Goal: Task Accomplishment & Management: Complete application form

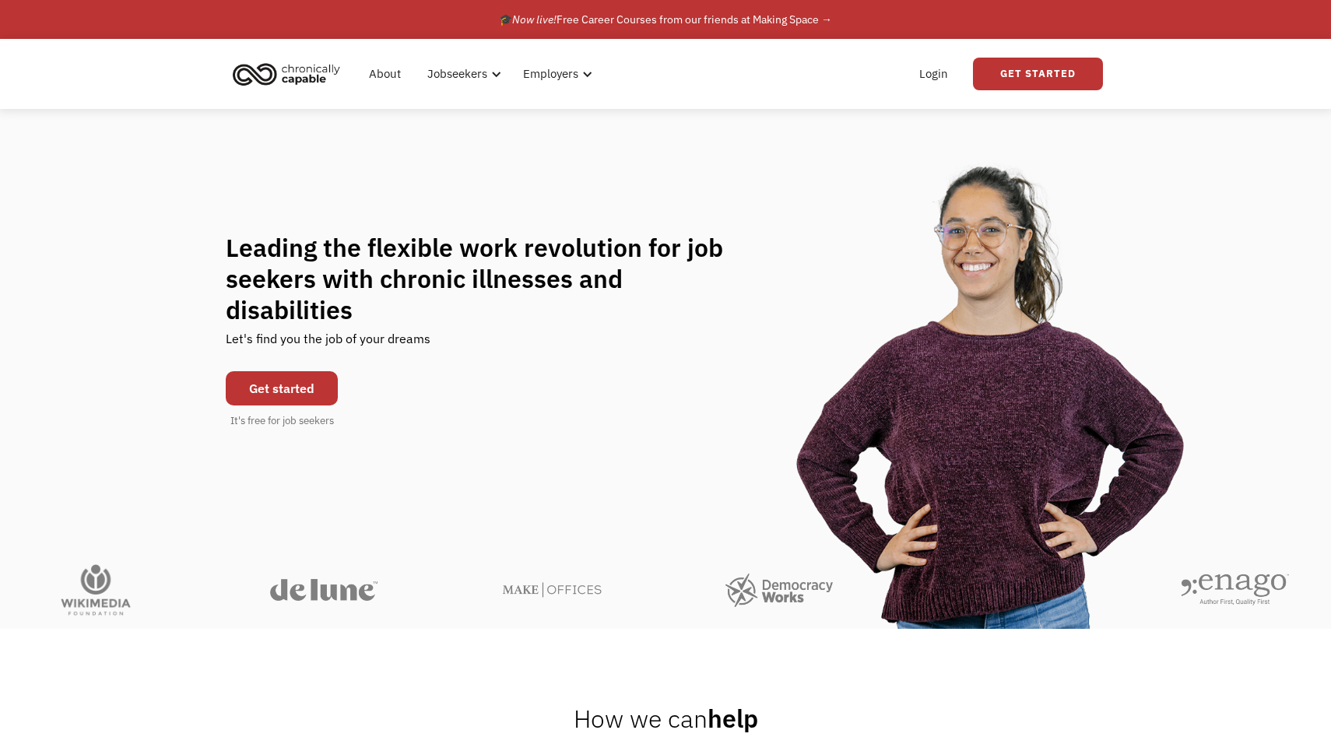
click at [308, 379] on link "Get started" at bounding box center [282, 388] width 112 height 34
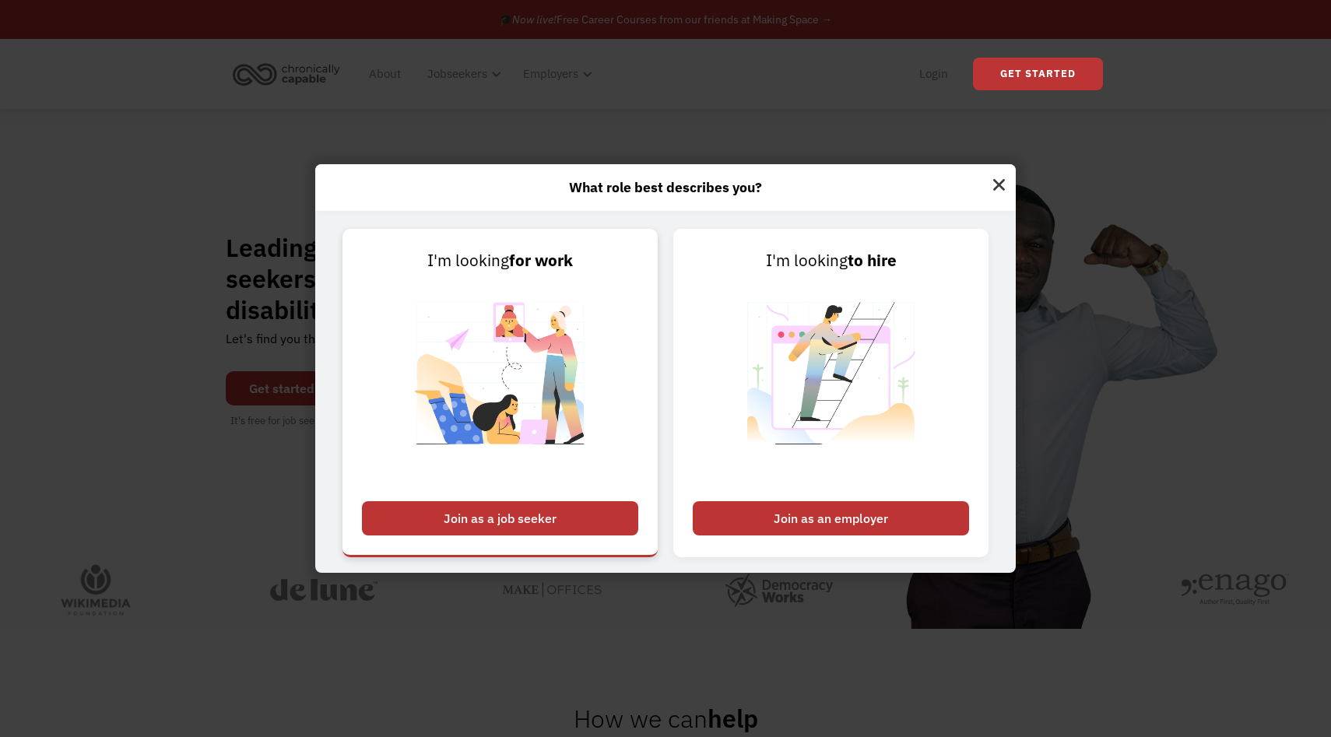
click at [579, 514] on div "Join as a job seeker" at bounding box center [500, 518] width 276 height 34
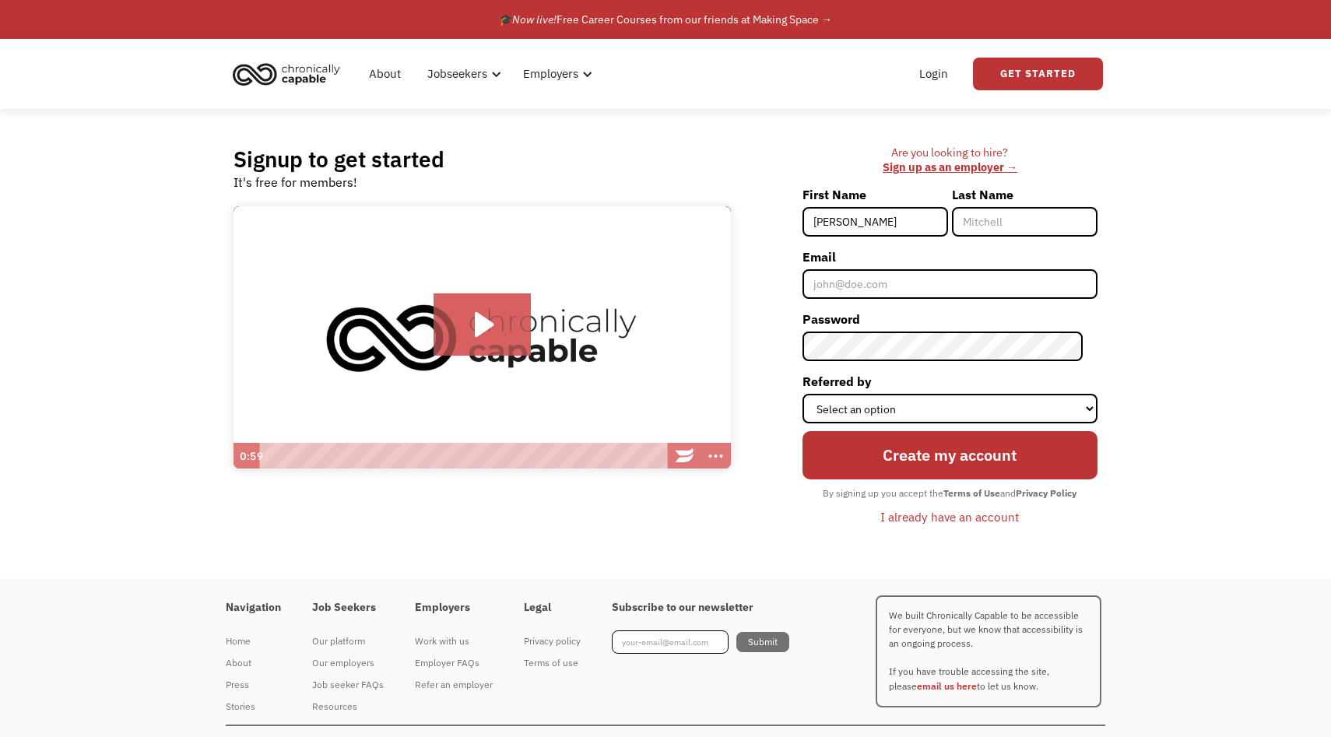
type input "Meredith"
type input "Watson"
type input "[EMAIL_ADDRESS][DOMAIN_NAME]"
click at [1013, 397] on select "Select an option Instagram Facebook Twitter Search Engine News Article Word of …" at bounding box center [950, 409] width 295 height 30
select select "Other"
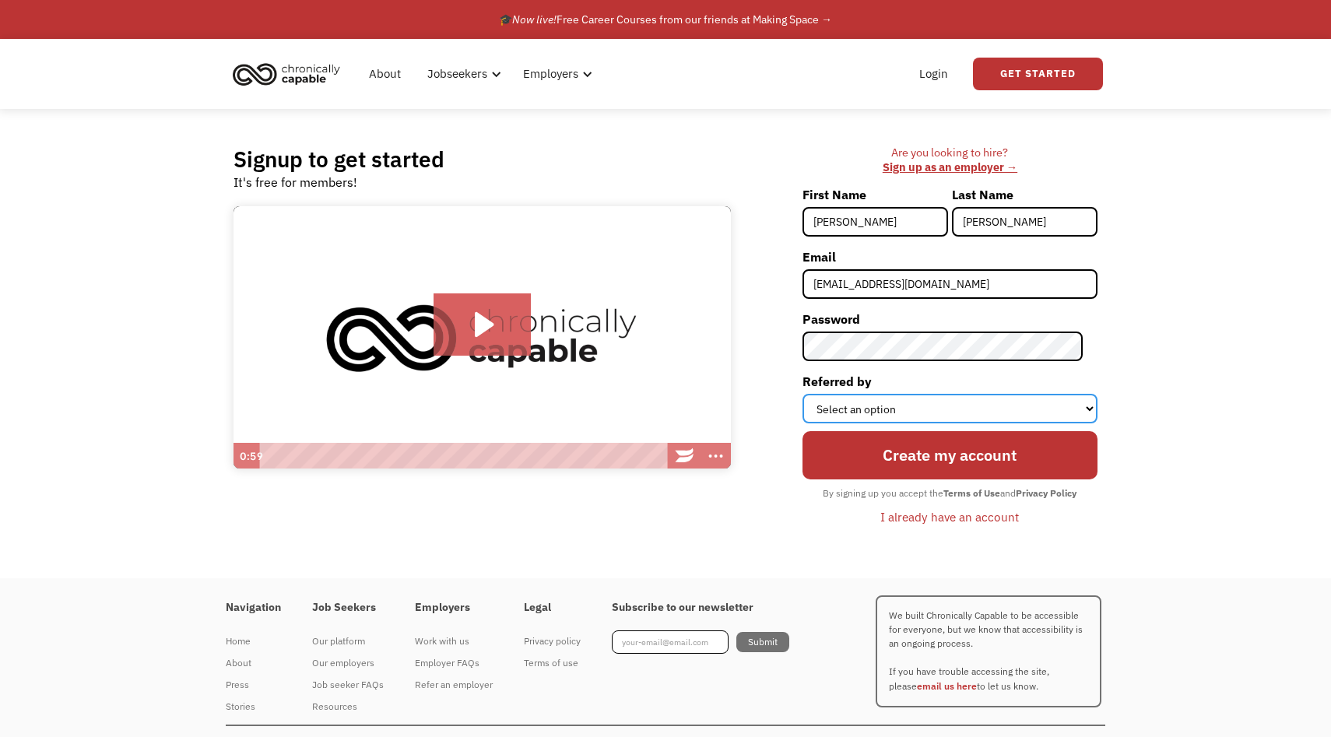
click at [817, 394] on select "Select an option Instagram Facebook Twitter Search Engine News Article Word of …" at bounding box center [950, 409] width 295 height 30
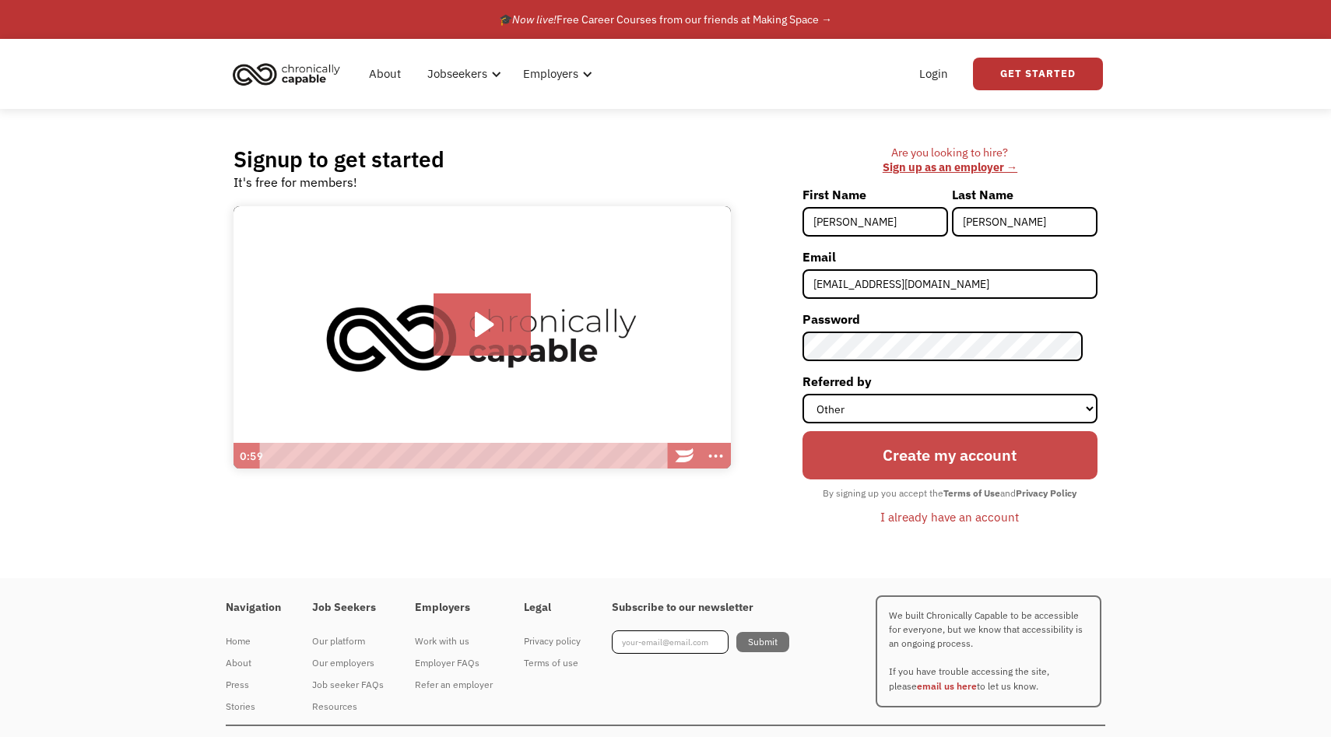
click at [921, 460] on input "Create my account" at bounding box center [950, 455] width 295 height 48
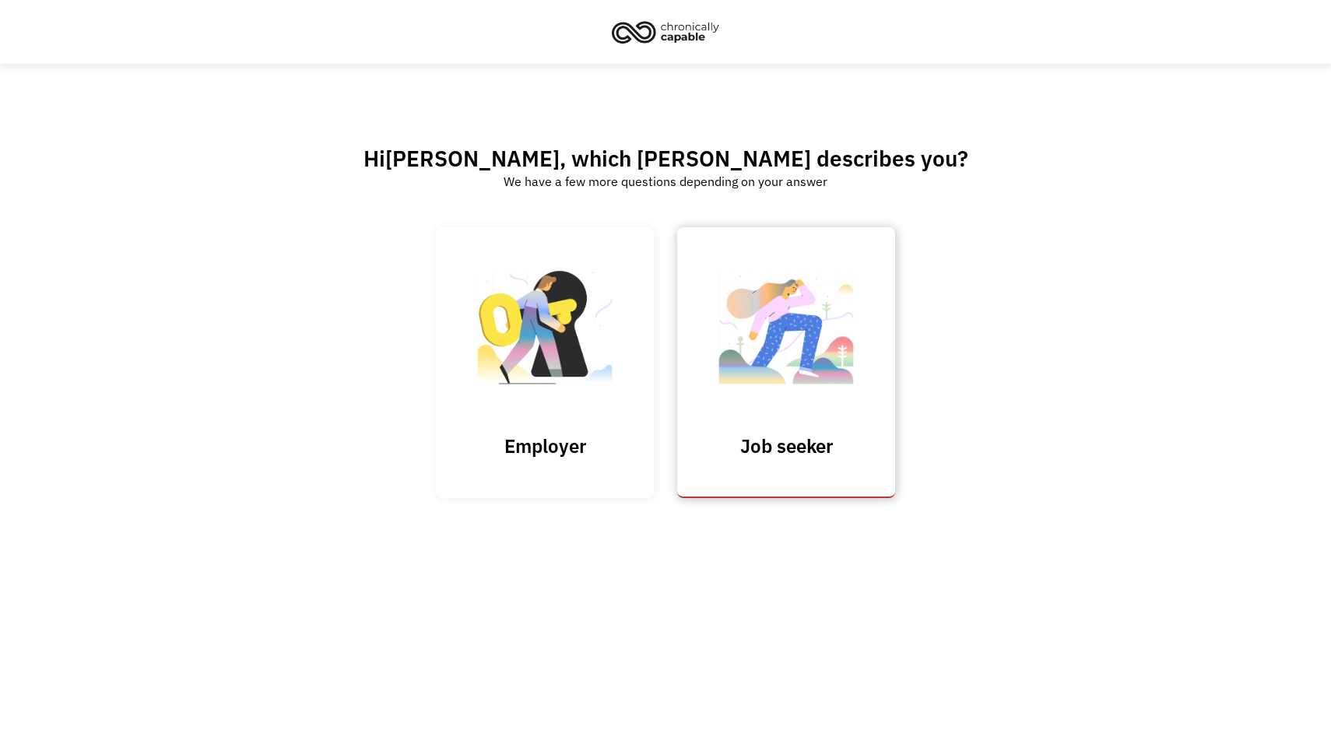
click at [832, 340] on img at bounding box center [786, 334] width 156 height 152
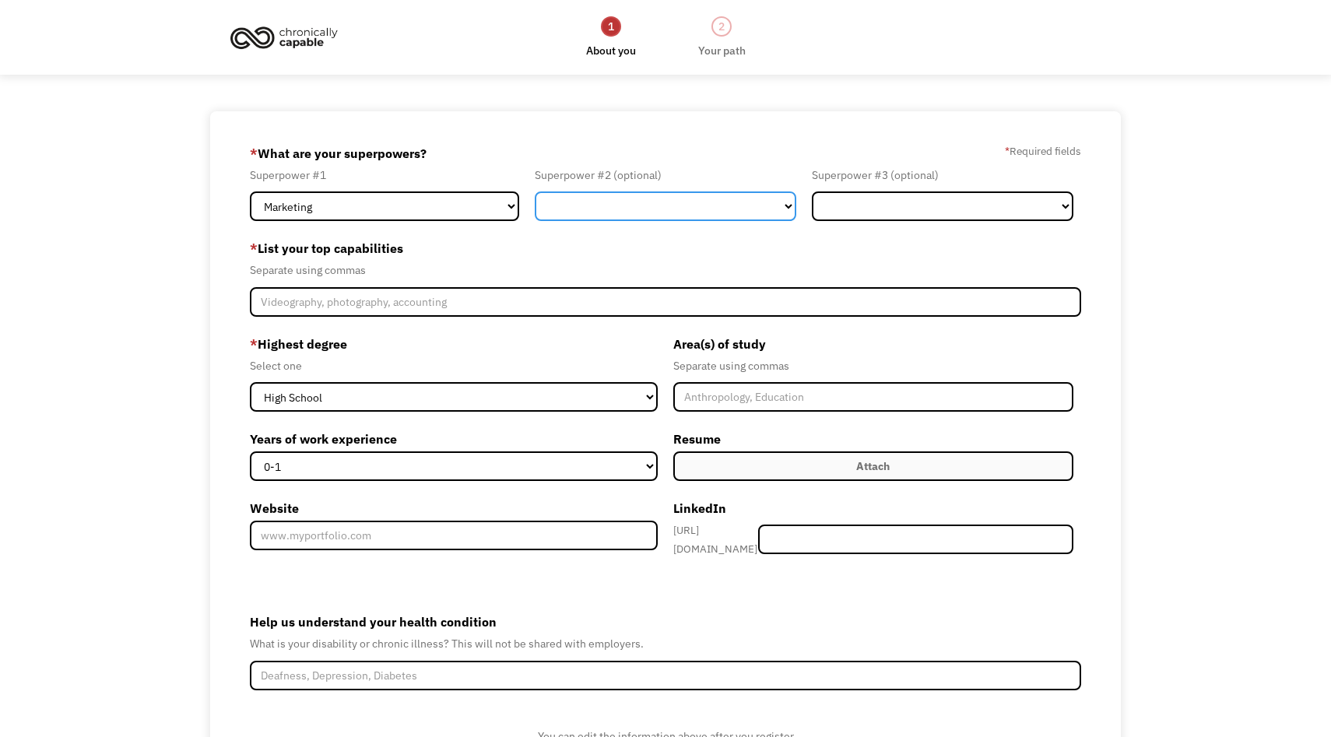
click at [589, 208] on select "Marketing Human Resources Finance Technology Operations Sales Industrial & Manu…" at bounding box center [666, 207] width 262 height 30
select select "Other"
click at [535, 192] on select "Marketing Human Resources Finance Technology Operations Sales Industrial & Manu…" at bounding box center [666, 207] width 262 height 30
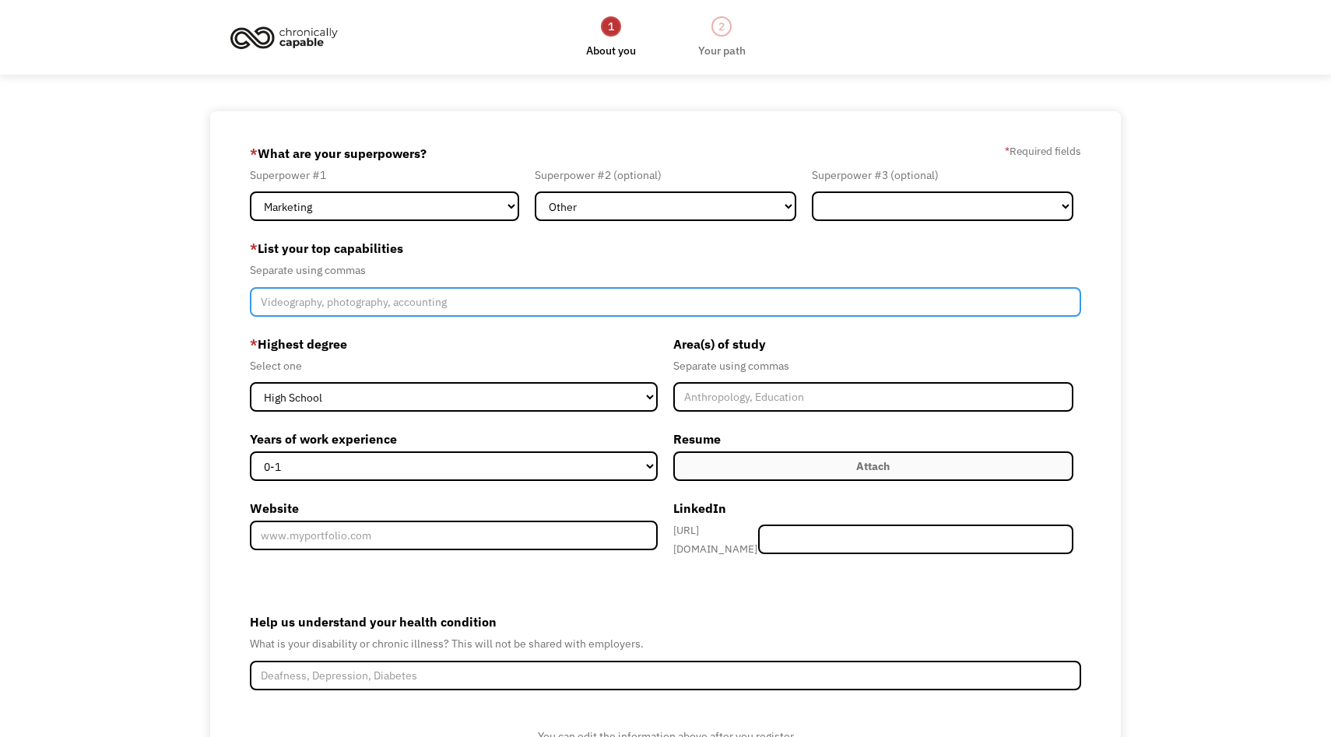
click at [564, 296] on input "Member-Create-Step1" at bounding box center [665, 302] width 831 height 30
type input "Marketing, Retail, Customer Service"
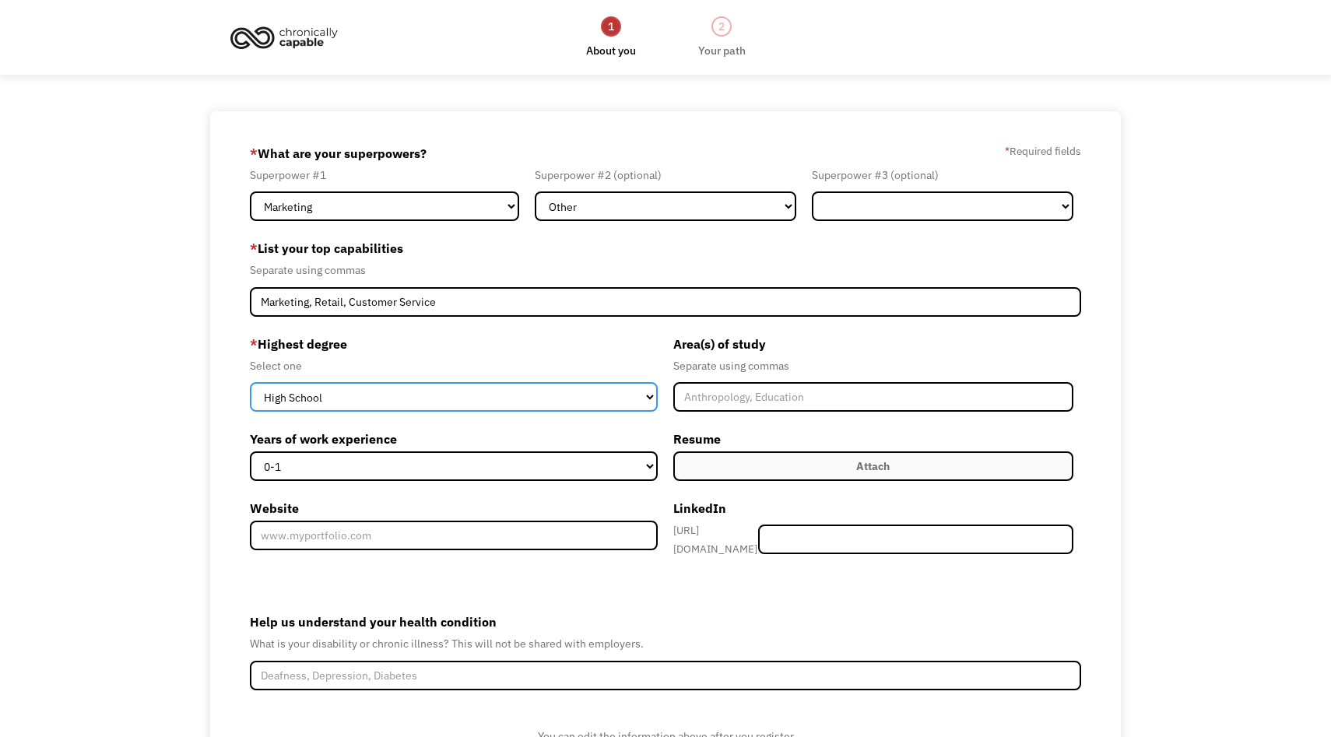
click at [473, 407] on select "High School Associates Bachelors Master's PhD" at bounding box center [454, 397] width 408 height 30
click at [250, 382] on select "High School Associates Bachelors Master's PhD" at bounding box center [454, 397] width 408 height 30
click at [423, 401] on select "High School Associates Bachelors Master's PhD" at bounding box center [454, 397] width 408 height 30
click at [250, 382] on select "High School Associates Bachelors Master's PhD" at bounding box center [454, 397] width 408 height 30
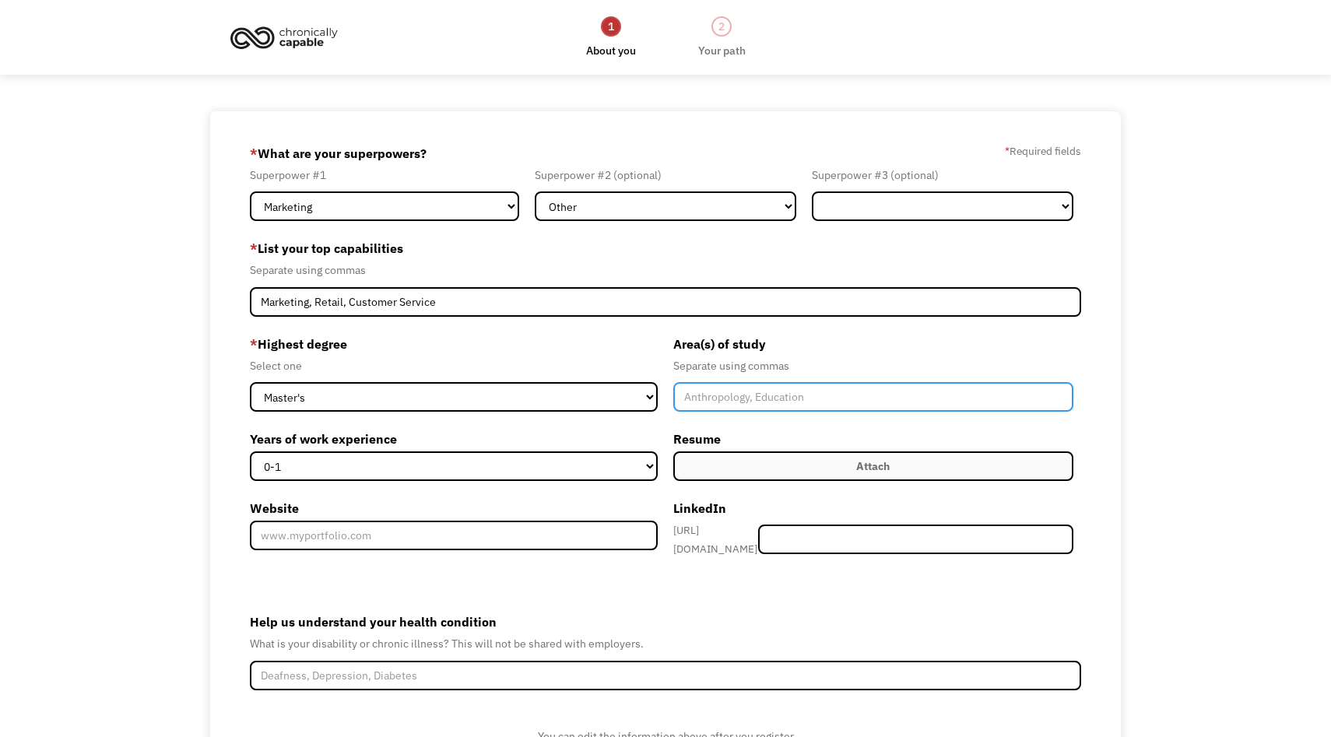
click at [758, 402] on input "Member-Create-Step1" at bounding box center [873, 397] width 400 height 30
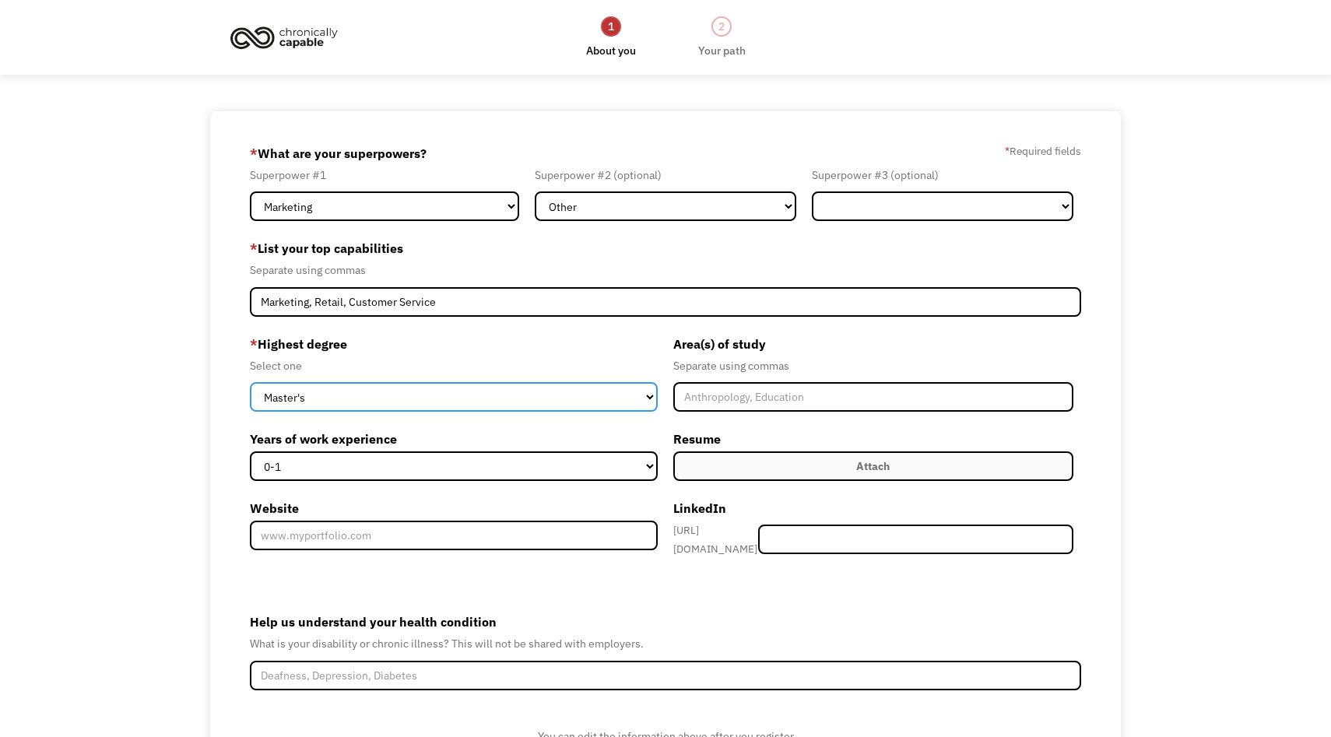
click at [462, 410] on select "High School Associates Bachelors Master's PhD" at bounding box center [454, 397] width 408 height 30
select select "bachelors"
click at [250, 382] on select "High School Associates Bachelors Master's PhD" at bounding box center [454, 397] width 408 height 30
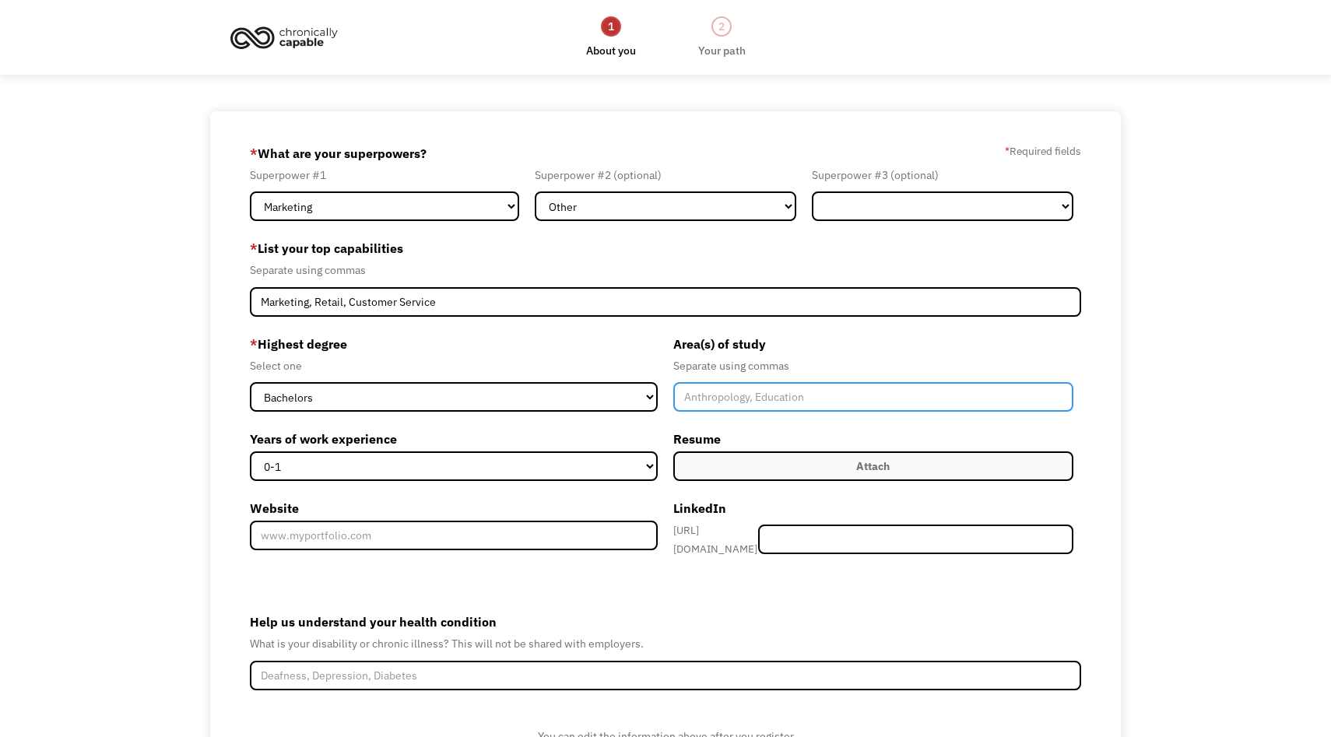
click at [778, 388] on input "Member-Create-Step1" at bounding box center [873, 397] width 400 height 30
type input "Textile Marketing and Management, Business Administration"
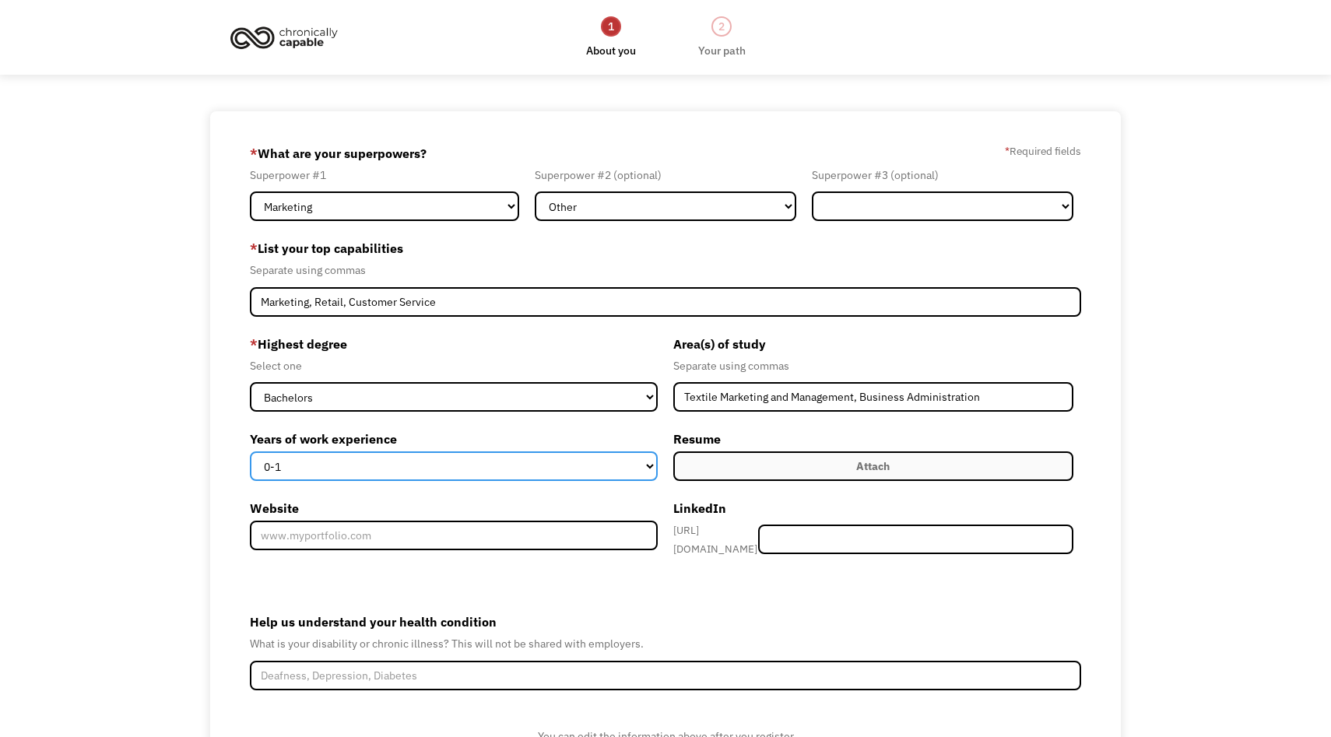
click at [448, 460] on select "0-1 2-4 5-10 11-15 15+" at bounding box center [454, 467] width 408 height 30
click at [250, 452] on select "0-1 2-4 5-10 11-15 15+" at bounding box center [454, 467] width 408 height 30
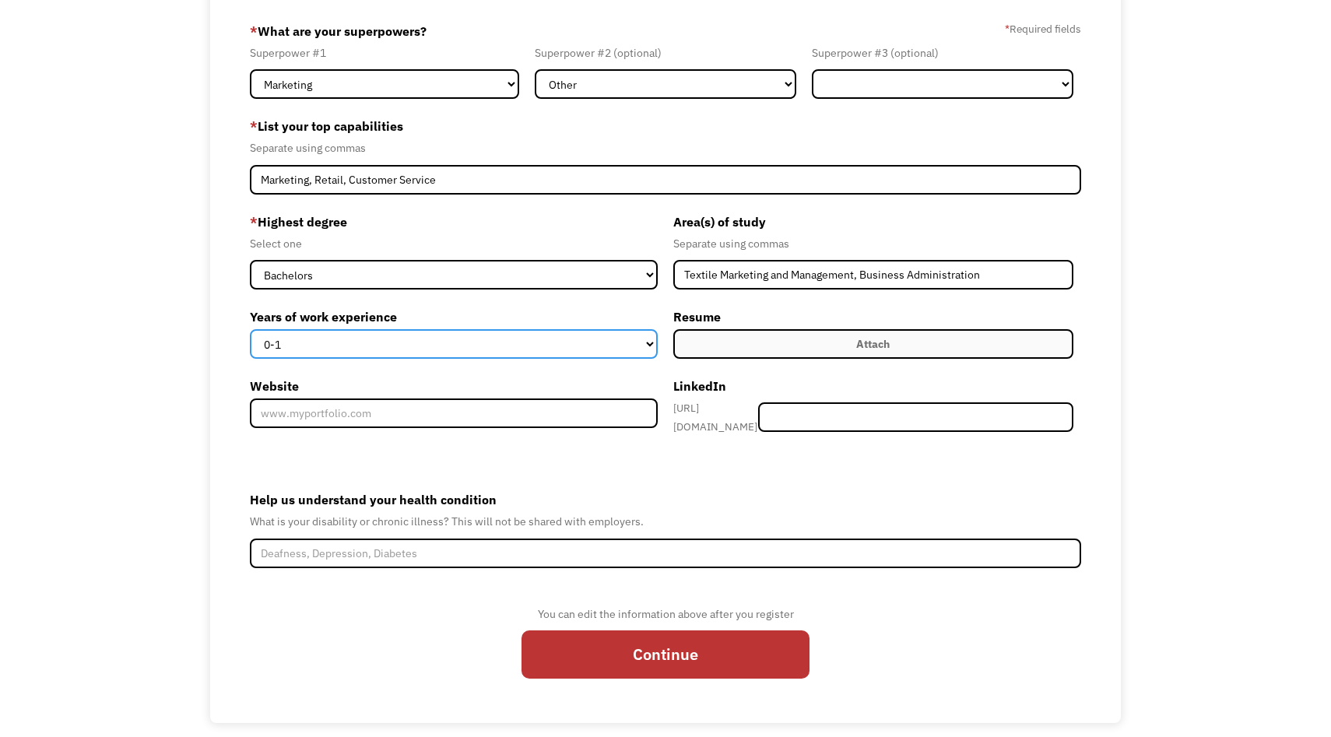
scroll to position [123, 0]
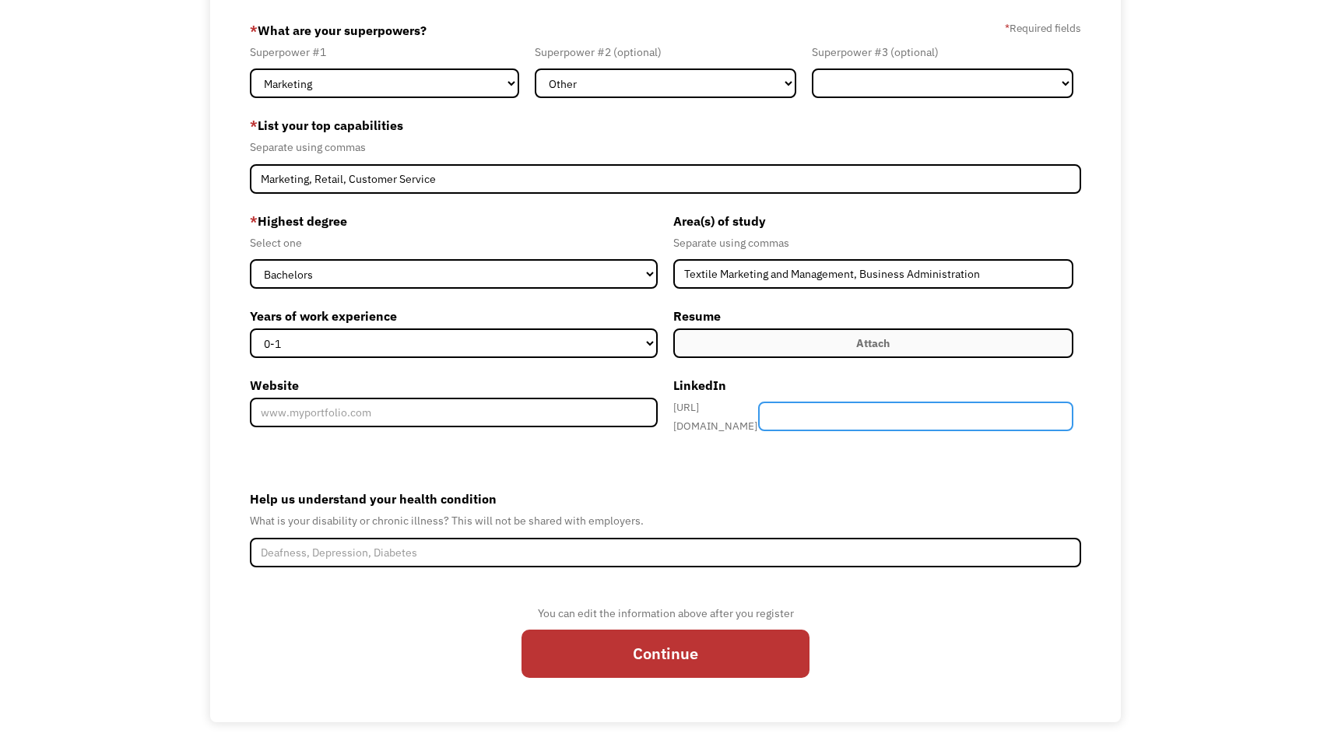
click at [873, 412] on input "Member-Create-Step1" at bounding box center [915, 417] width 315 height 30
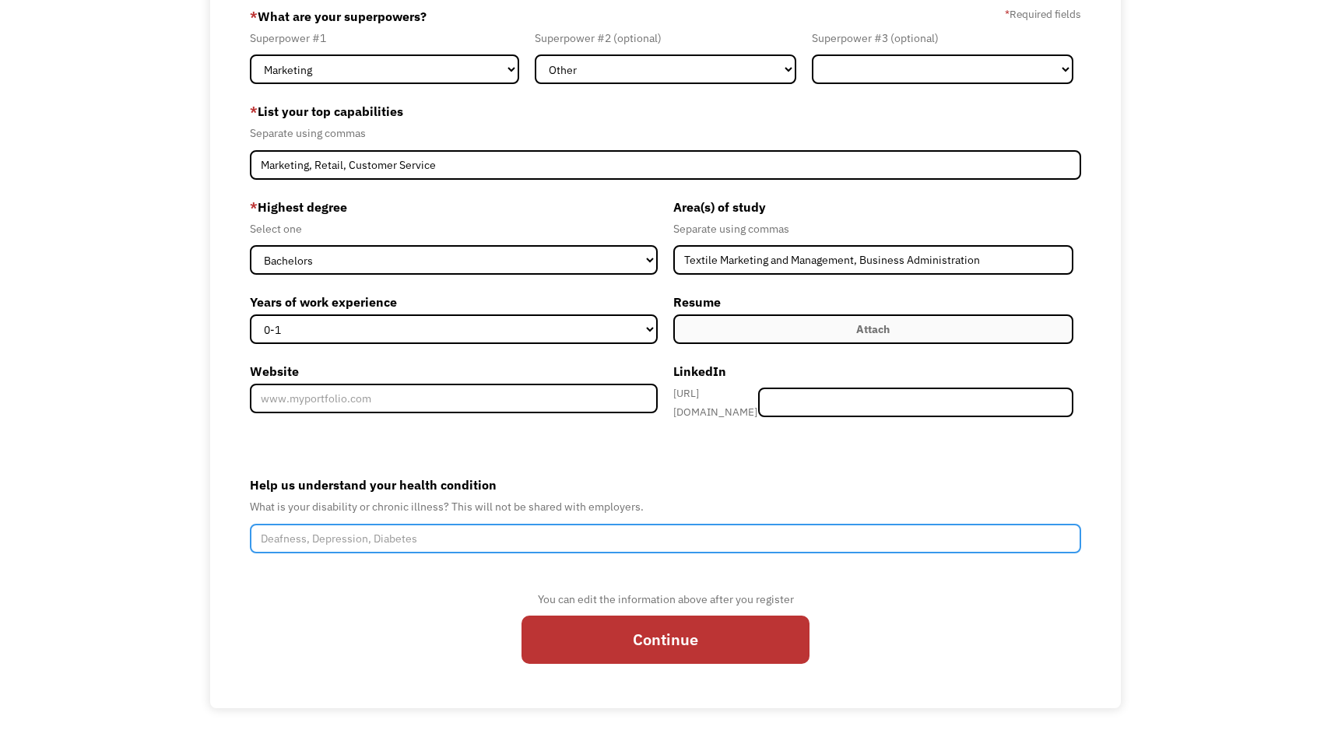
click at [413, 527] on input "Help us understand your health condition" at bounding box center [665, 539] width 831 height 30
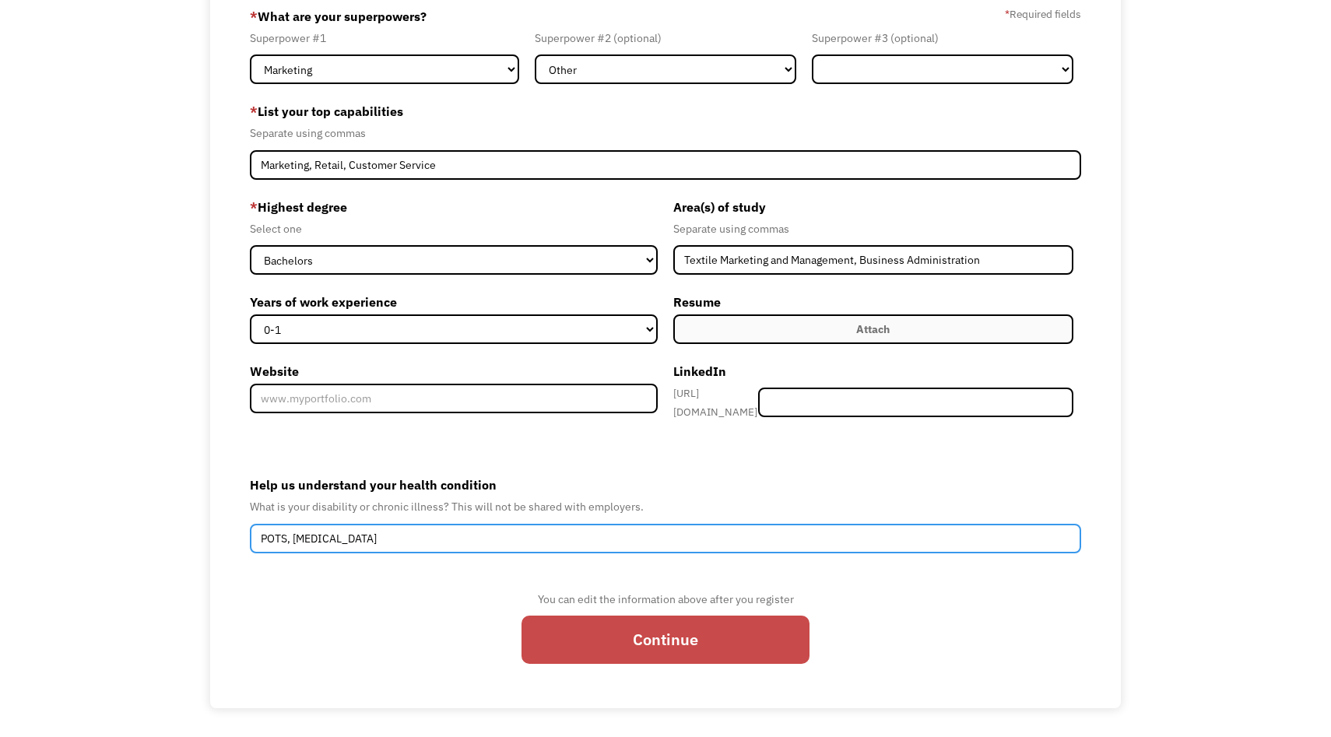
type input "POTS, Celiac Disease"
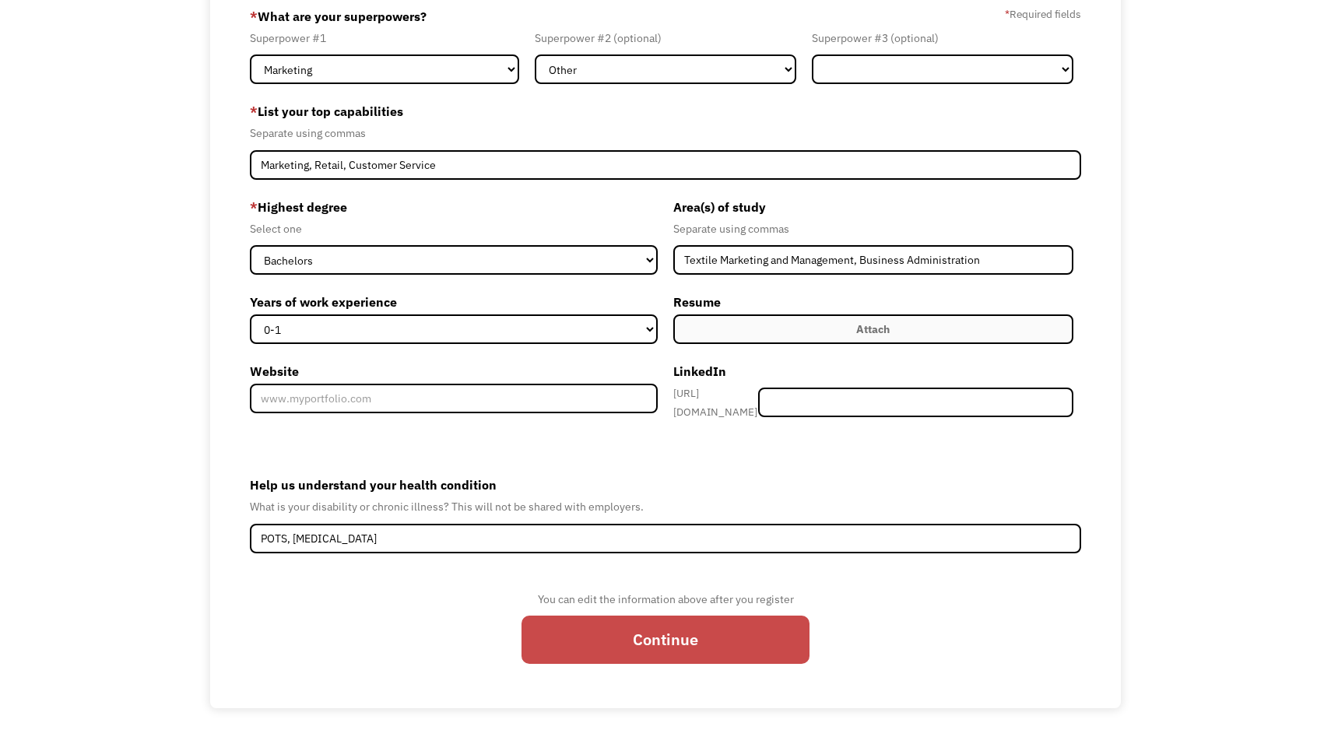
click at [605, 639] on input "Continue" at bounding box center [666, 640] width 288 height 48
type input "Please wait..."
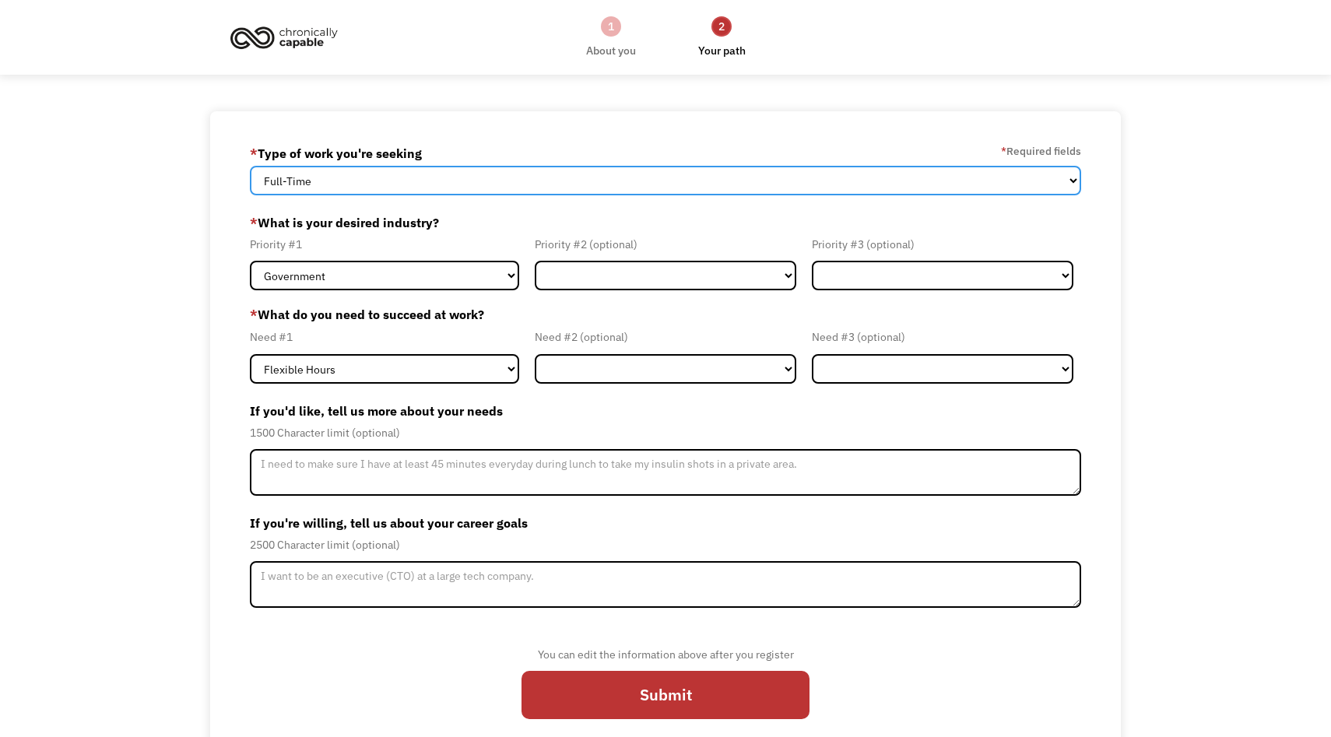
click at [537, 188] on select "Full-Time Part-Time Both Full-Time and Part-Time" at bounding box center [665, 181] width 831 height 30
select select "Both Full-Time and Part-Time"
click at [250, 166] on select "Full-Time Part-Time Both Full-Time and Part-Time" at bounding box center [665, 181] width 831 height 30
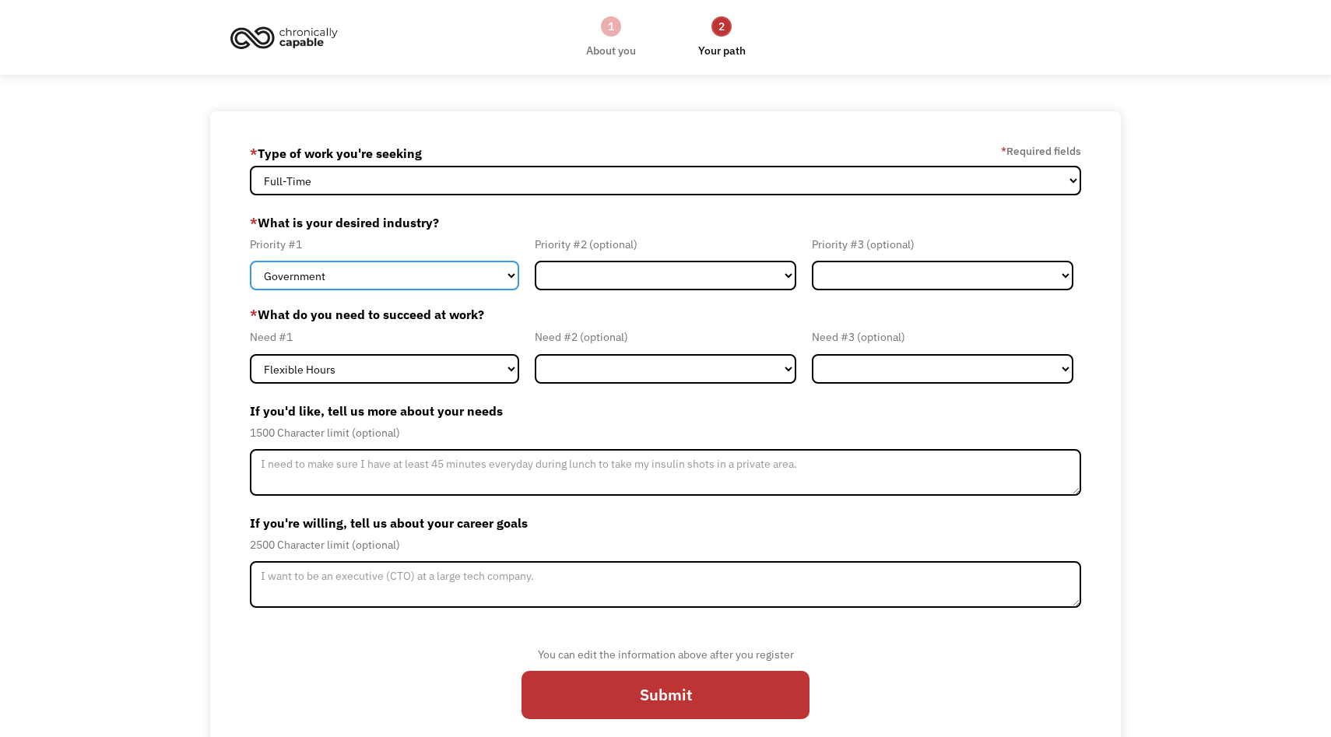
click at [503, 276] on select "Government Finance & Insurance Health & Social Care Tech & Engineering Creative…" at bounding box center [384, 276] width 269 height 30
select select "Other"
click at [250, 261] on select "Government Finance & Insurance Health & Social Care Tech & Engineering Creative…" at bounding box center [384, 276] width 269 height 30
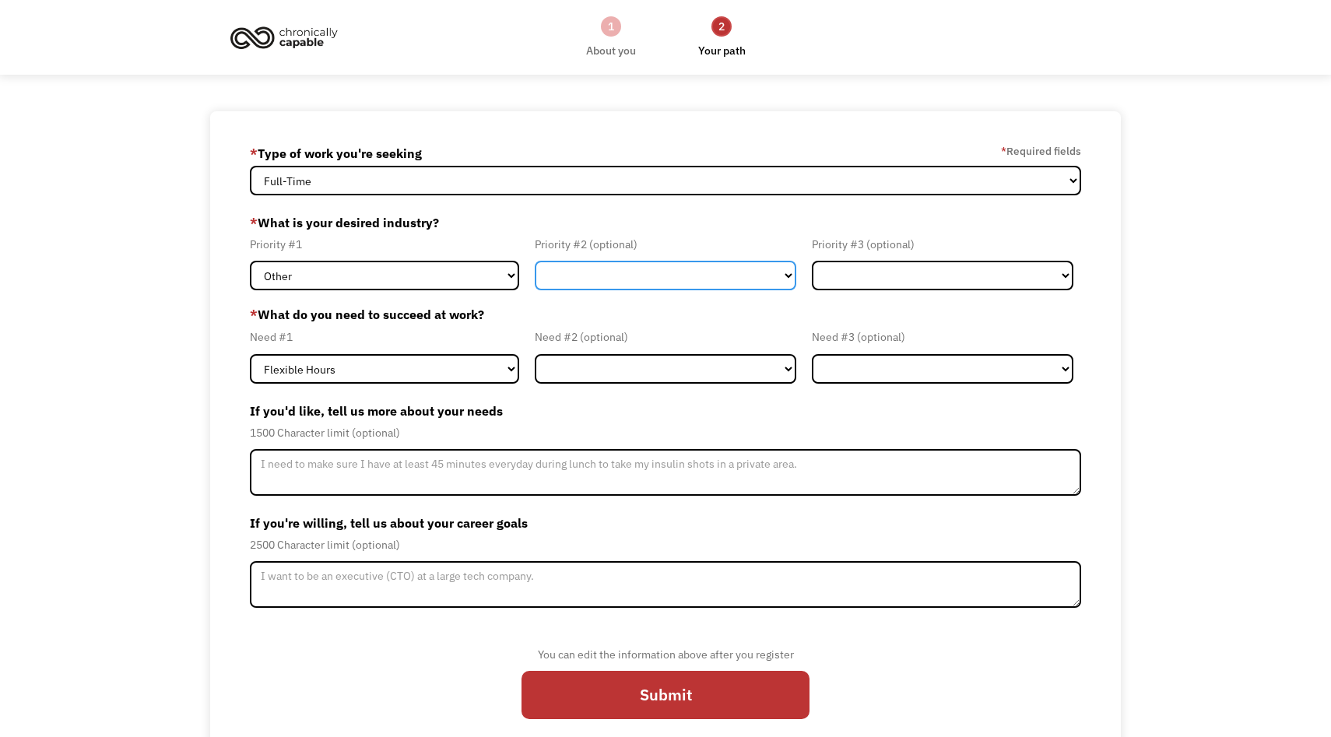
click at [576, 287] on select "Government Finance & Insurance Health & Social Care Tech & Engineering Creative…" at bounding box center [666, 276] width 262 height 30
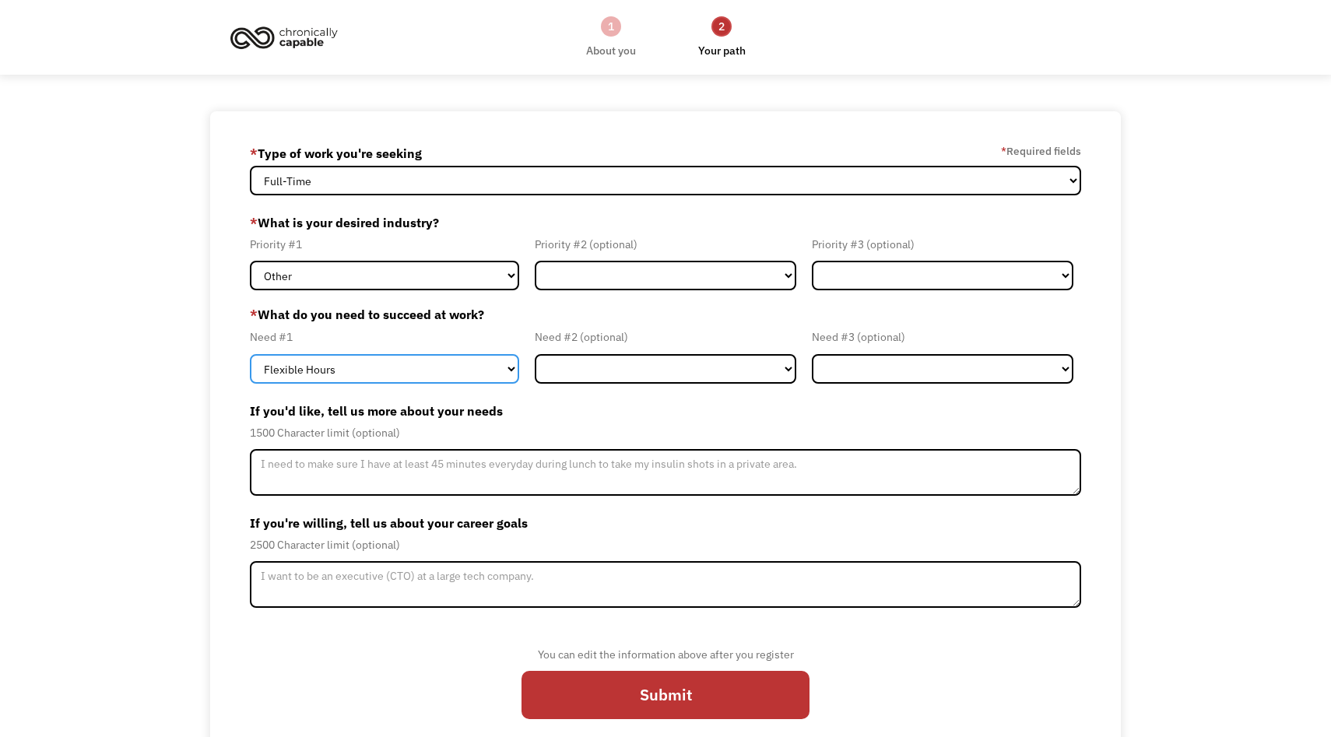
click at [497, 362] on select "Flexible Hours Remote Work Service Animal On-site Accommodations Visual Support…" at bounding box center [384, 369] width 269 height 30
select select "Remote Work"
click at [250, 354] on select "Flexible Hours Remote Work Service Animal On-site Accommodations Visual Support…" at bounding box center [384, 369] width 269 height 30
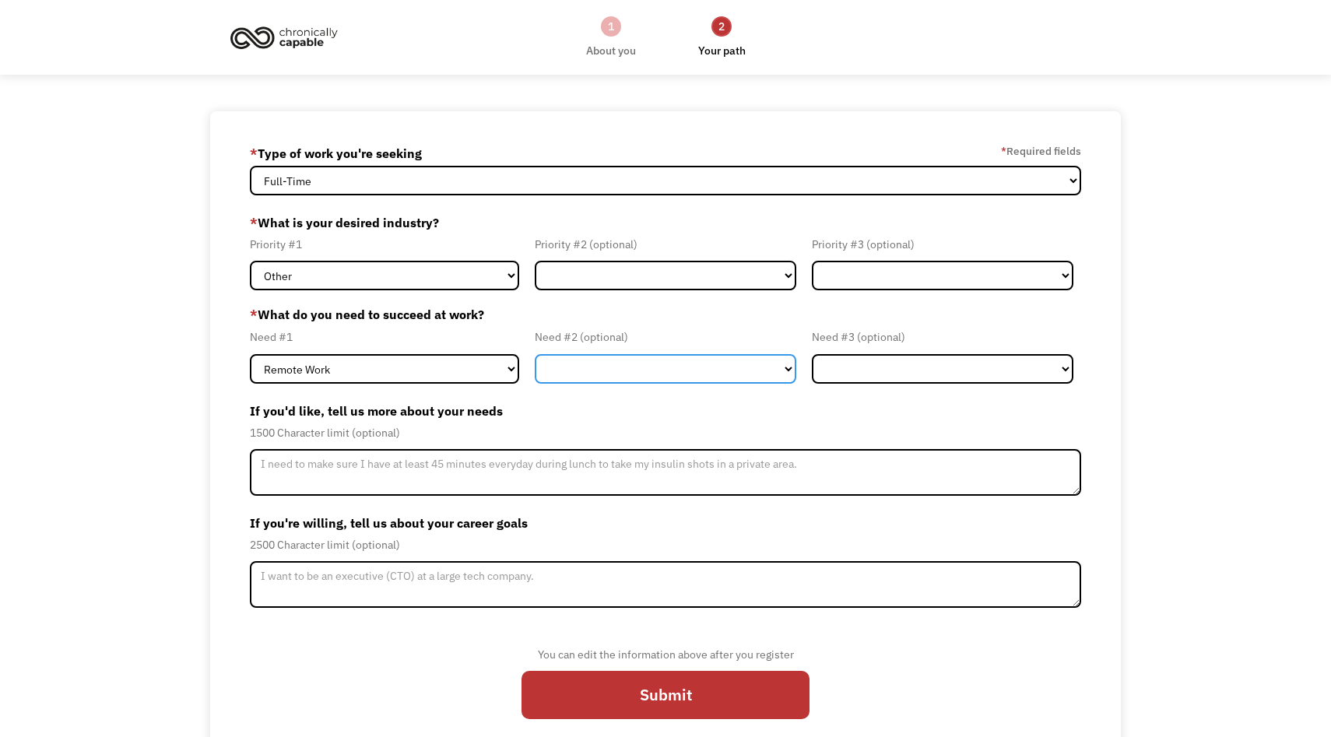
click at [596, 364] on select "Flexible Hours Remote Work Service Animal On-site Accommodations Visual Support…" at bounding box center [666, 369] width 262 height 30
select select "Flexible Hours"
click at [535, 354] on select "Flexible Hours Remote Work Service Animal On-site Accommodations Visual Support…" at bounding box center [666, 369] width 262 height 30
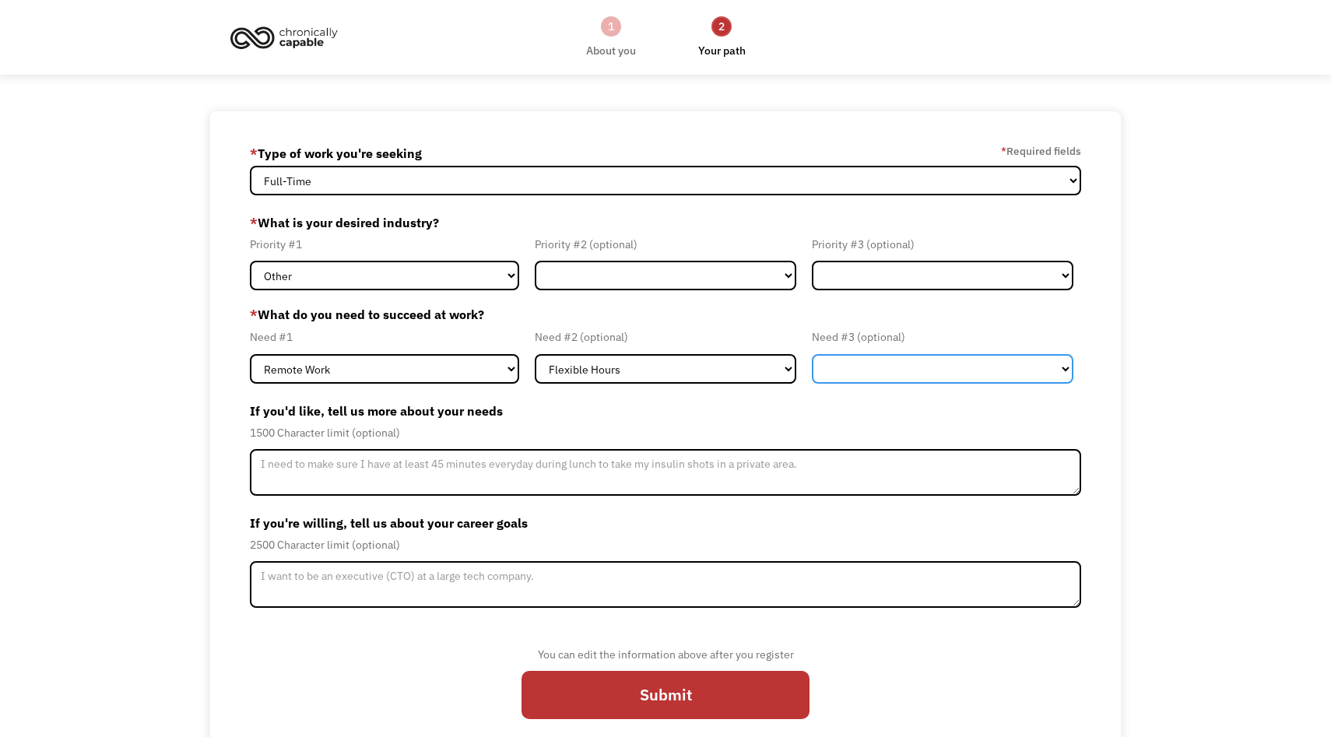
click at [849, 363] on select "Flexible Hours Remote Work Service Animal On-site Accommodations Visual Support…" at bounding box center [943, 369] width 262 height 30
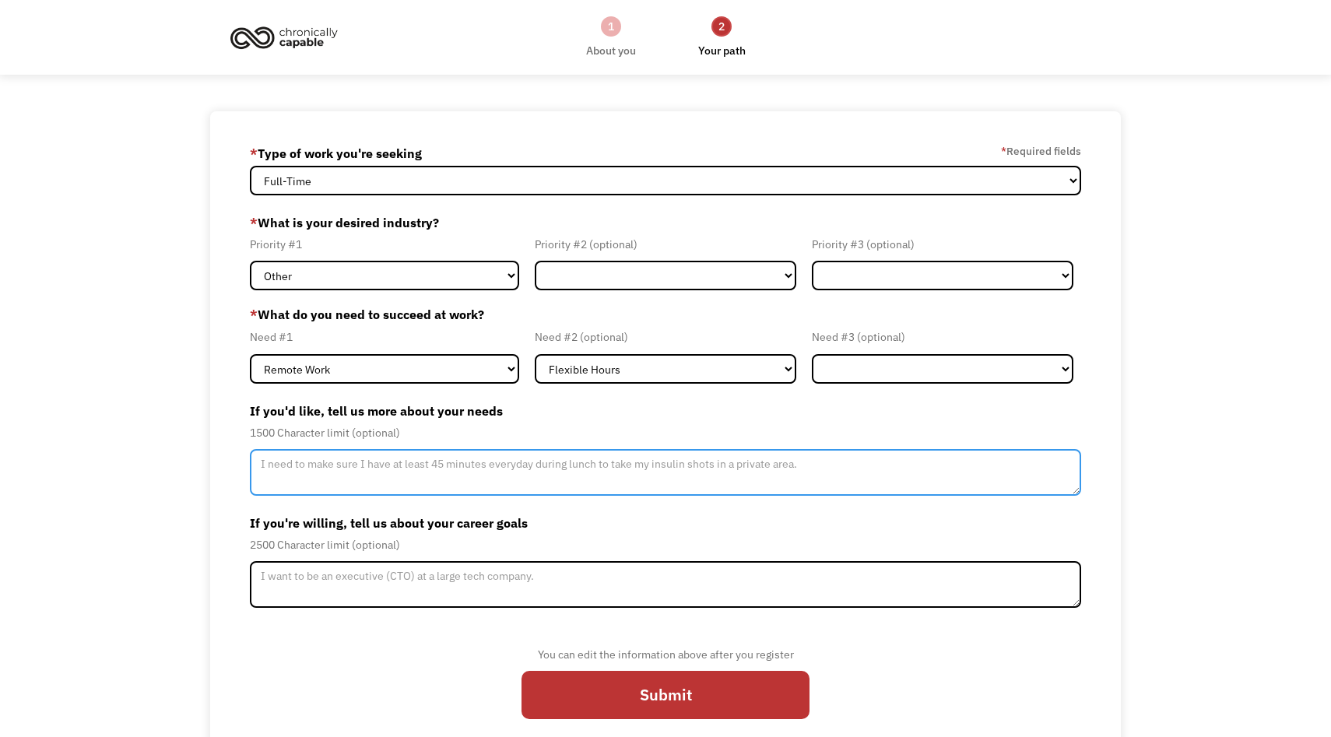
click at [686, 467] on textarea "Member-Update-Form-Step2" at bounding box center [665, 472] width 831 height 47
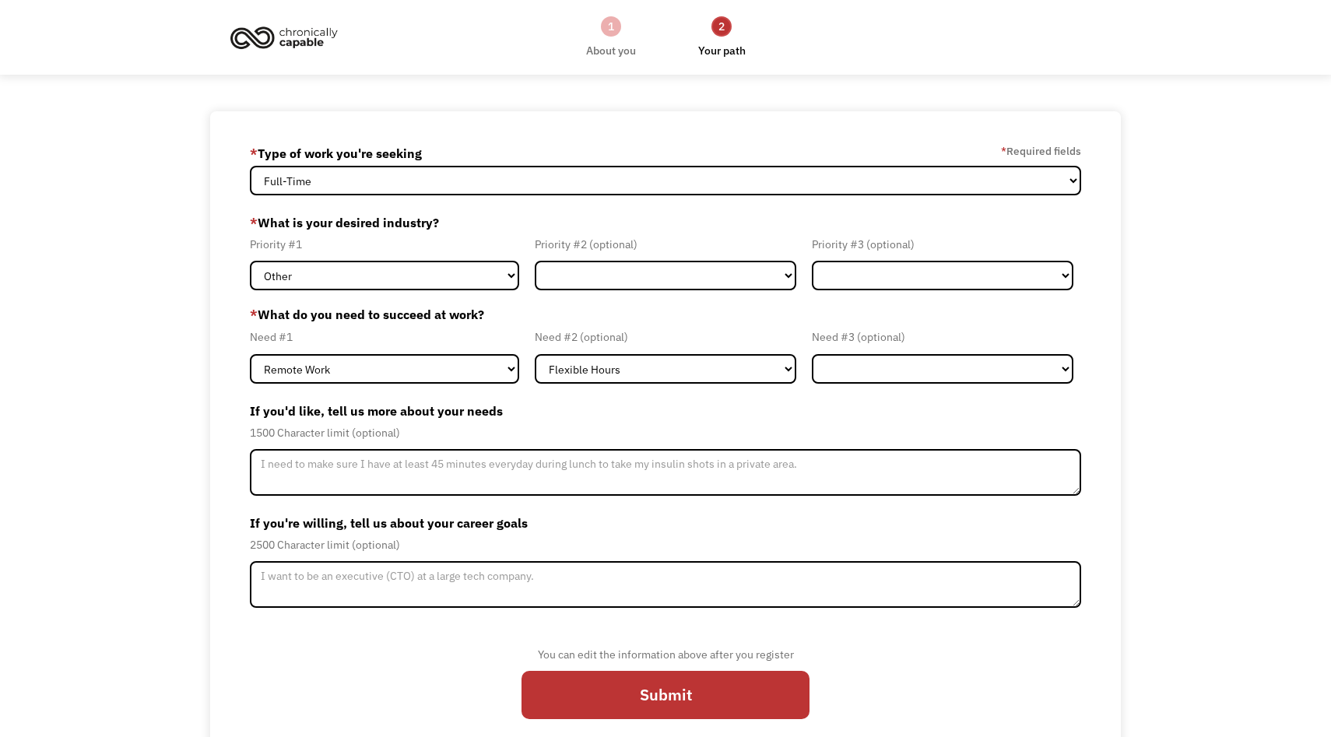
click at [729, 531] on label "If you're willing, tell us about your career goals" at bounding box center [665, 523] width 831 height 25
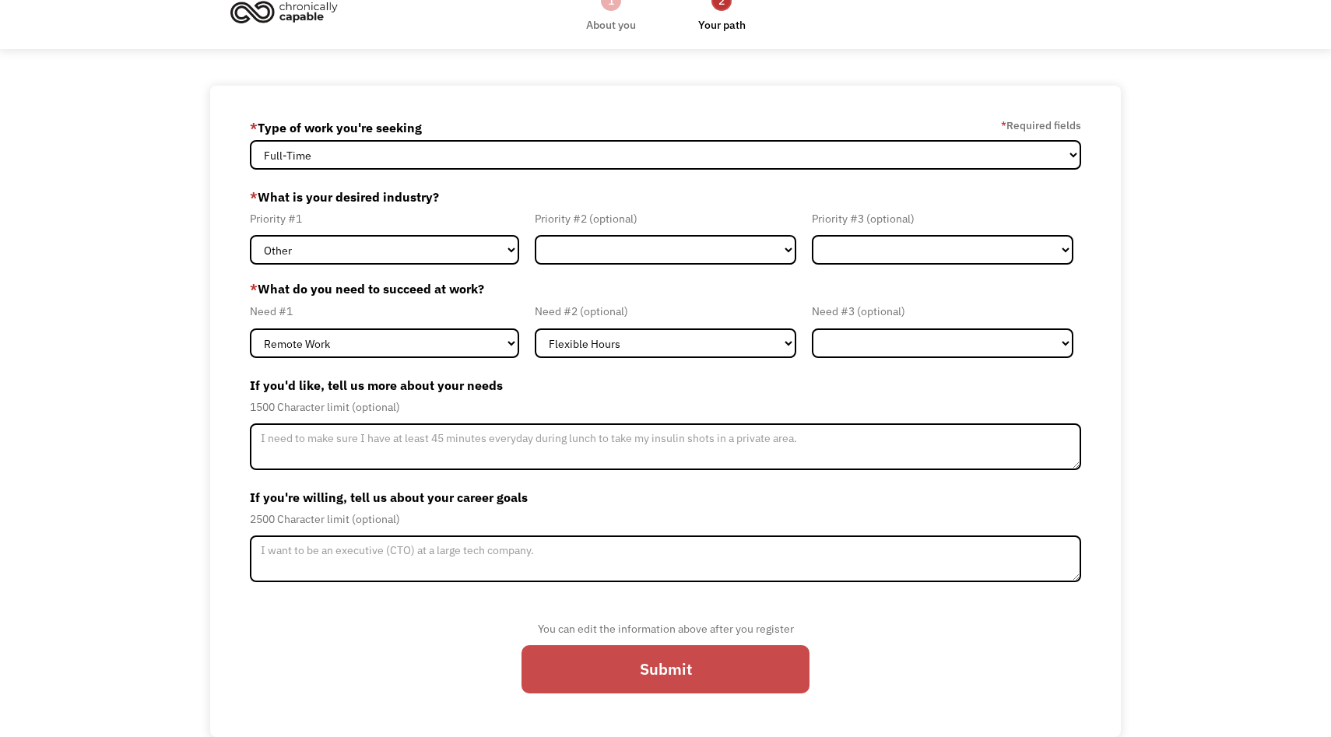
click at [695, 653] on input "Submit" at bounding box center [666, 669] width 288 height 48
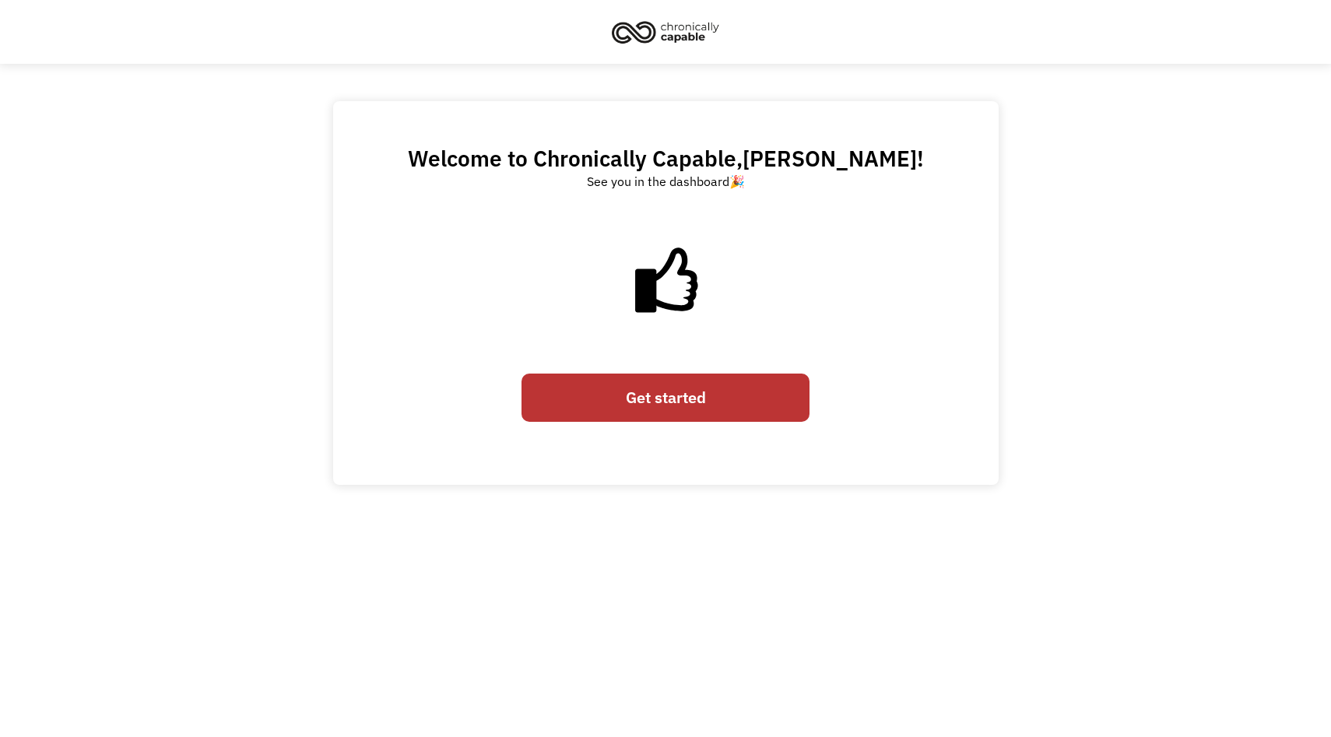
click at [733, 396] on link "Get started" at bounding box center [666, 398] width 288 height 48
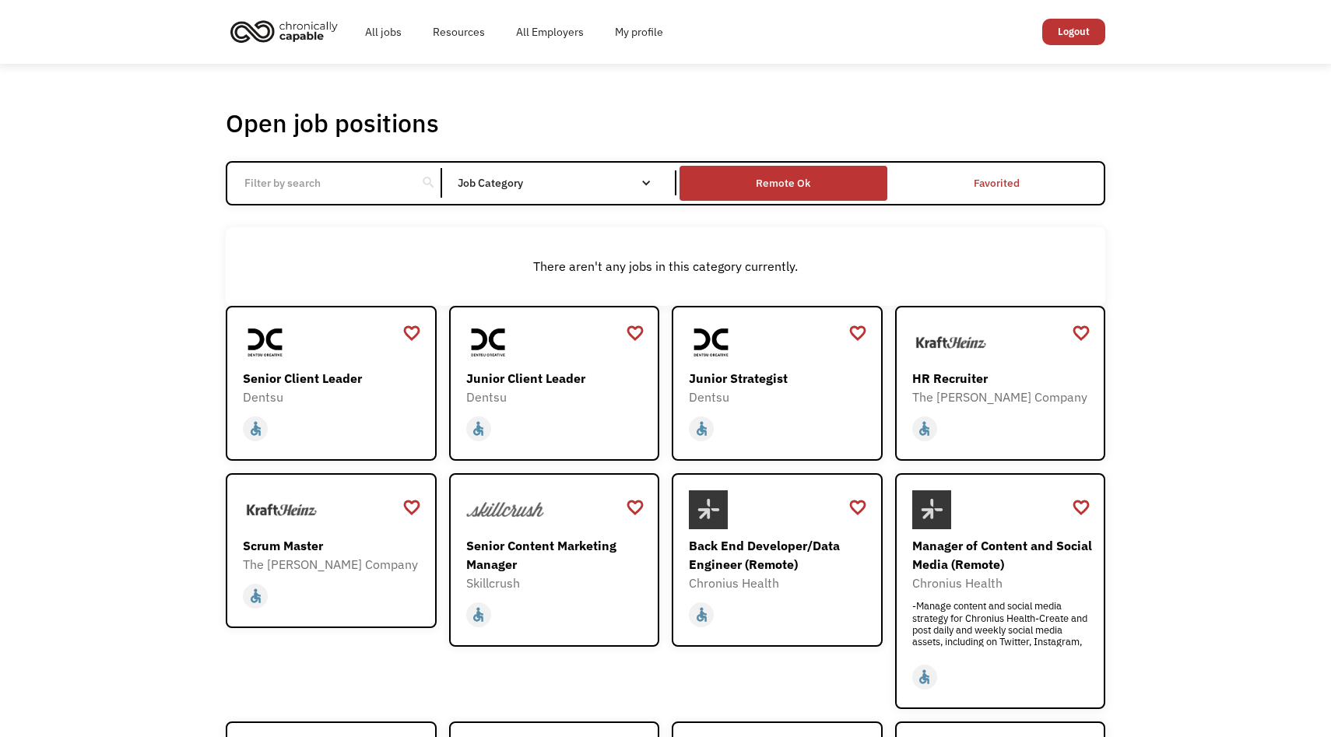
click at [860, 171] on div "Remote Ok" at bounding box center [783, 183] width 207 height 27
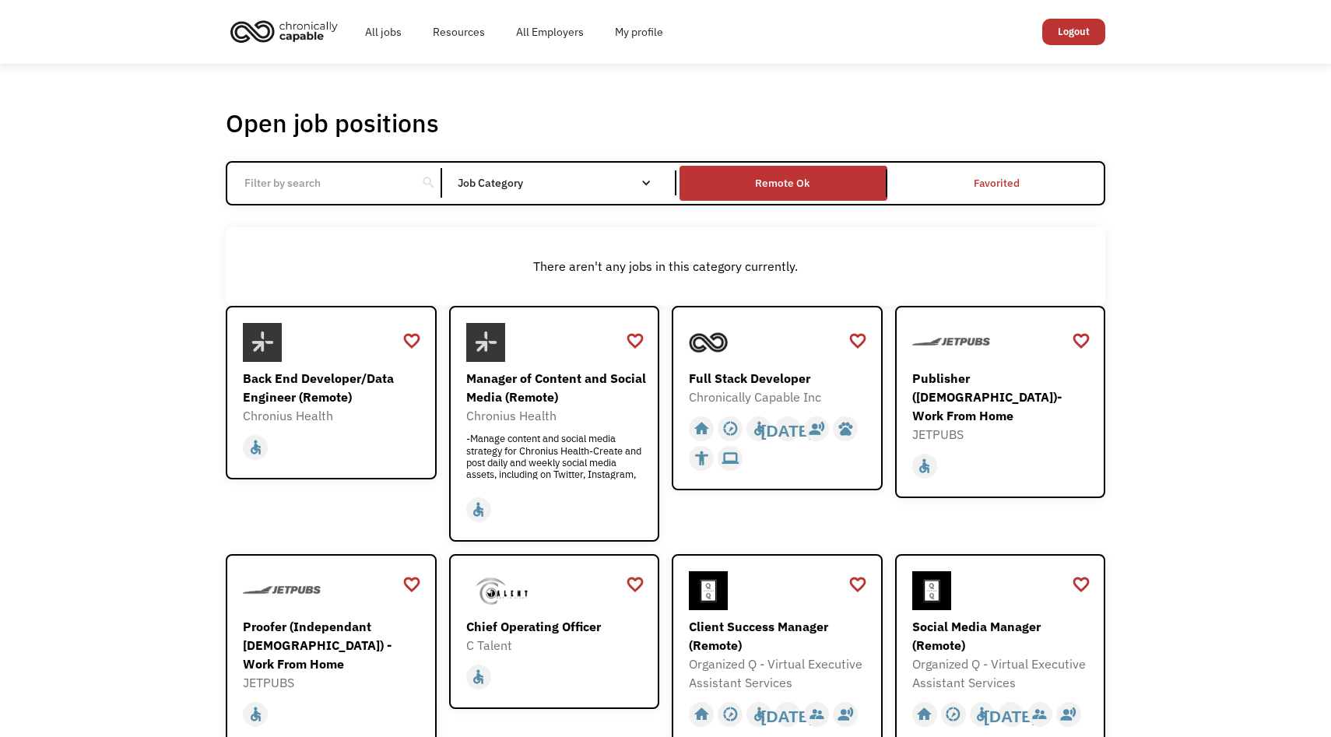
click at [370, 187] on input "Email Form" at bounding box center [322, 183] width 174 height 30
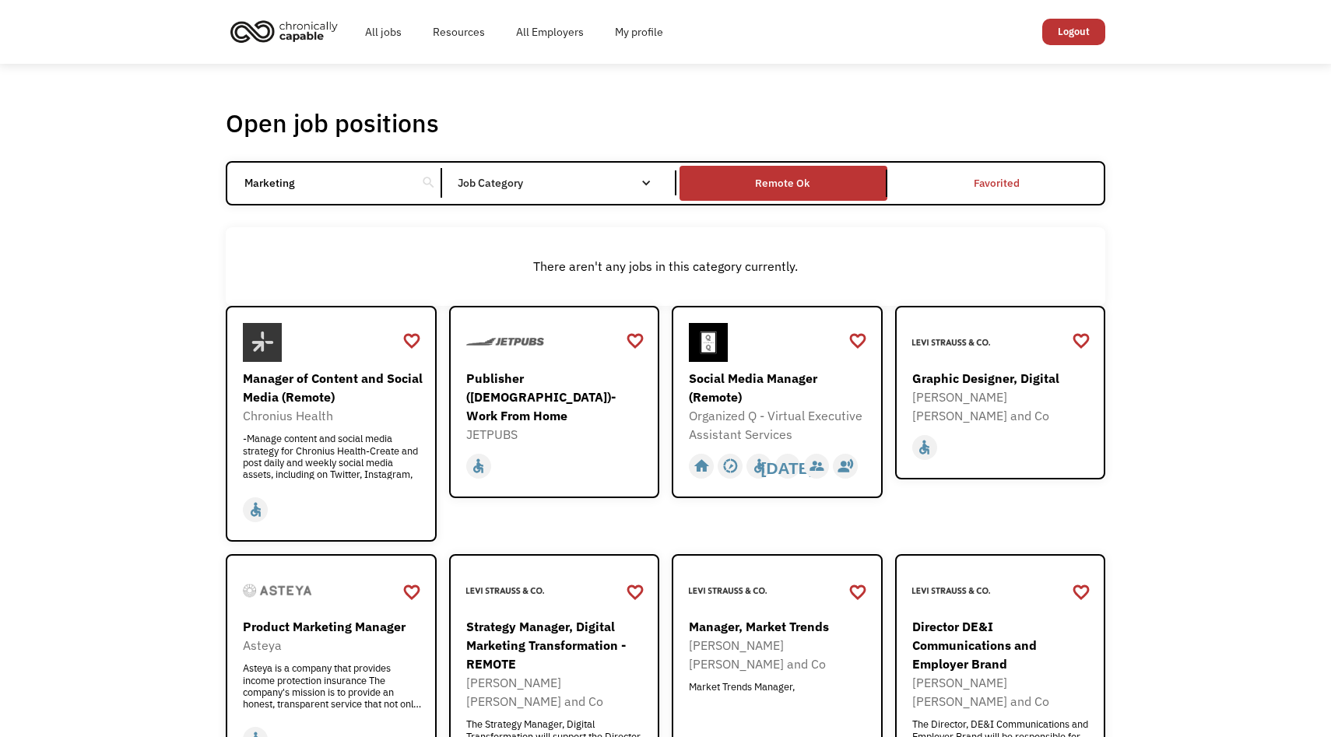
type input "Marketing"
click input "Email Form" at bounding box center [0, 0] width 0 height 0
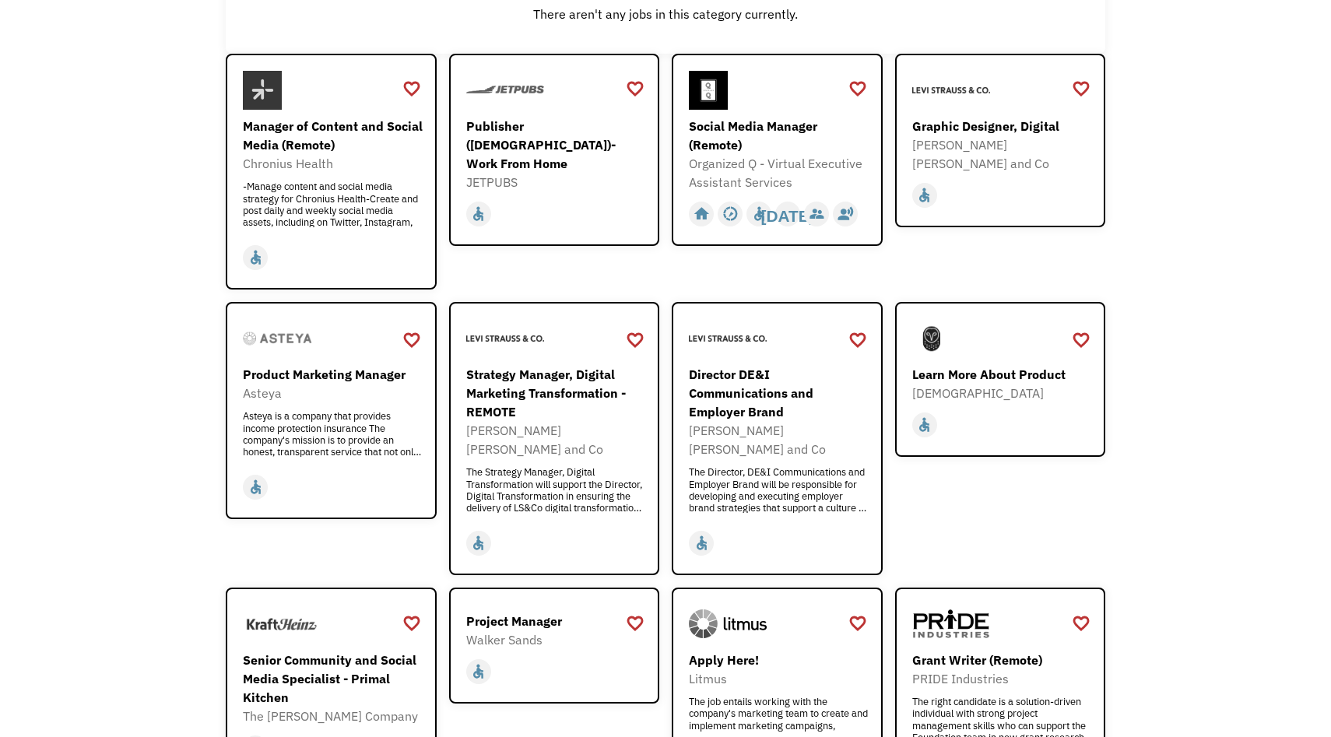
scroll to position [247, 0]
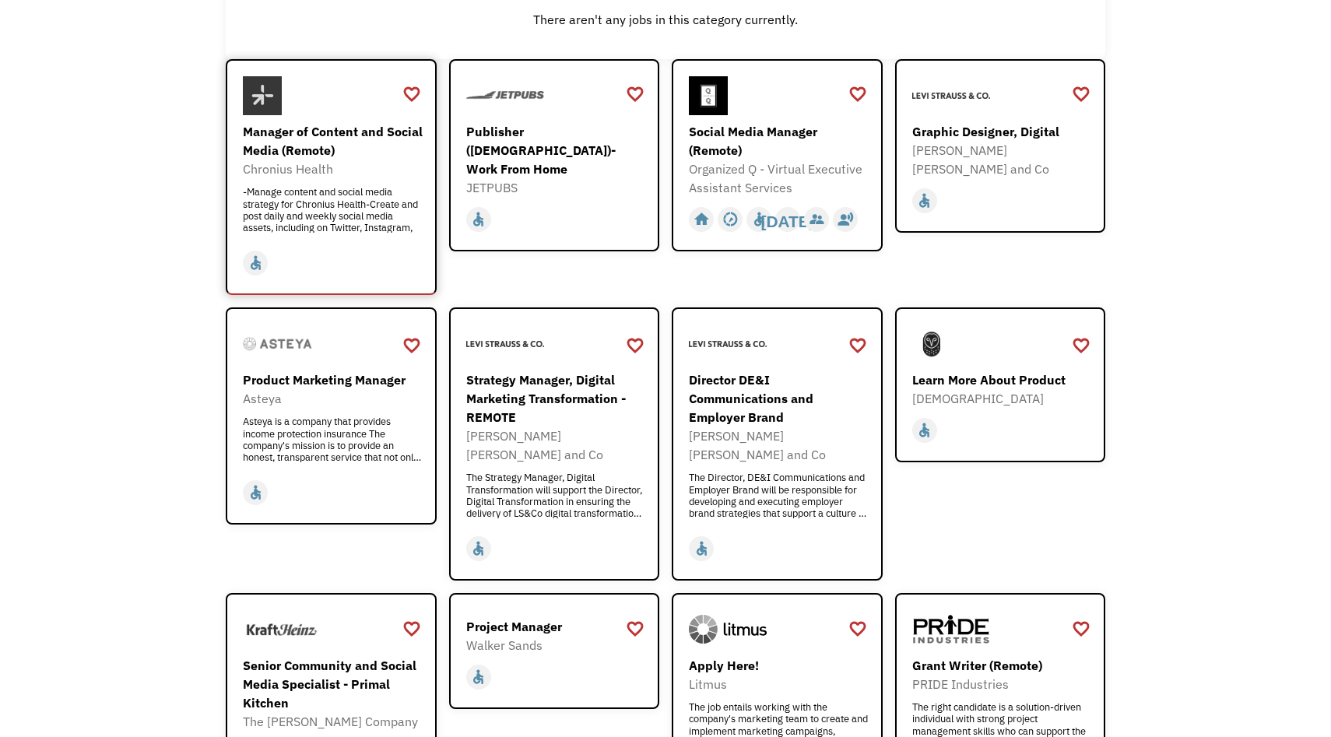
click at [310, 143] on div "Manager of Content and Social Media (Remote)" at bounding box center [333, 140] width 181 height 37
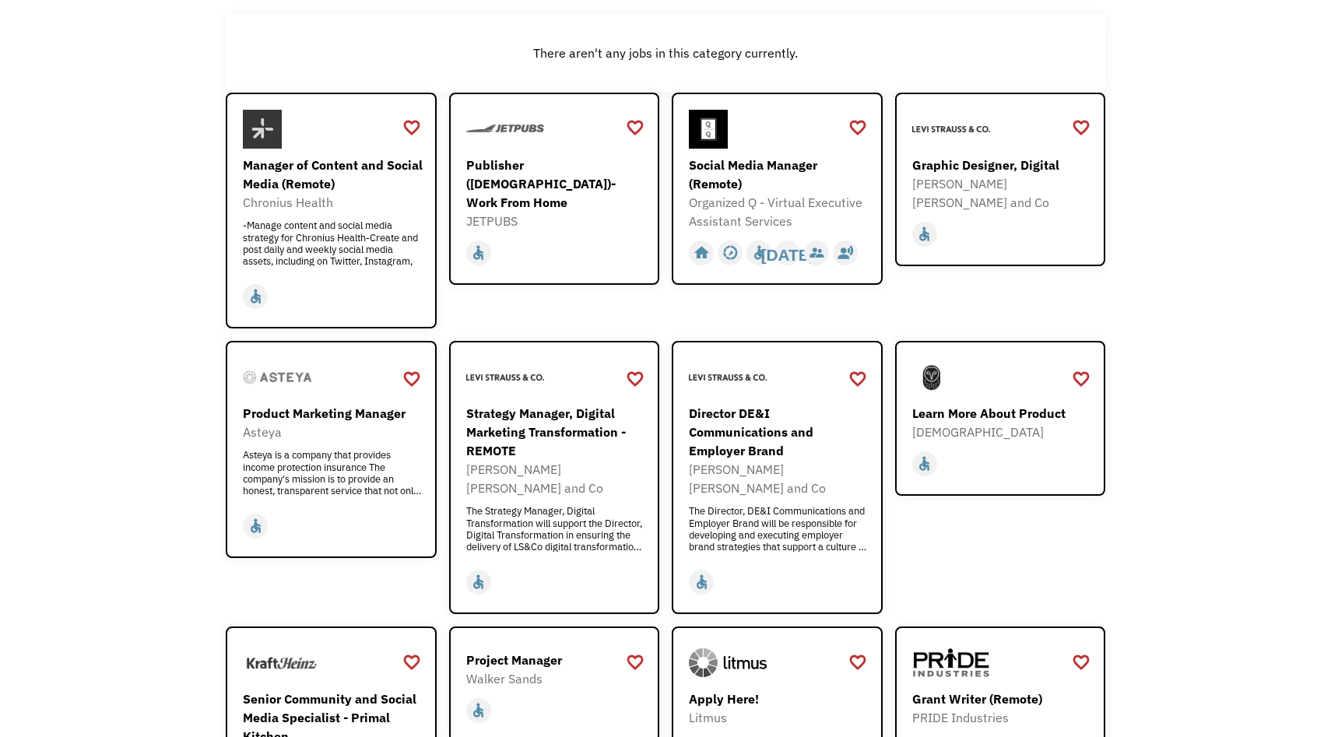
scroll to position [209, 0]
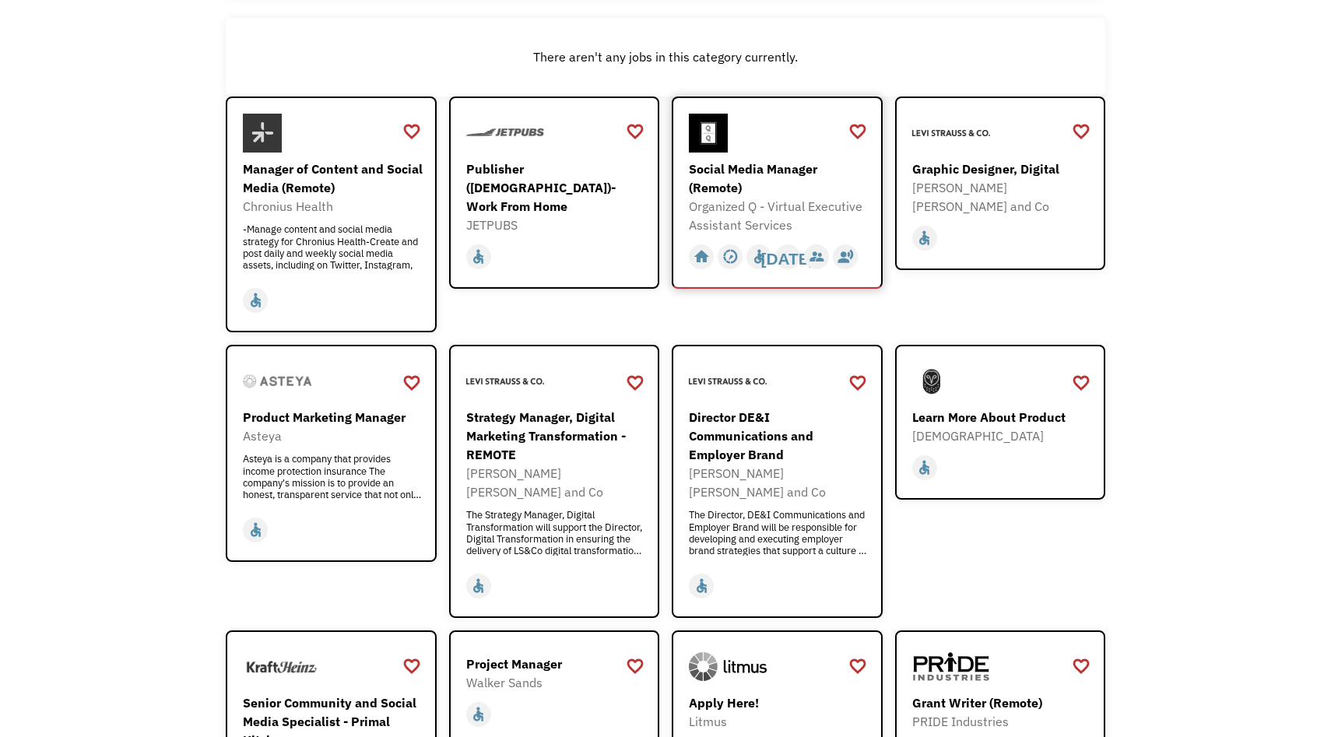
click at [729, 168] on div "Social Media Manager (Remote)" at bounding box center [779, 178] width 181 height 37
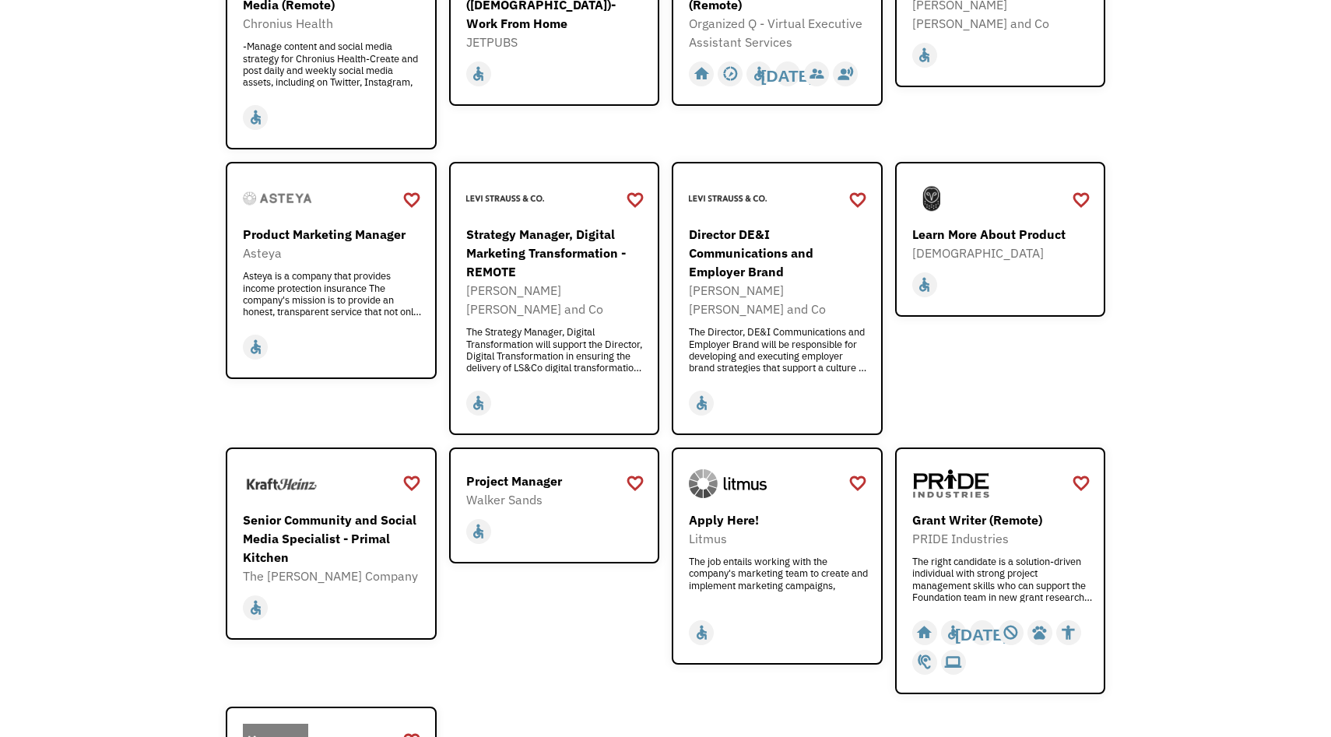
scroll to position [393, 0]
click at [368, 239] on div "Product Marketing Manager" at bounding box center [333, 233] width 181 height 19
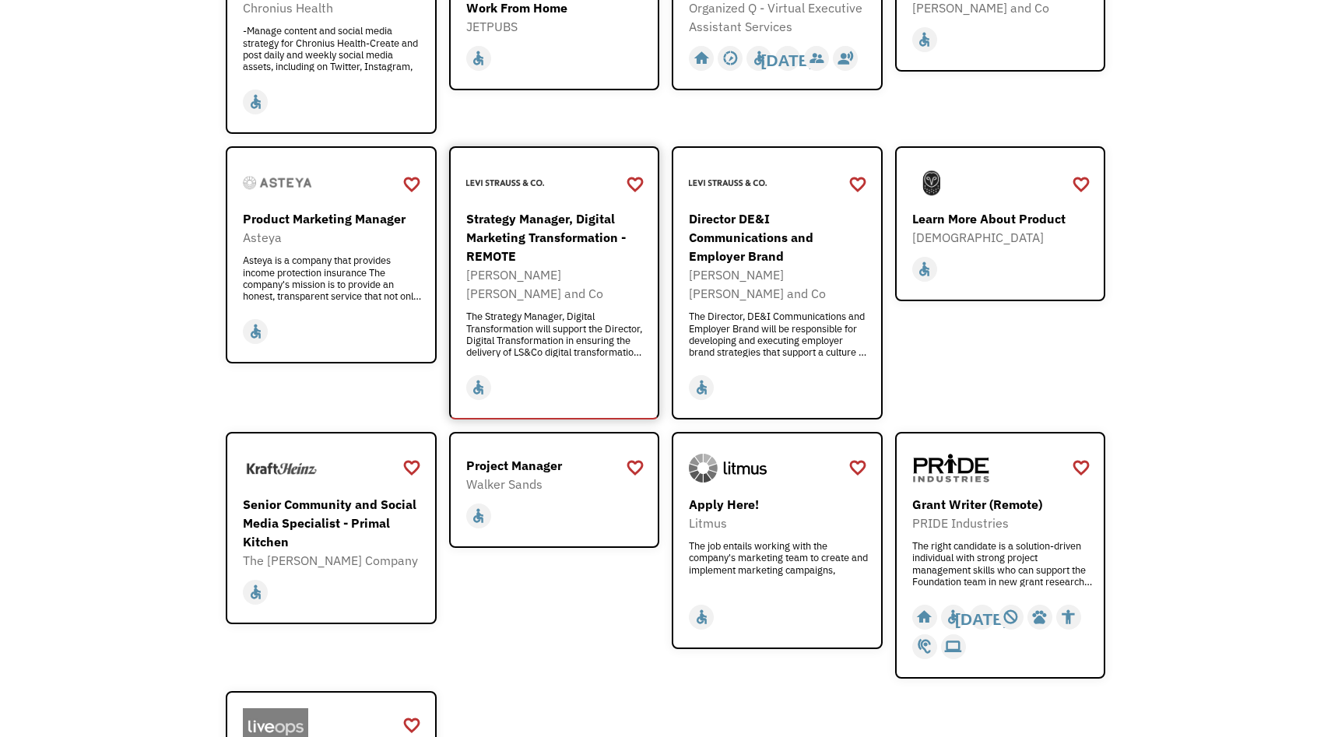
scroll to position [409, 0]
click at [557, 248] on div "Strategy Manager, Digital Marketing Transformation - REMOTE" at bounding box center [556, 237] width 181 height 56
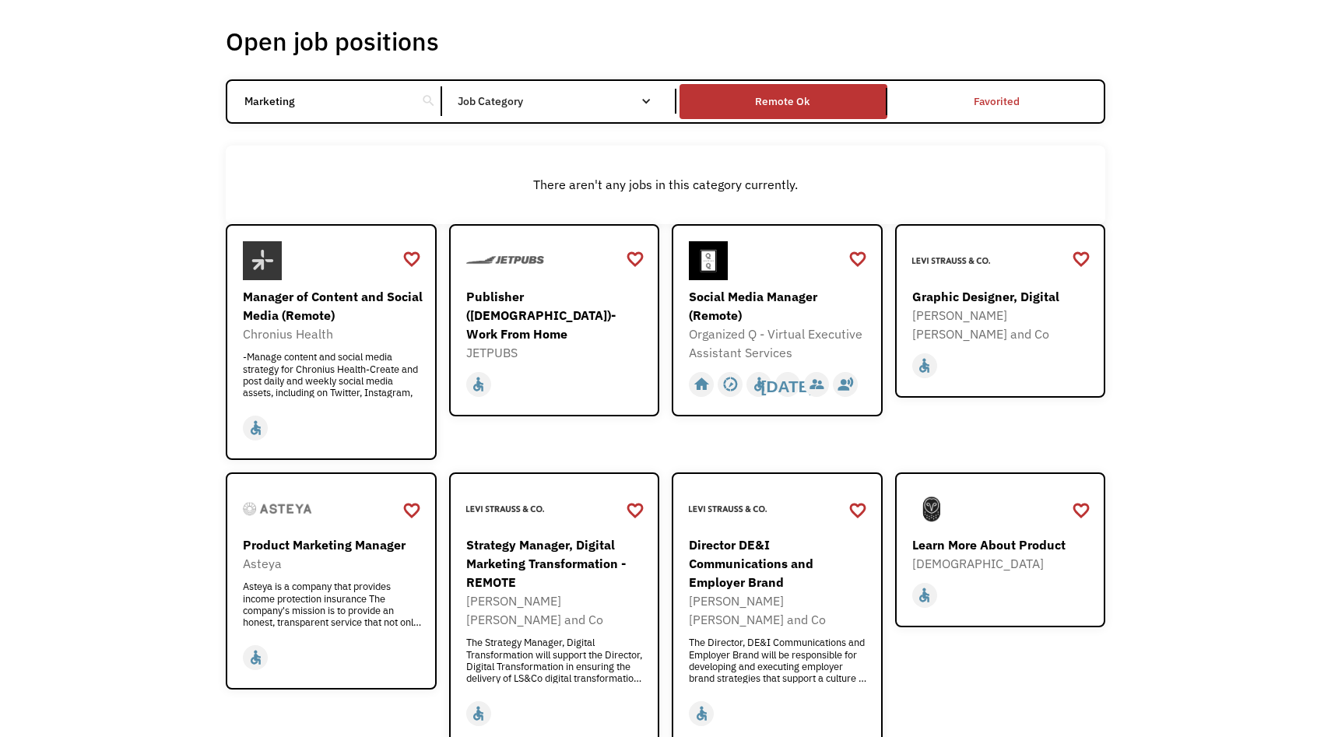
scroll to position [0, 0]
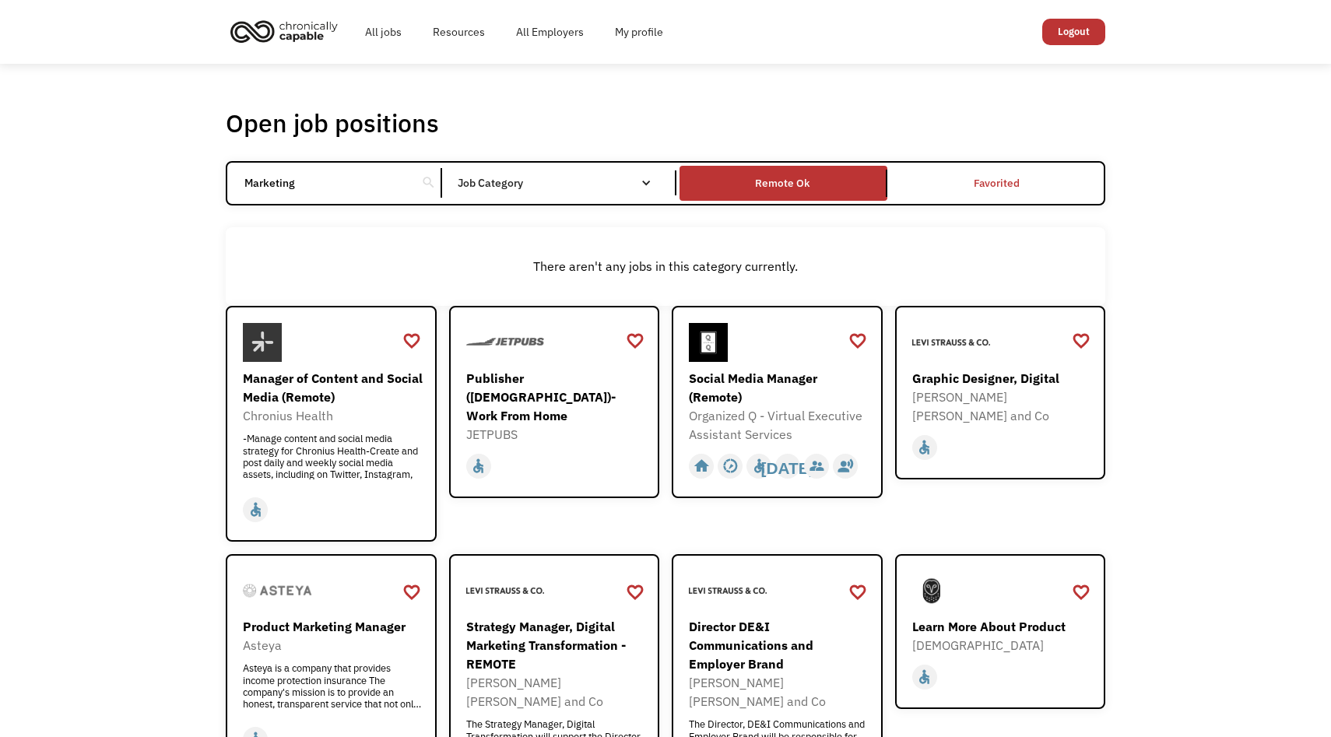
click at [340, 176] on input "Marketing" at bounding box center [322, 183] width 174 height 30
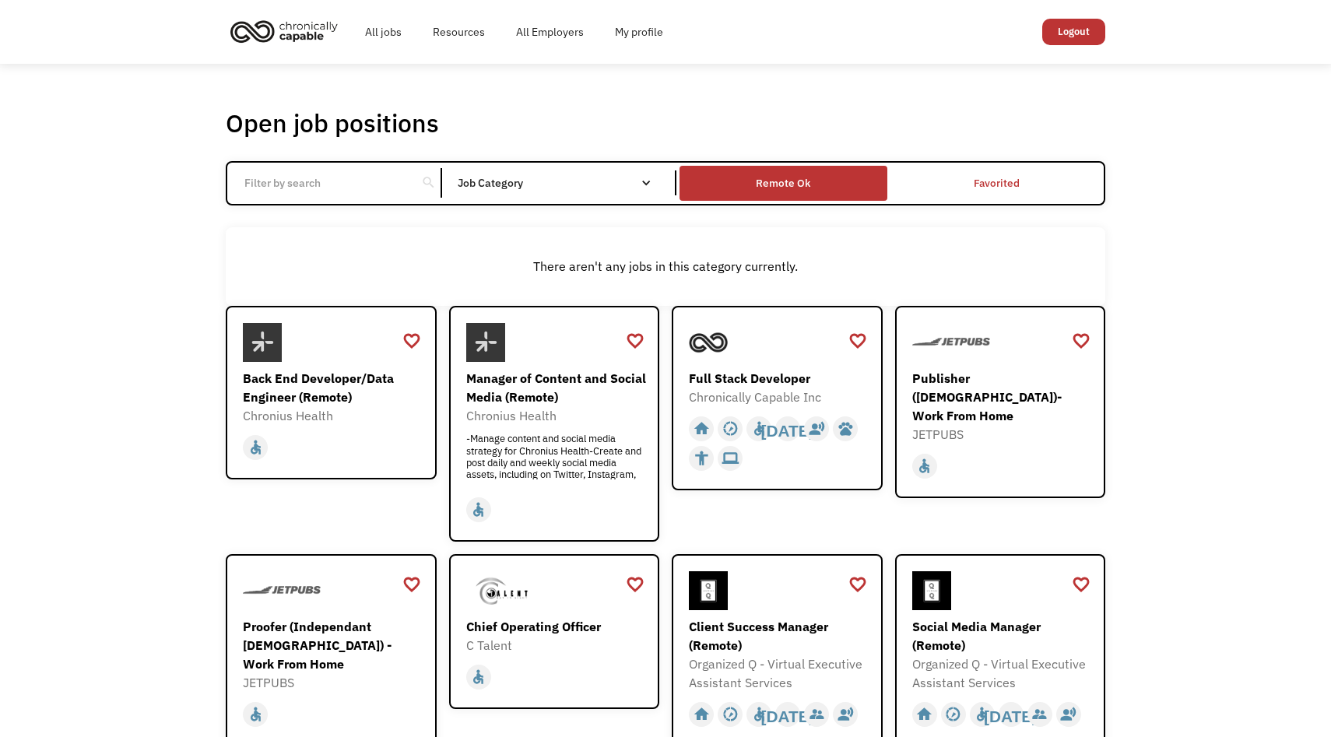
click at [805, 178] on div "Remote Ok" at bounding box center [783, 183] width 54 height 19
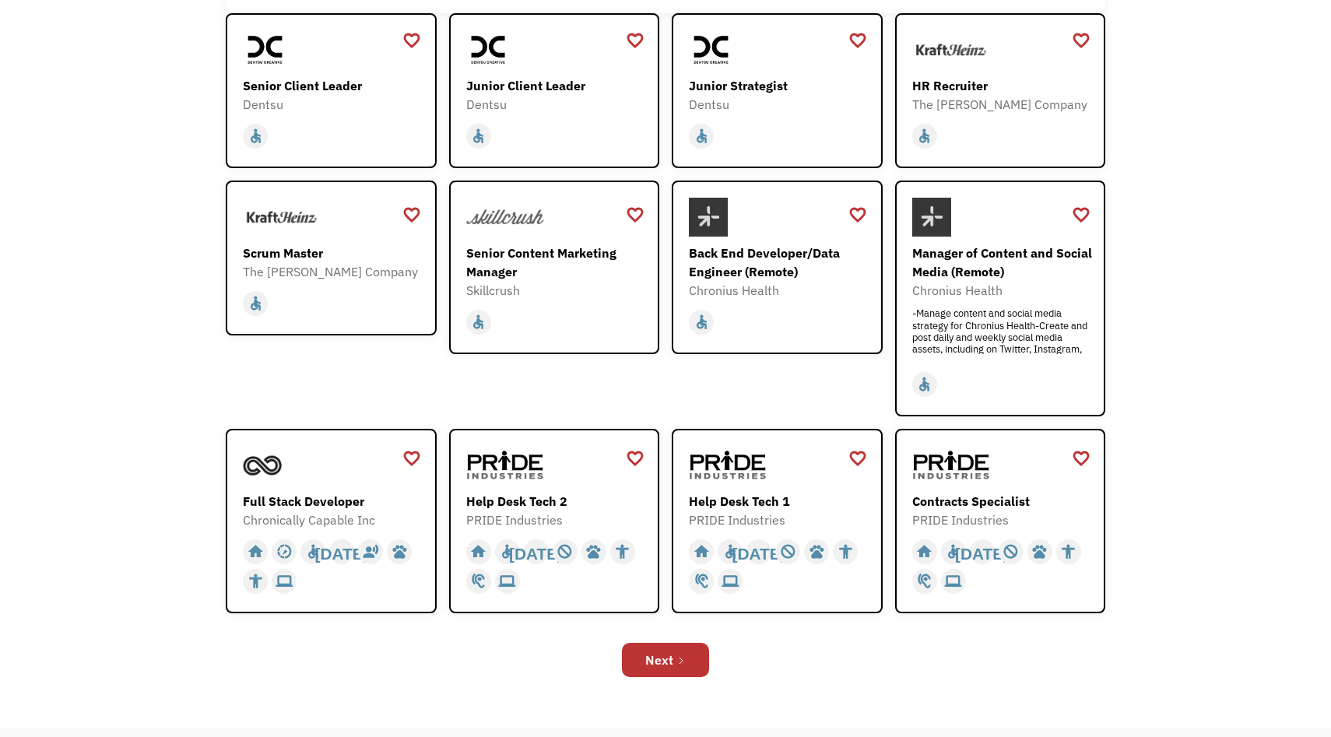
scroll to position [299, 0]
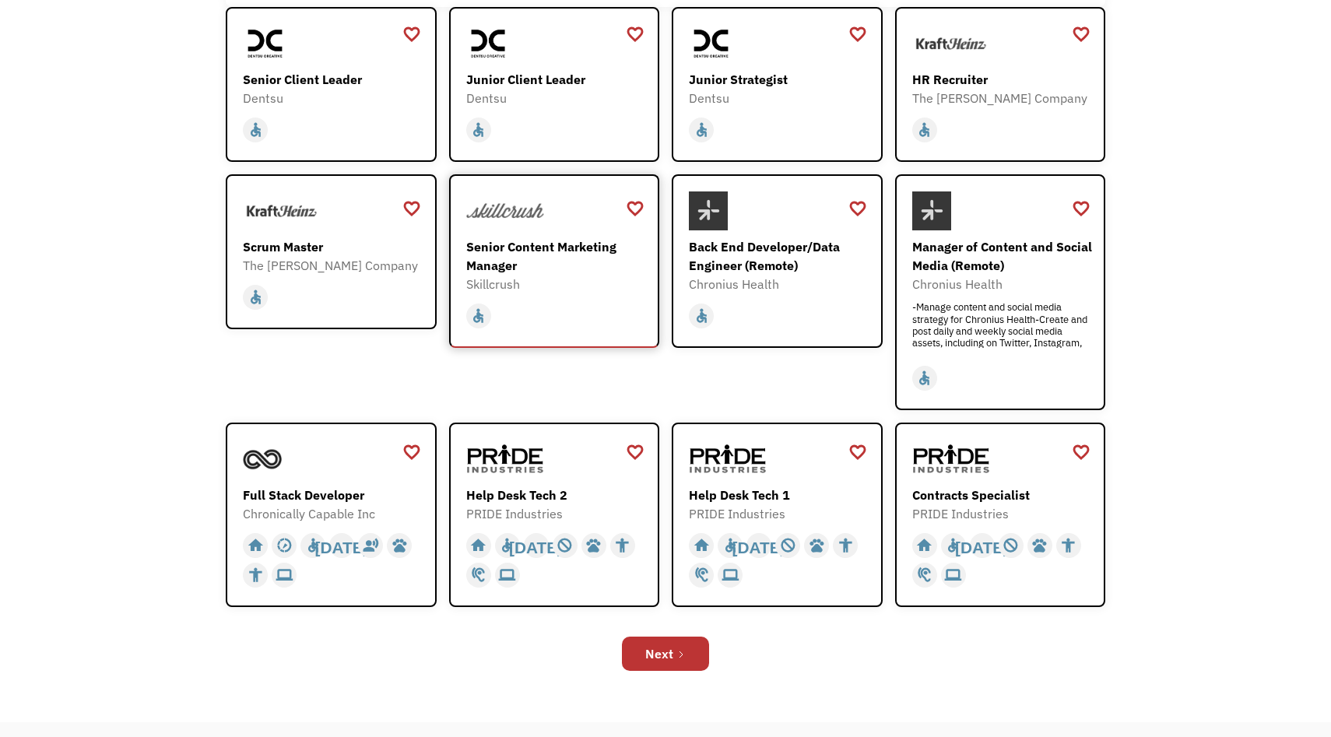
click at [507, 264] on div "Senior Content Marketing Manager" at bounding box center [556, 255] width 181 height 37
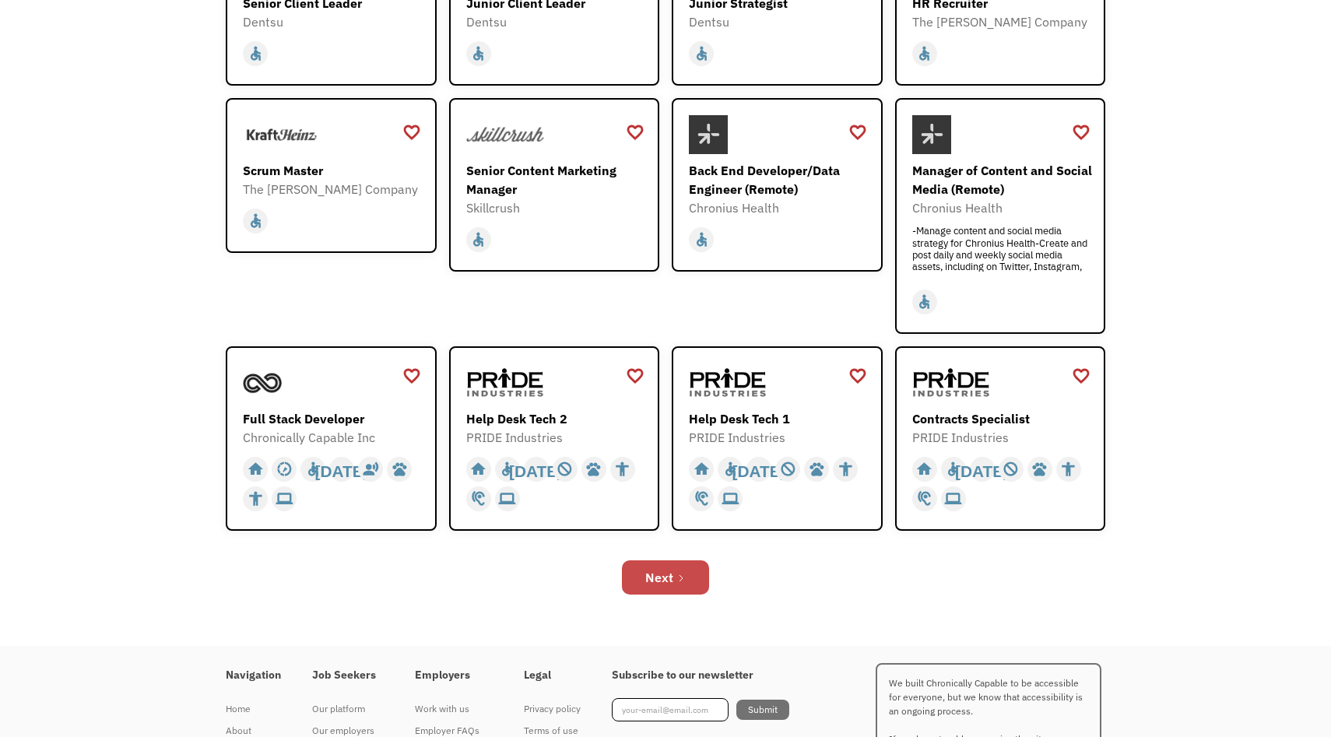
click at [670, 579] on div "Next" at bounding box center [659, 577] width 28 height 19
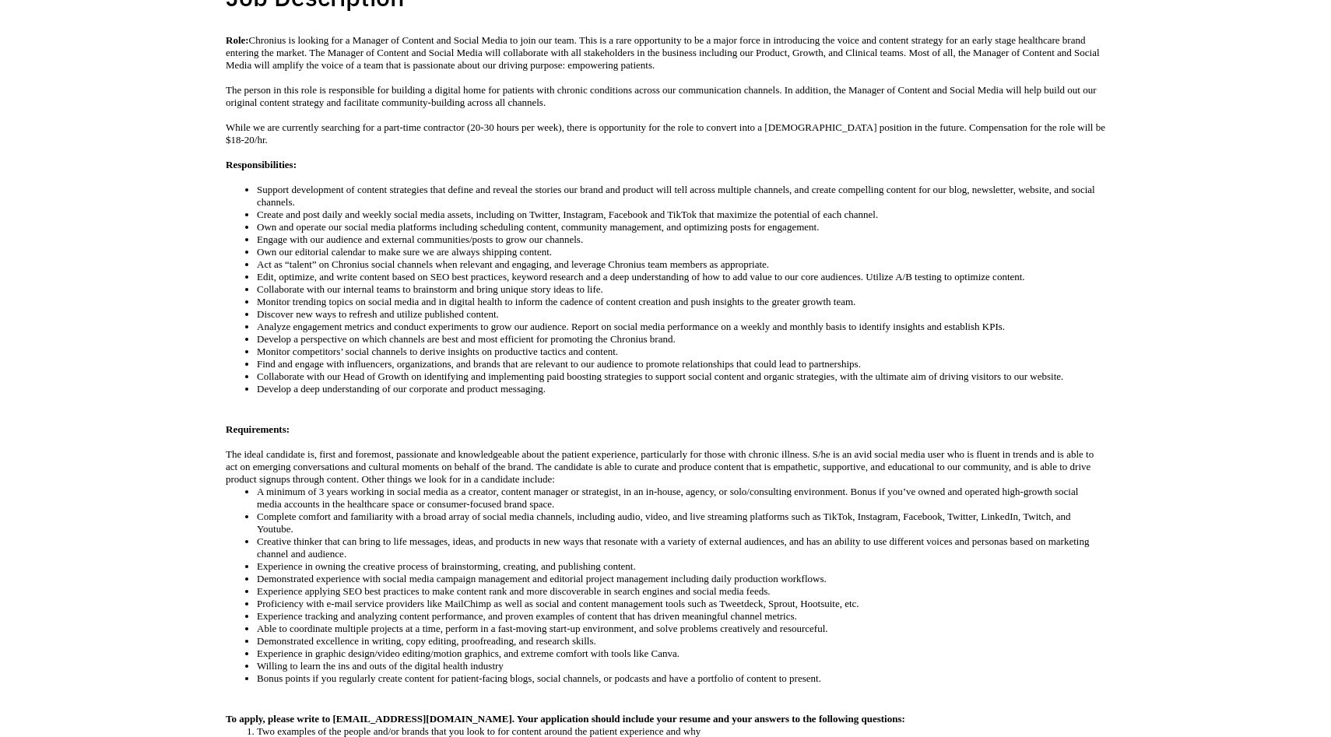
scroll to position [388, 0]
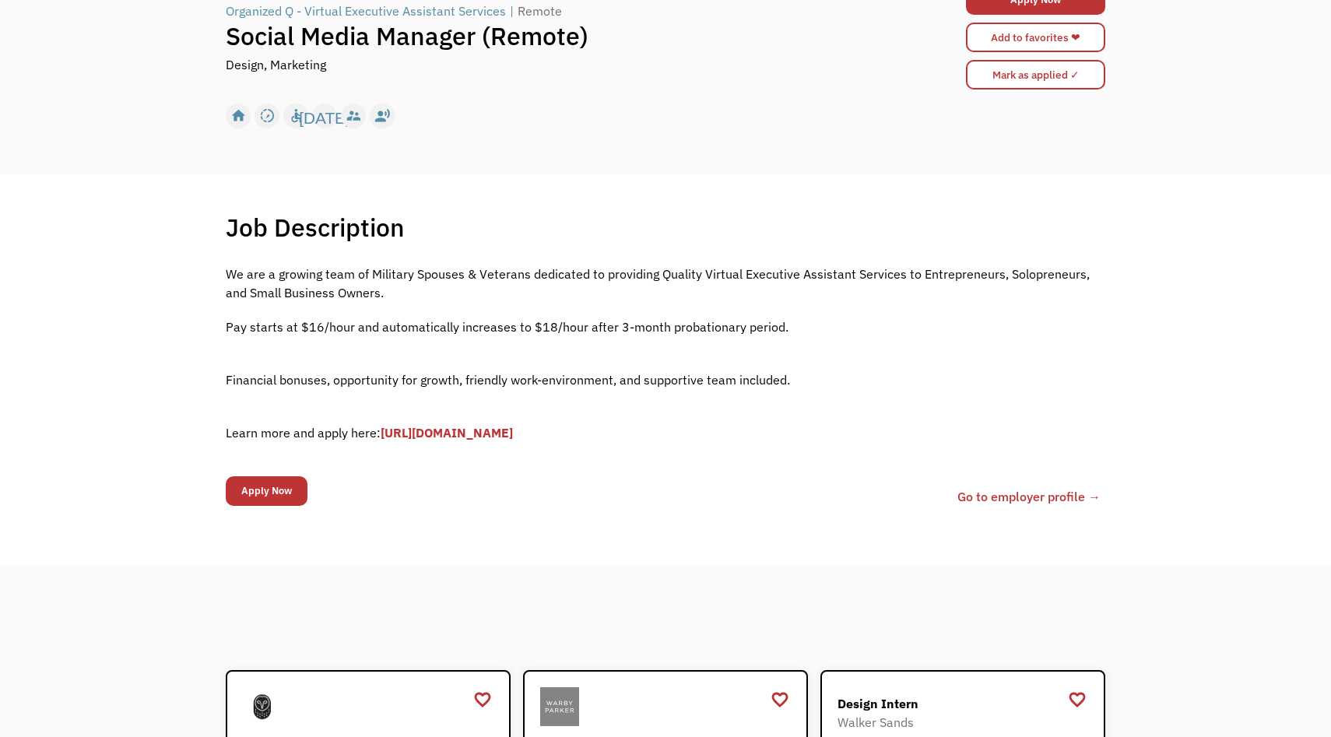
scroll to position [157, 0]
click at [496, 434] on link "[URL][DOMAIN_NAME]" at bounding box center [447, 432] width 132 height 16
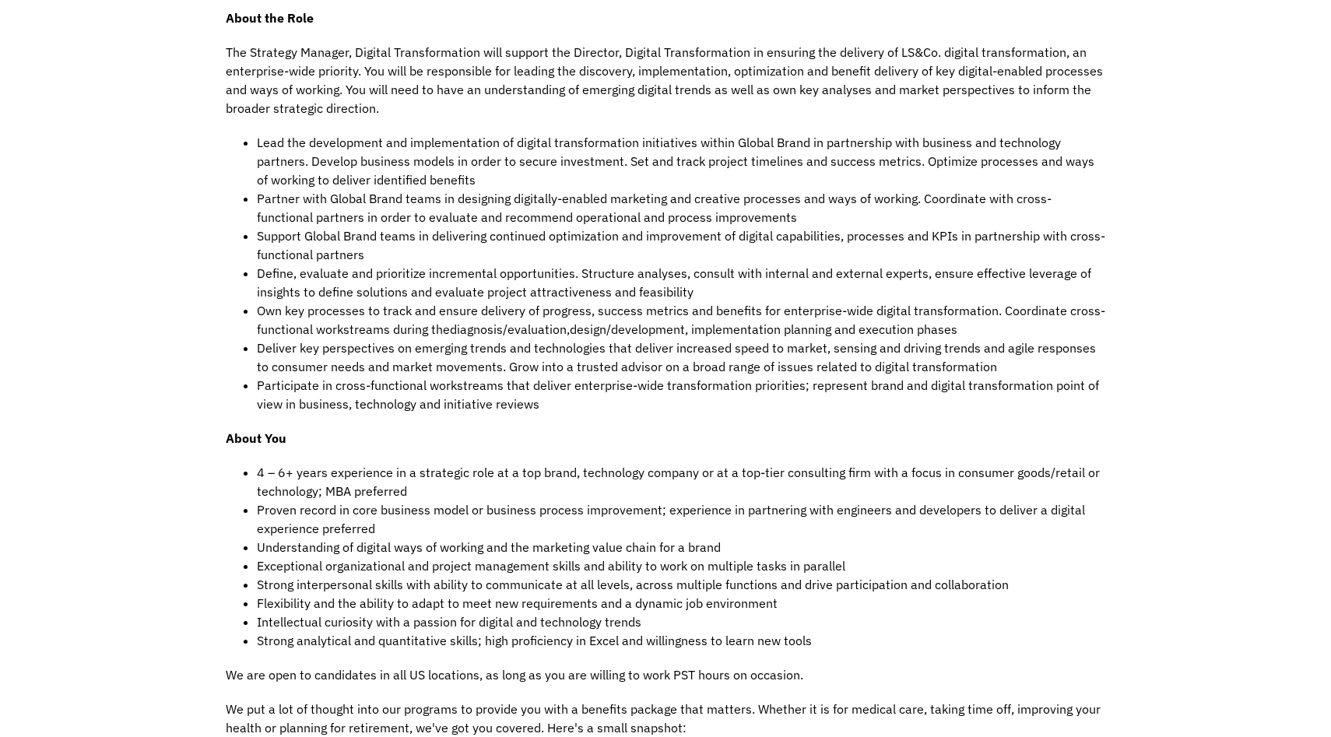
scroll to position [652, 0]
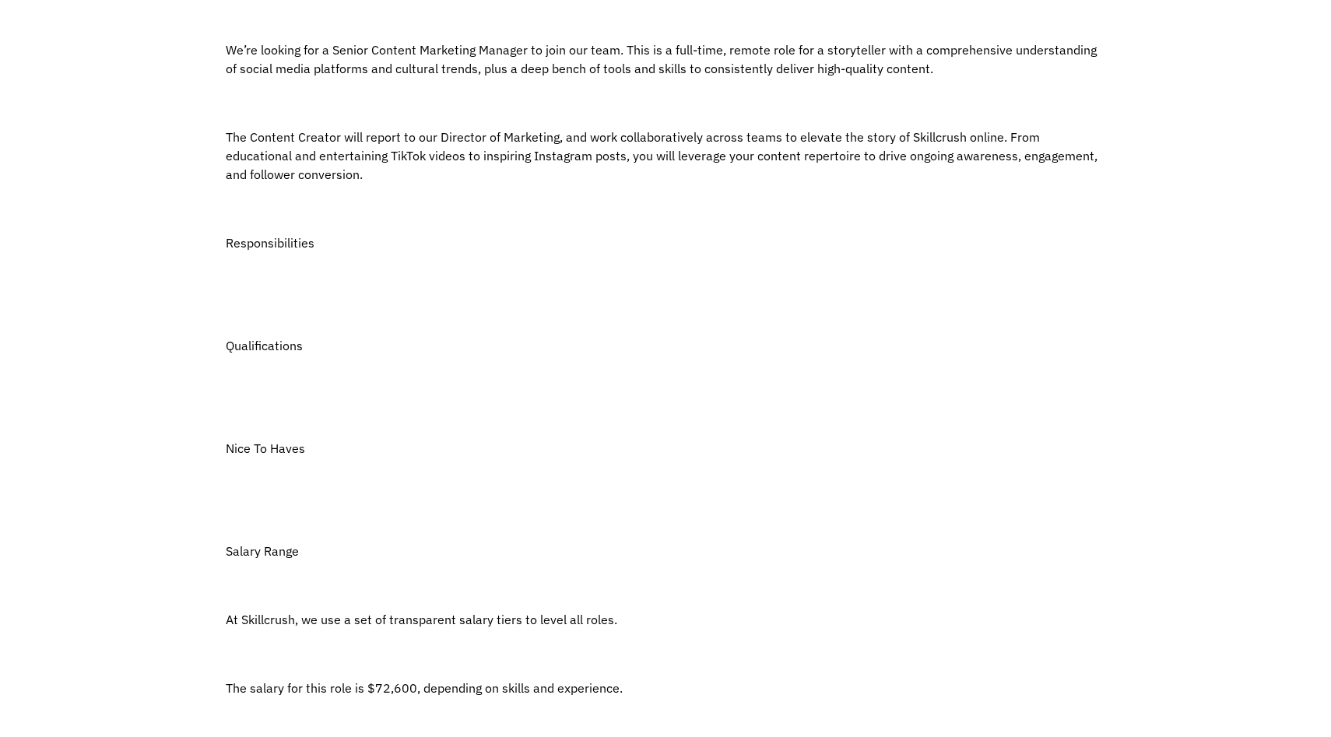
scroll to position [795, 0]
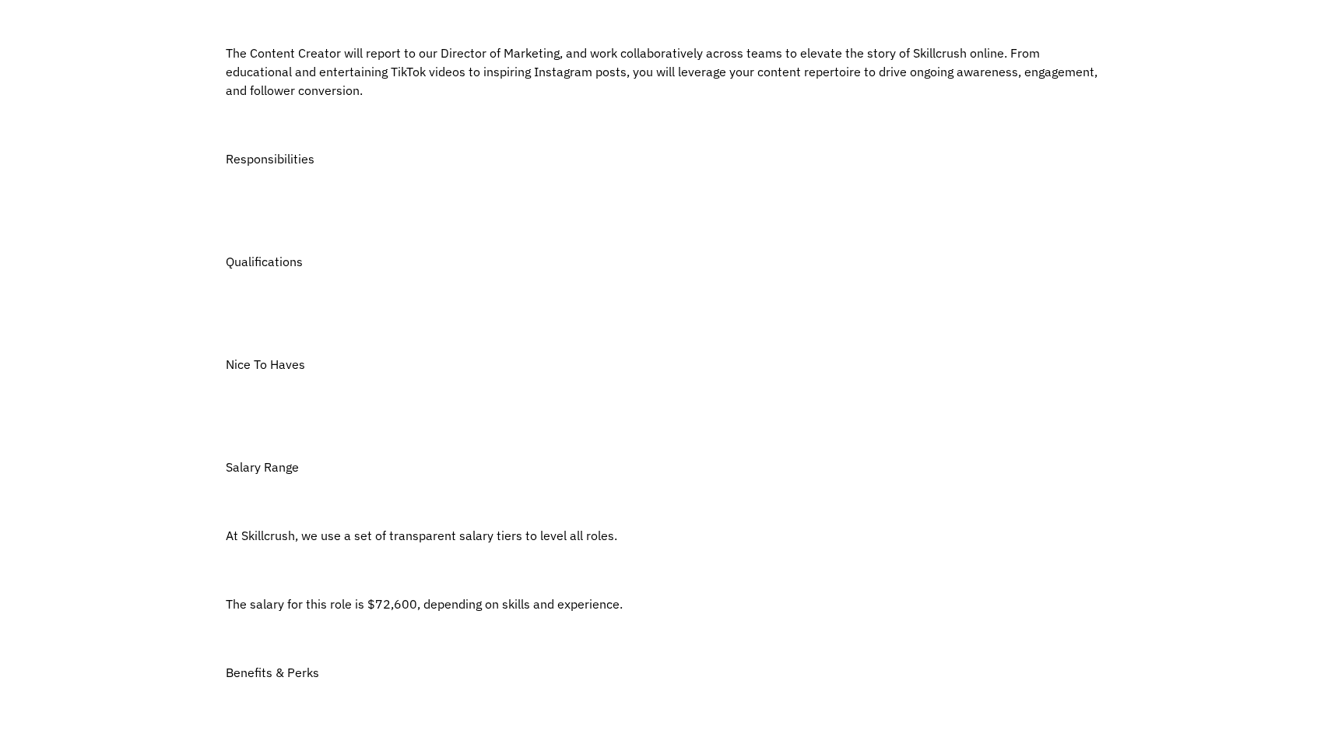
click at [330, 396] on p at bounding box center [666, 398] width 880 height 19
click at [329, 396] on p at bounding box center [666, 398] width 880 height 19
click at [292, 371] on span "Nice To Haves" at bounding box center [265, 365] width 79 height 16
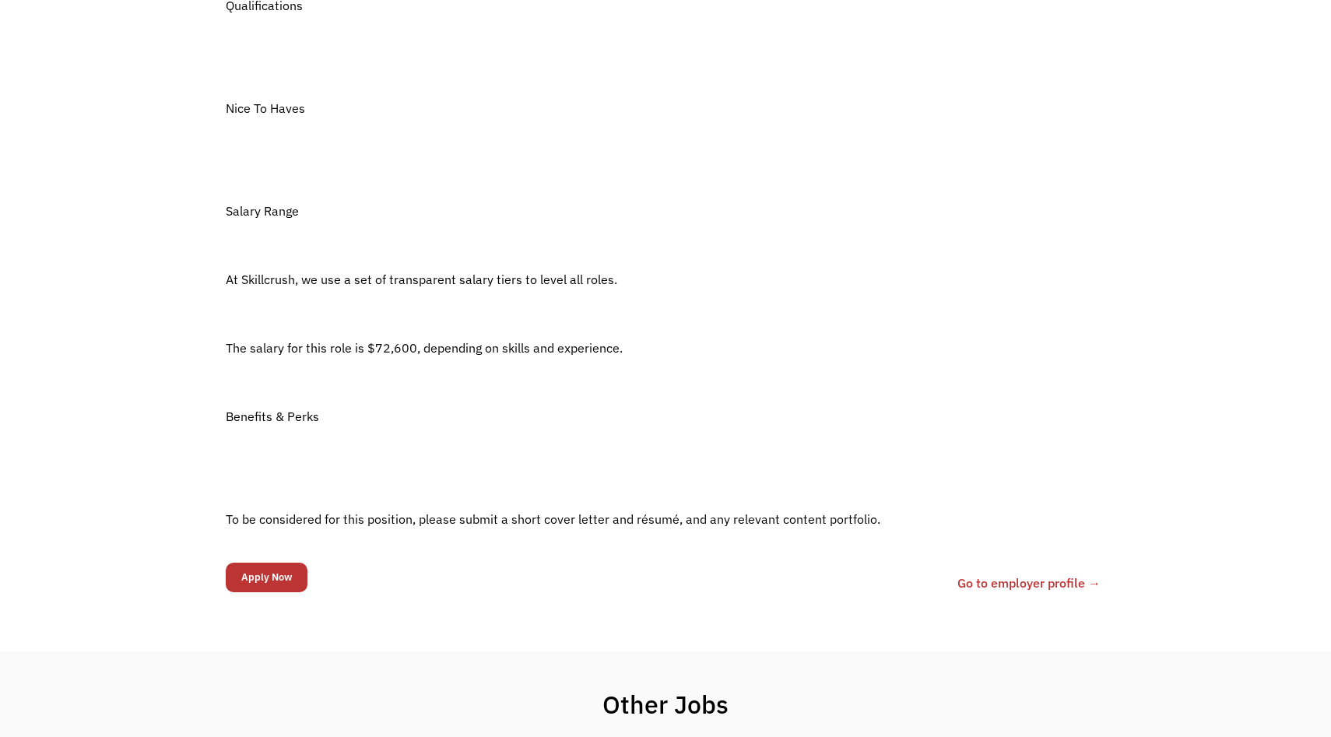
scroll to position [1120, 0]
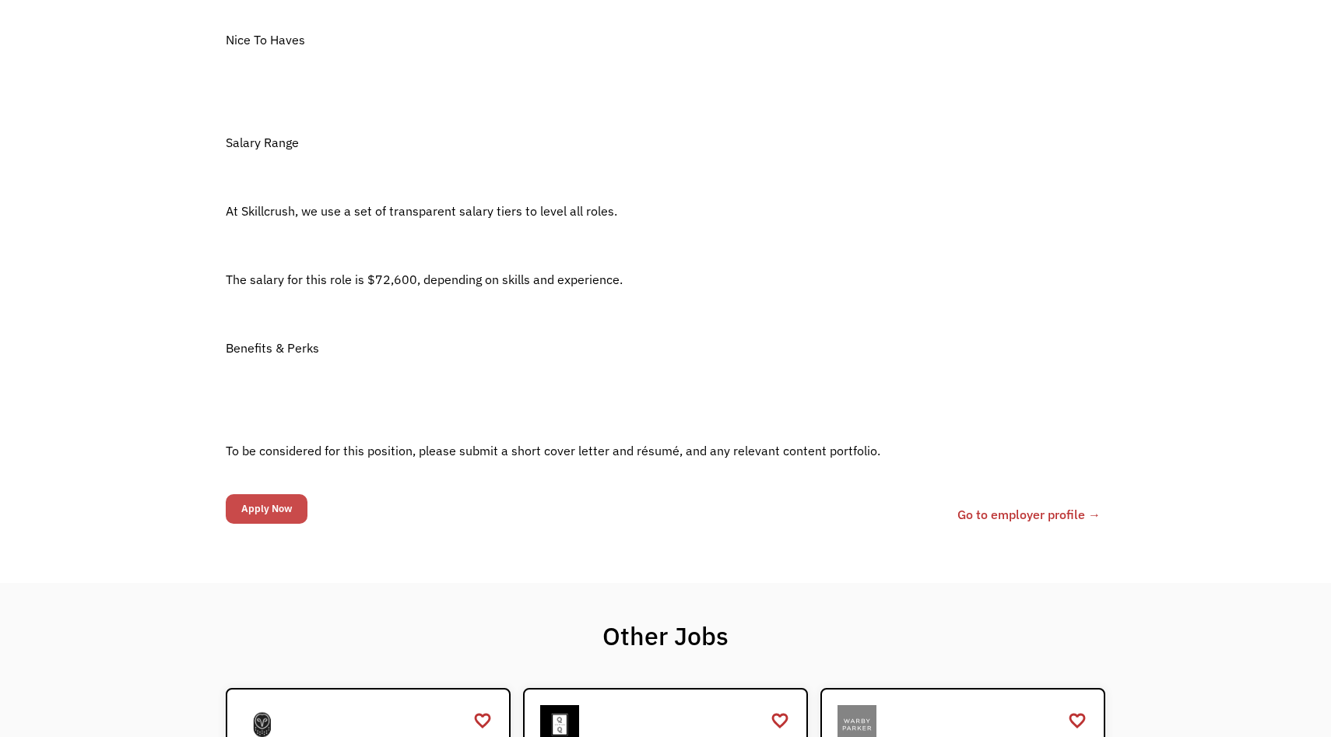
click at [301, 508] on input "Apply Now" at bounding box center [267, 509] width 82 height 30
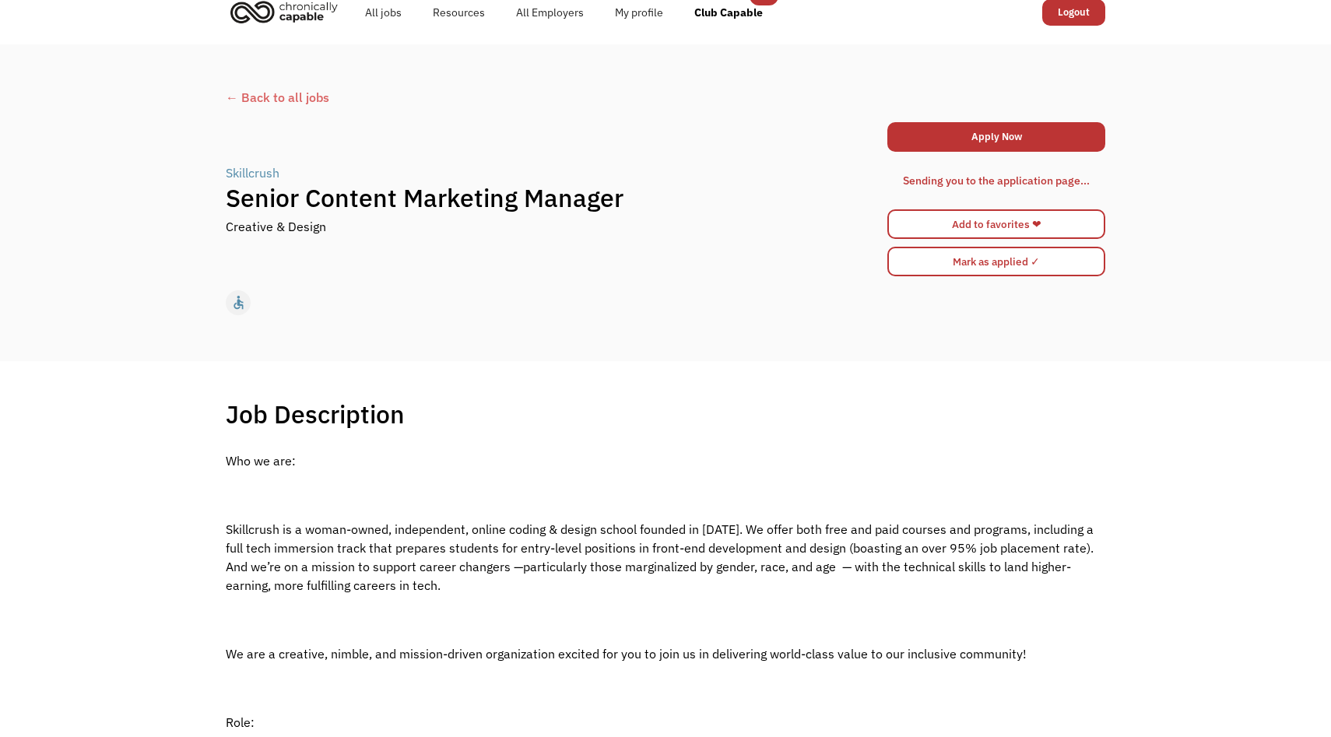
scroll to position [0, 0]
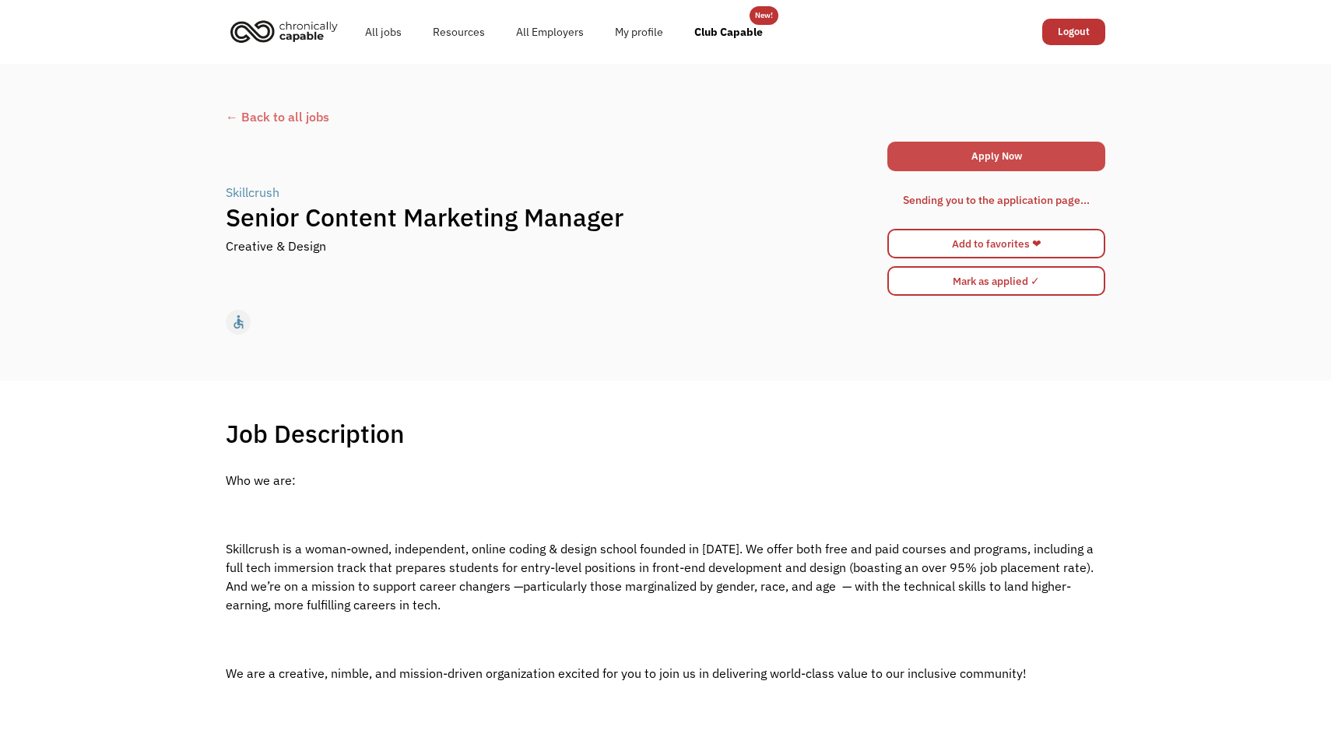
click at [971, 163] on link "Apply Now" at bounding box center [997, 157] width 218 height 30
click at [1006, 200] on div "Sending you to the application page..." at bounding box center [996, 200] width 187 height 19
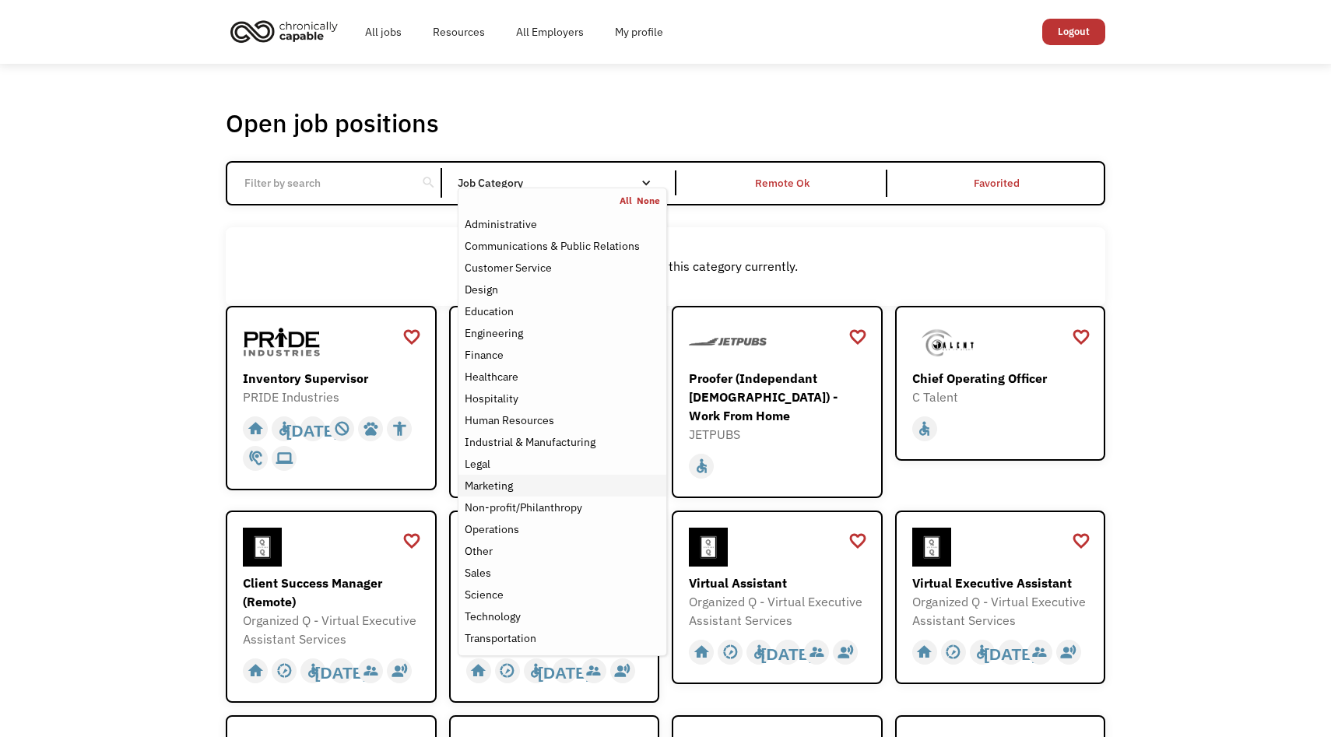
click at [516, 477] on div "Marketing" at bounding box center [562, 485] width 195 height 19
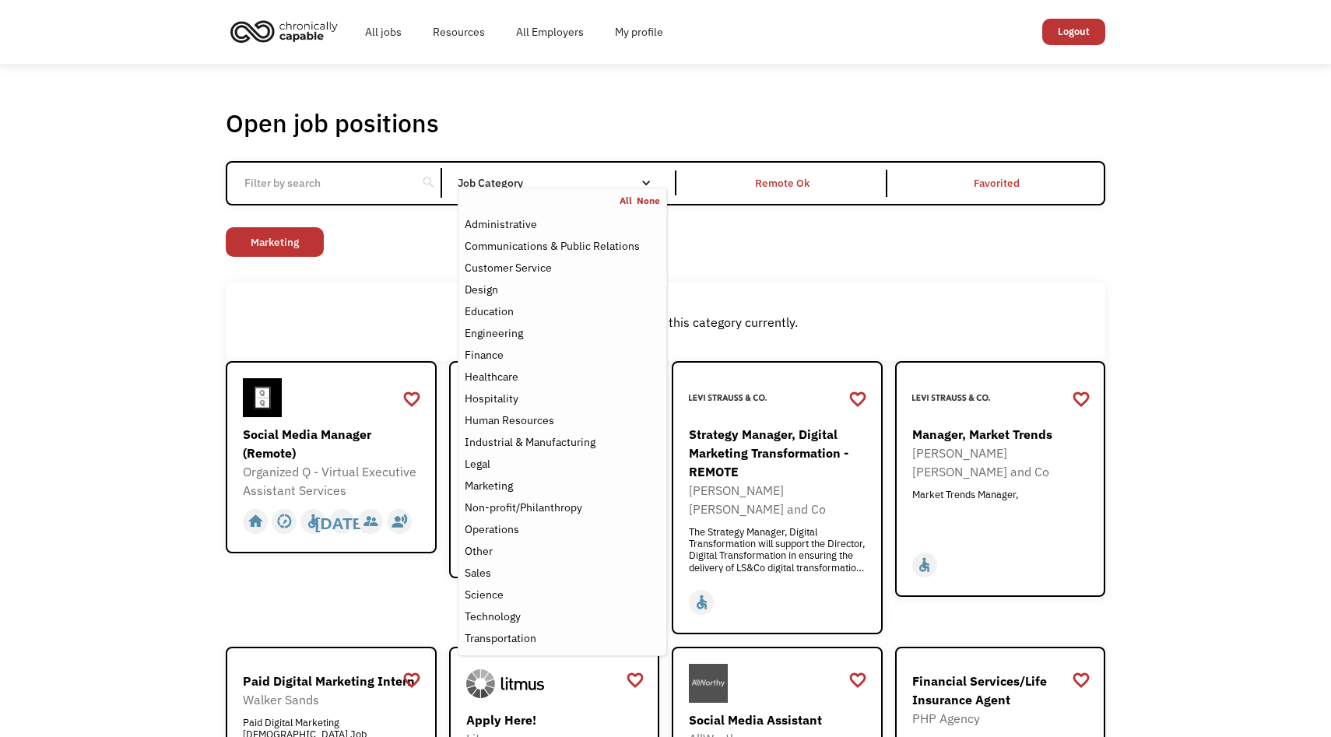
click at [763, 285] on div "There aren't any jobs in this category currently." at bounding box center [666, 322] width 880 height 79
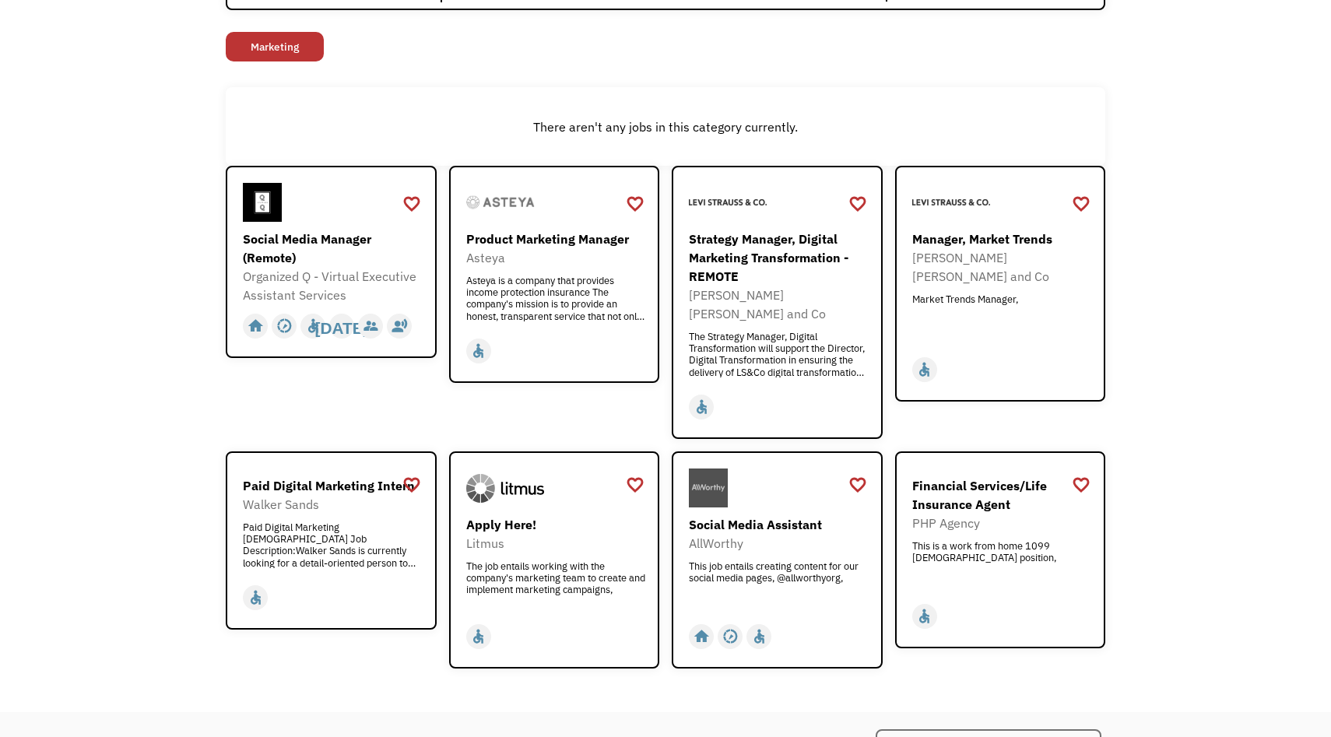
scroll to position [199, 0]
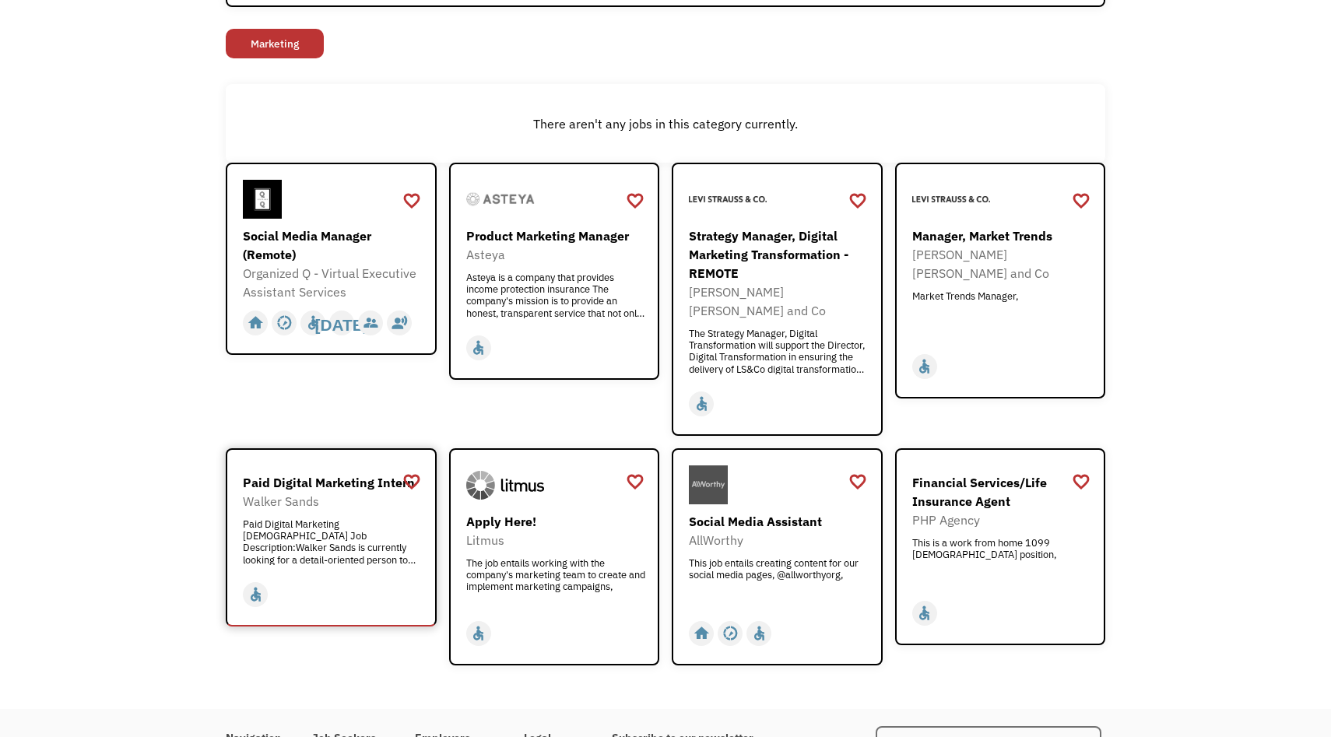
click at [342, 473] on div "Paid Digital Marketing Intern" at bounding box center [333, 482] width 181 height 19
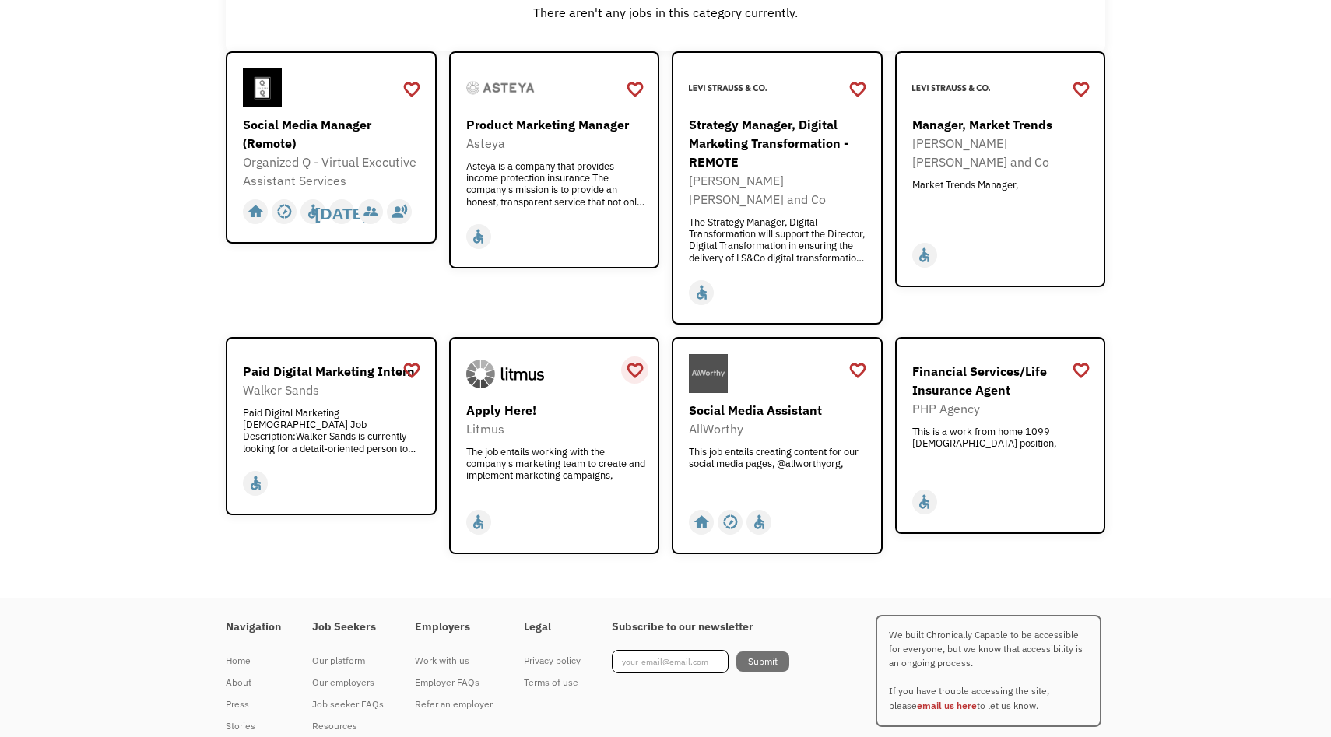
scroll to position [314, 0]
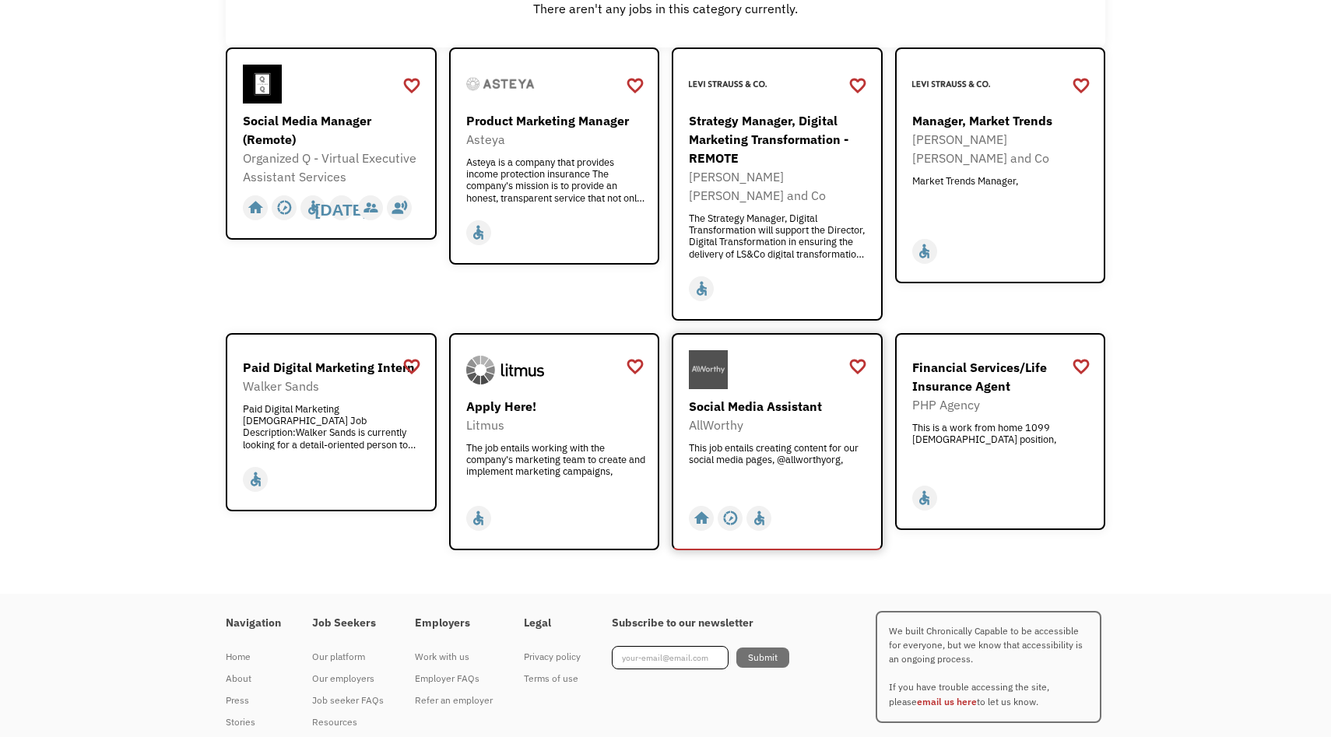
click at [761, 397] on div "Social Media Assistant" at bounding box center [779, 406] width 181 height 19
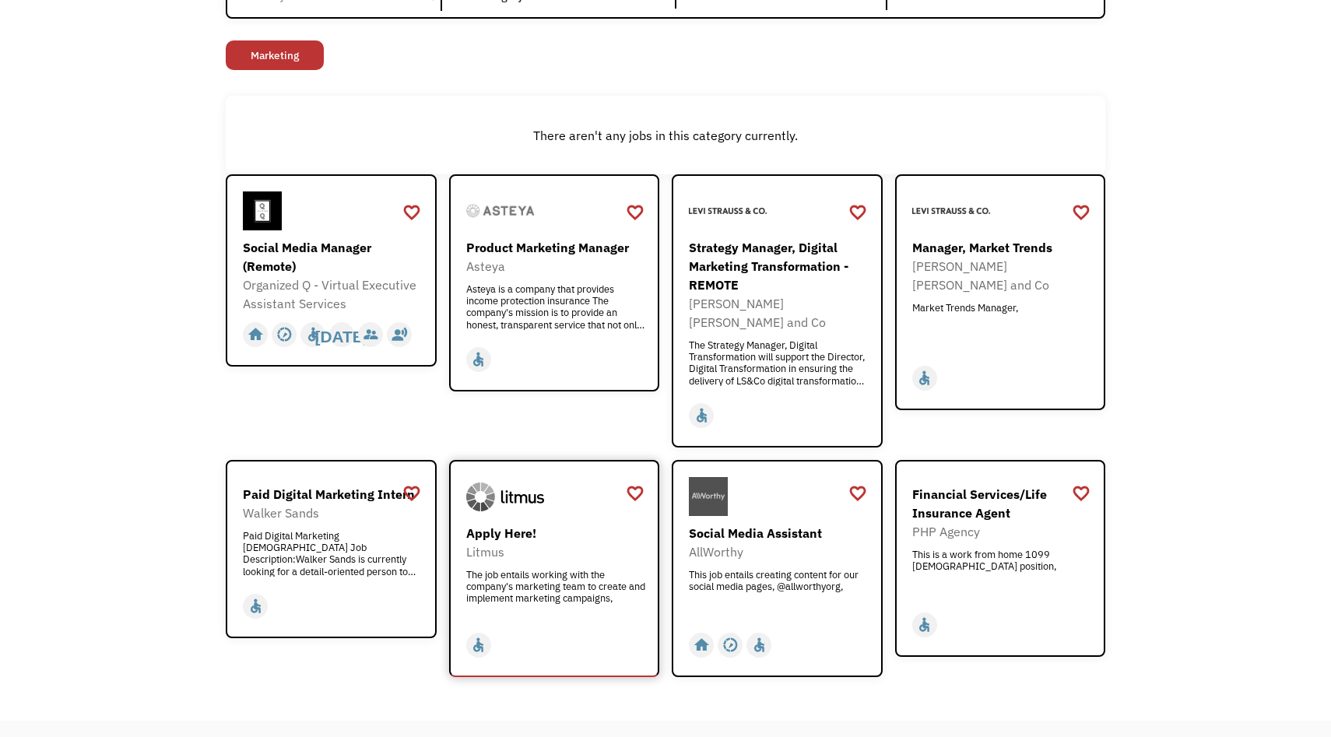
scroll to position [0, 0]
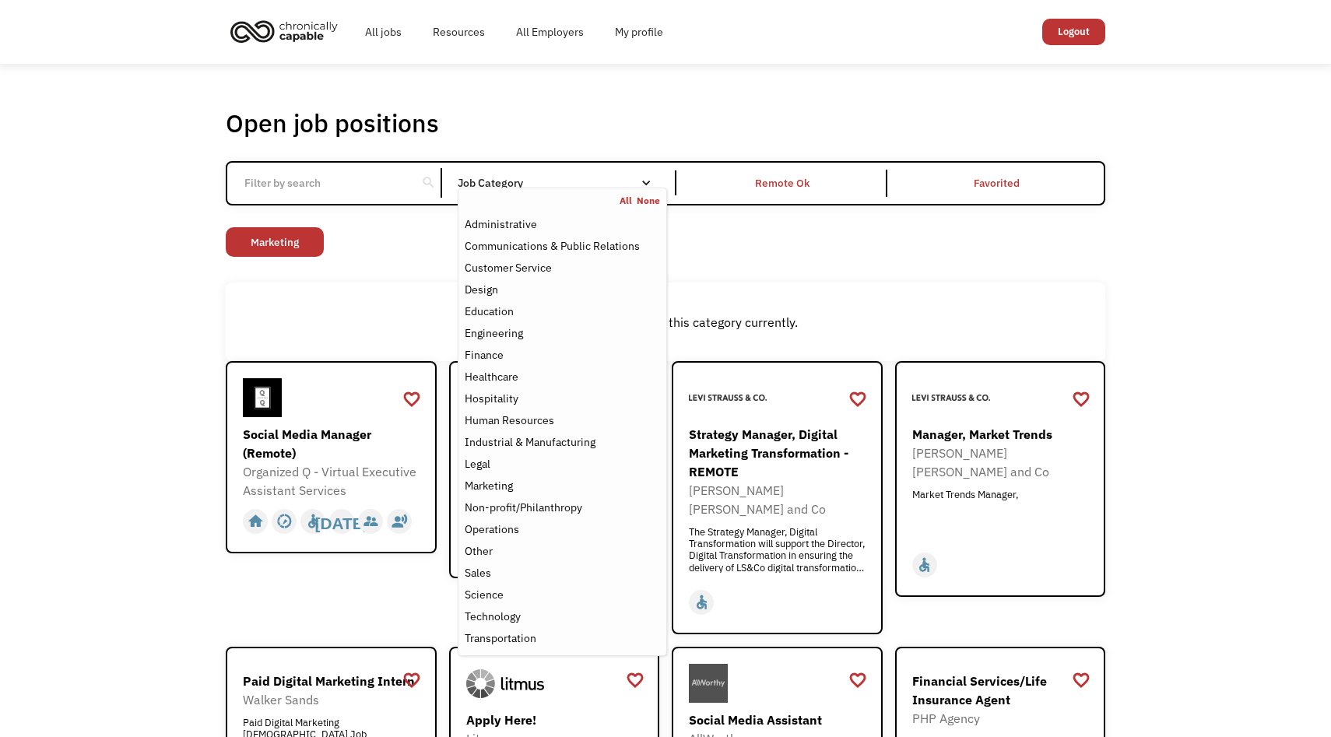
click at [517, 193] on nav "All None Administrative Communications & Public Relations Customer Service Desi…" at bounding box center [562, 422] width 209 height 469
click at [504, 550] on div "Other" at bounding box center [562, 551] width 195 height 19
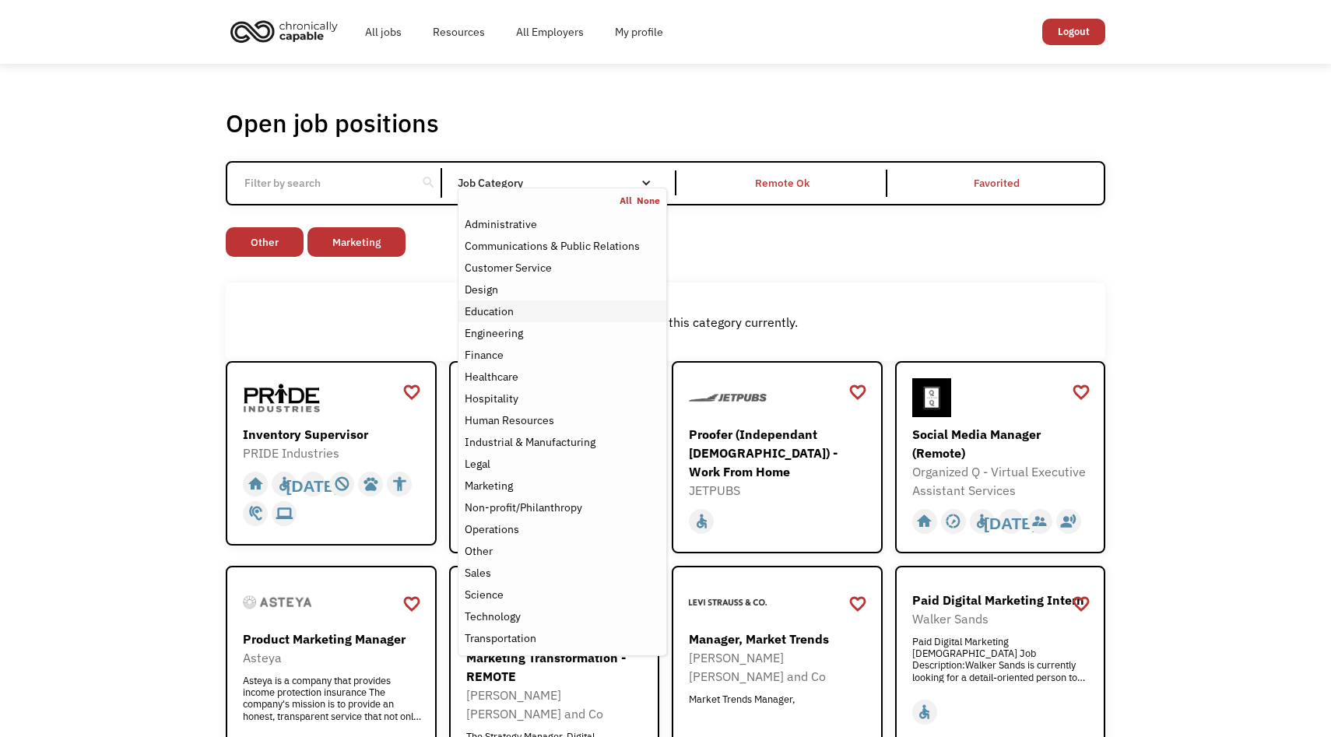
click at [462, 305] on link "Education" at bounding box center [563, 312] width 208 height 22
click at [465, 305] on div "Education" at bounding box center [489, 311] width 49 height 19
click at [501, 288] on div "Design" at bounding box center [562, 289] width 195 height 19
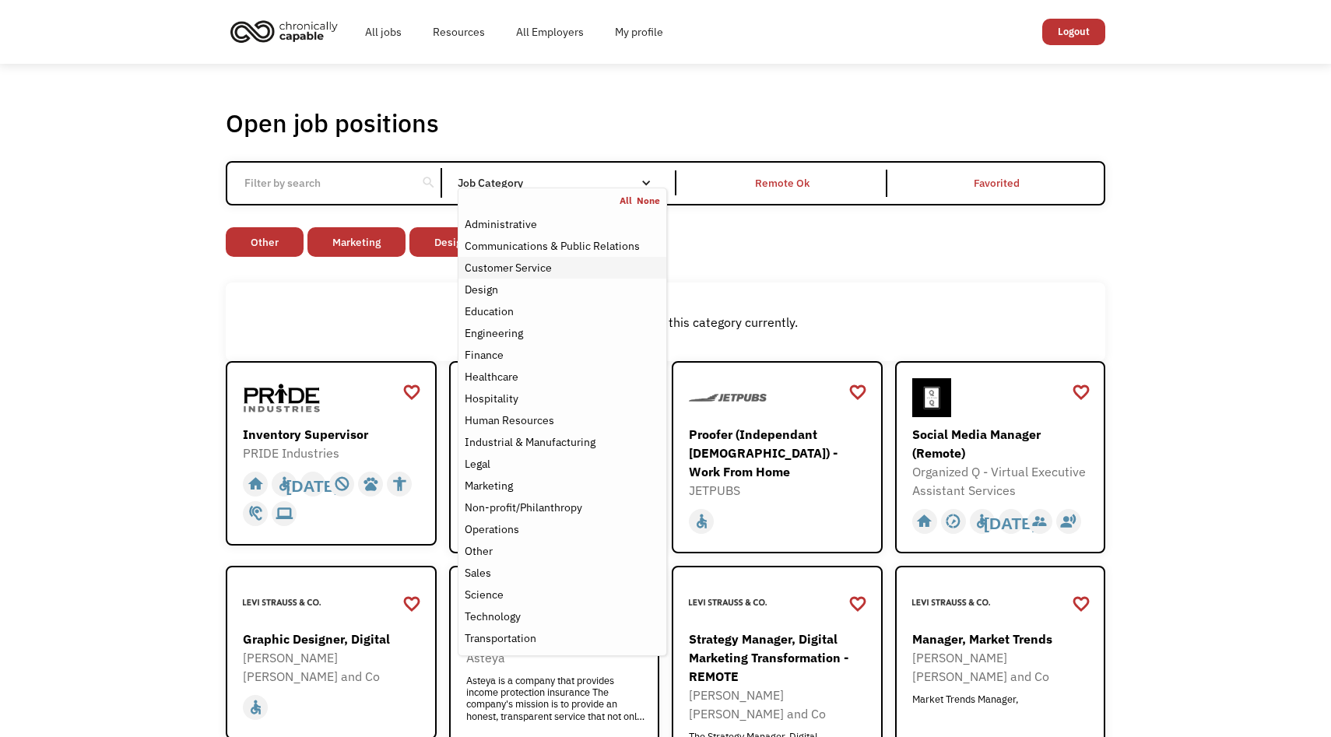
click at [526, 260] on div "Customer Service" at bounding box center [508, 267] width 87 height 19
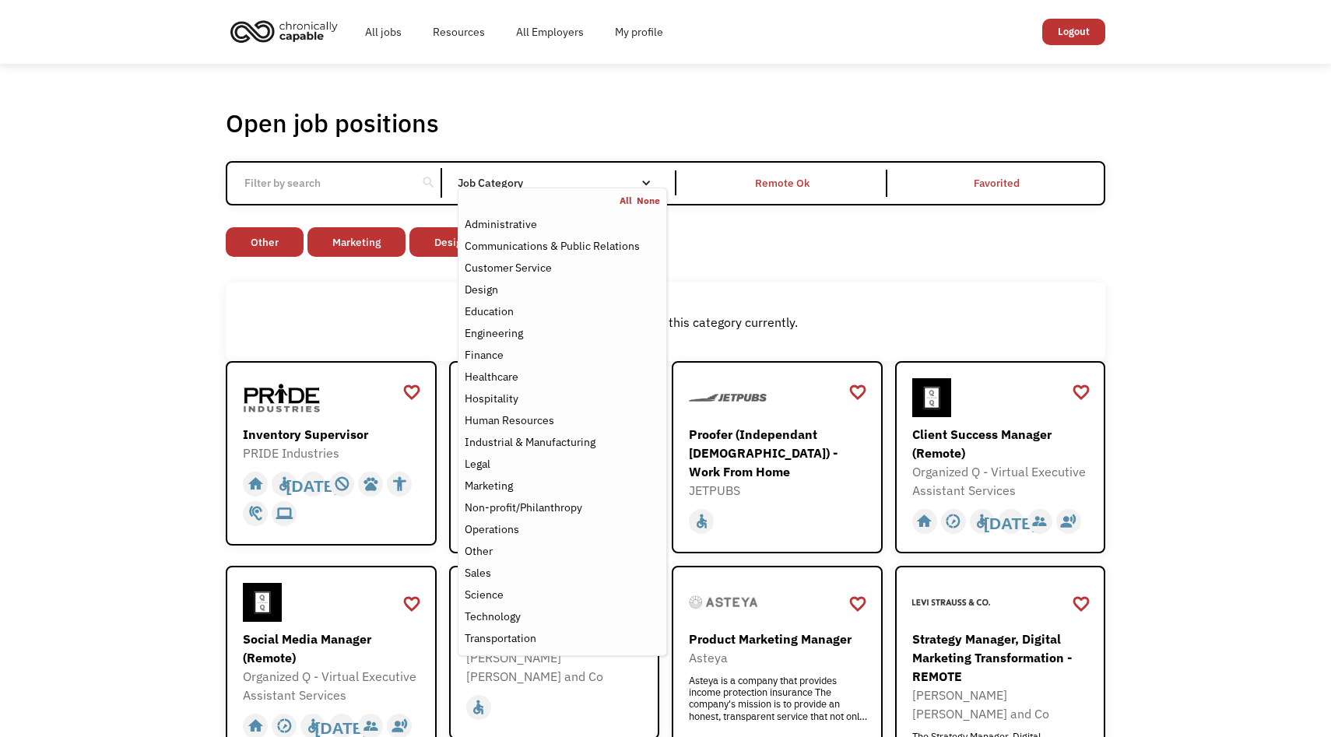
click at [679, 246] on div "Non-profit/Philanthropy Other Transportation Technology Science Sales Operation…" at bounding box center [666, 243] width 880 height 33
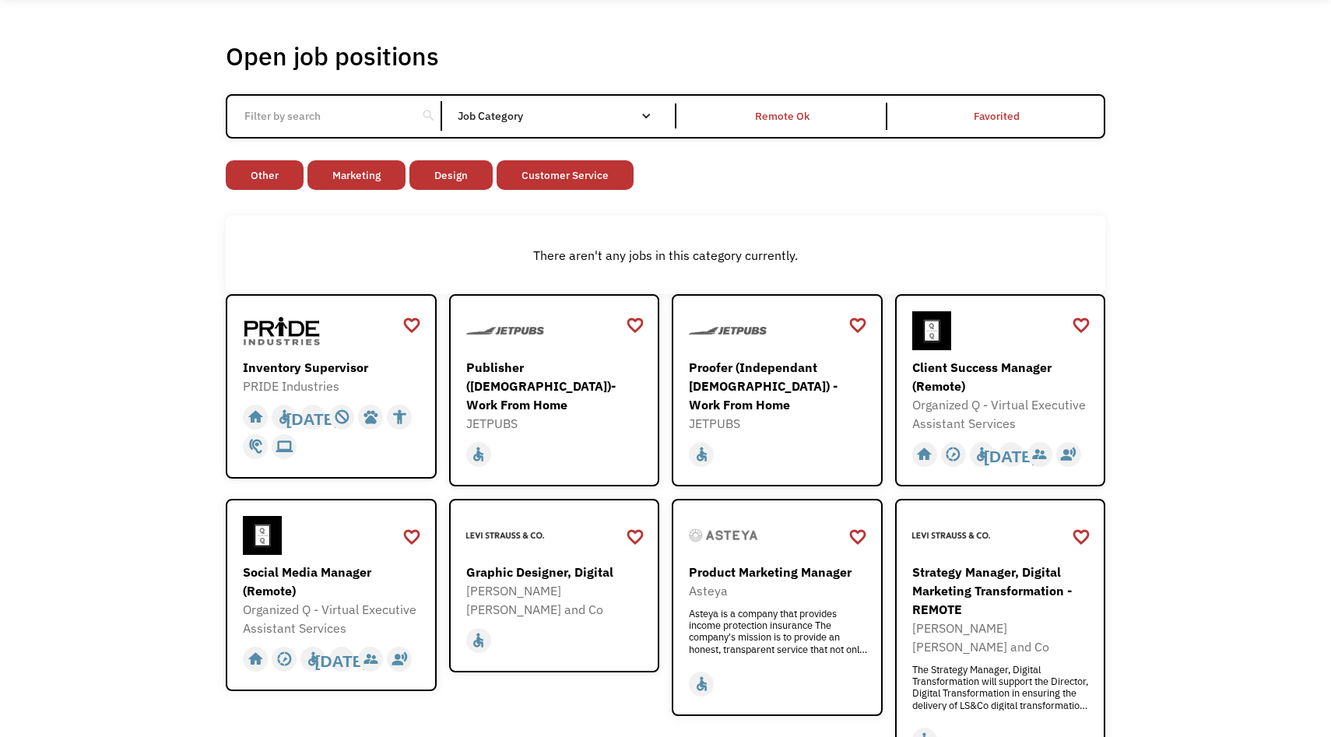
scroll to position [98, 0]
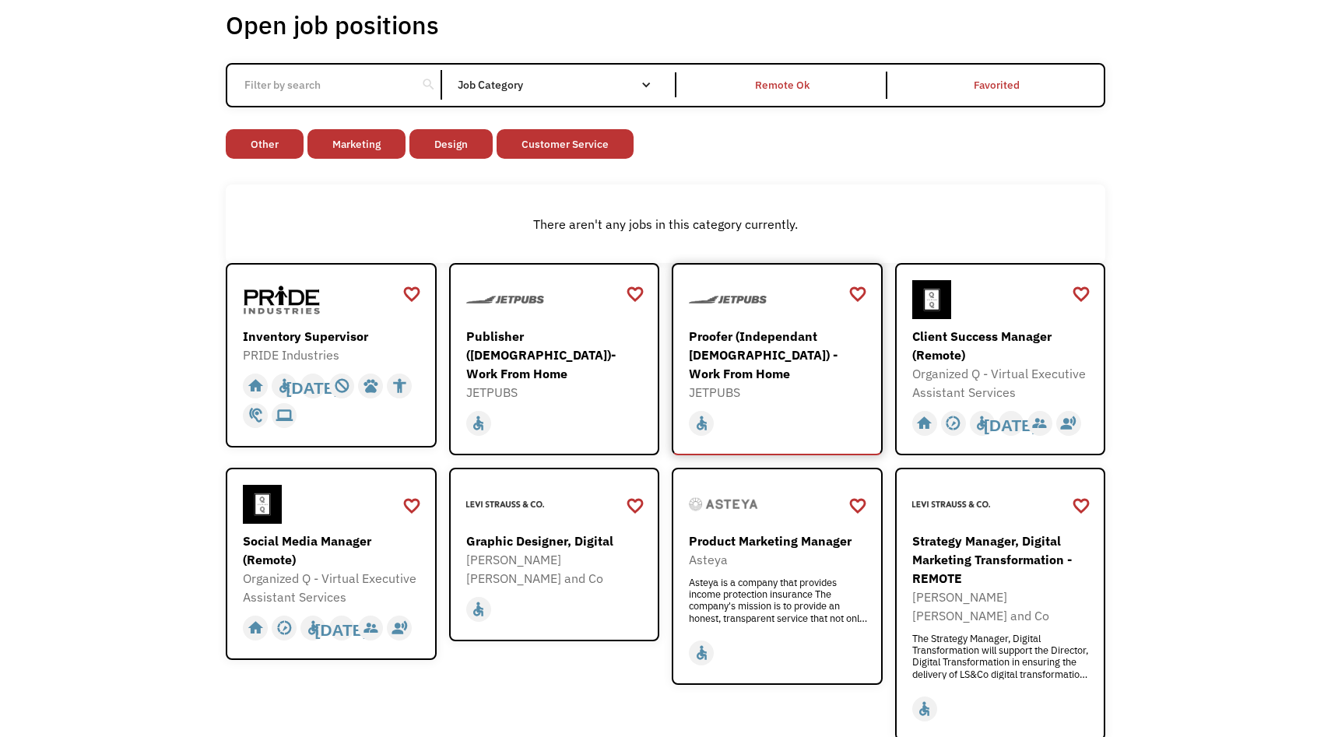
click at [730, 343] on div "Proofer (Independant [DEMOGRAPHIC_DATA]) - Work From Home" at bounding box center [779, 355] width 181 height 56
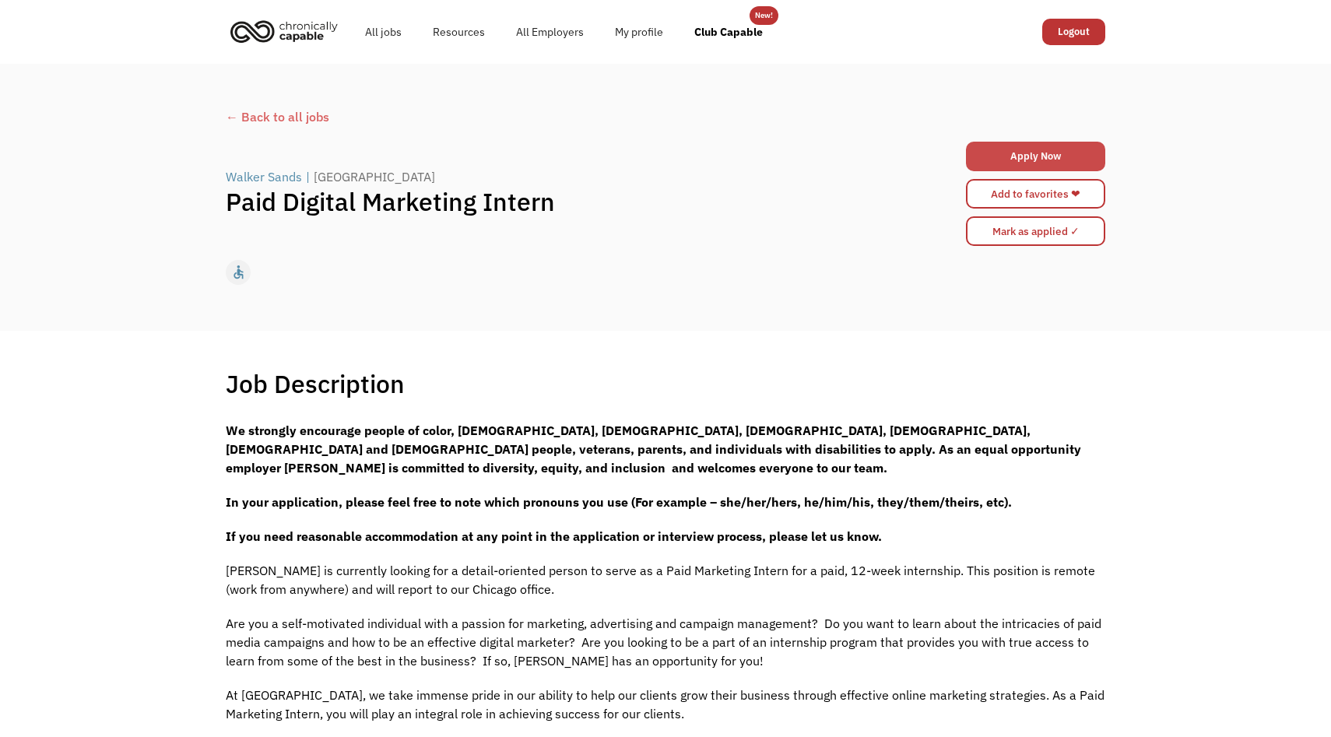
click at [1028, 159] on link "Apply Now" at bounding box center [1035, 157] width 139 height 30
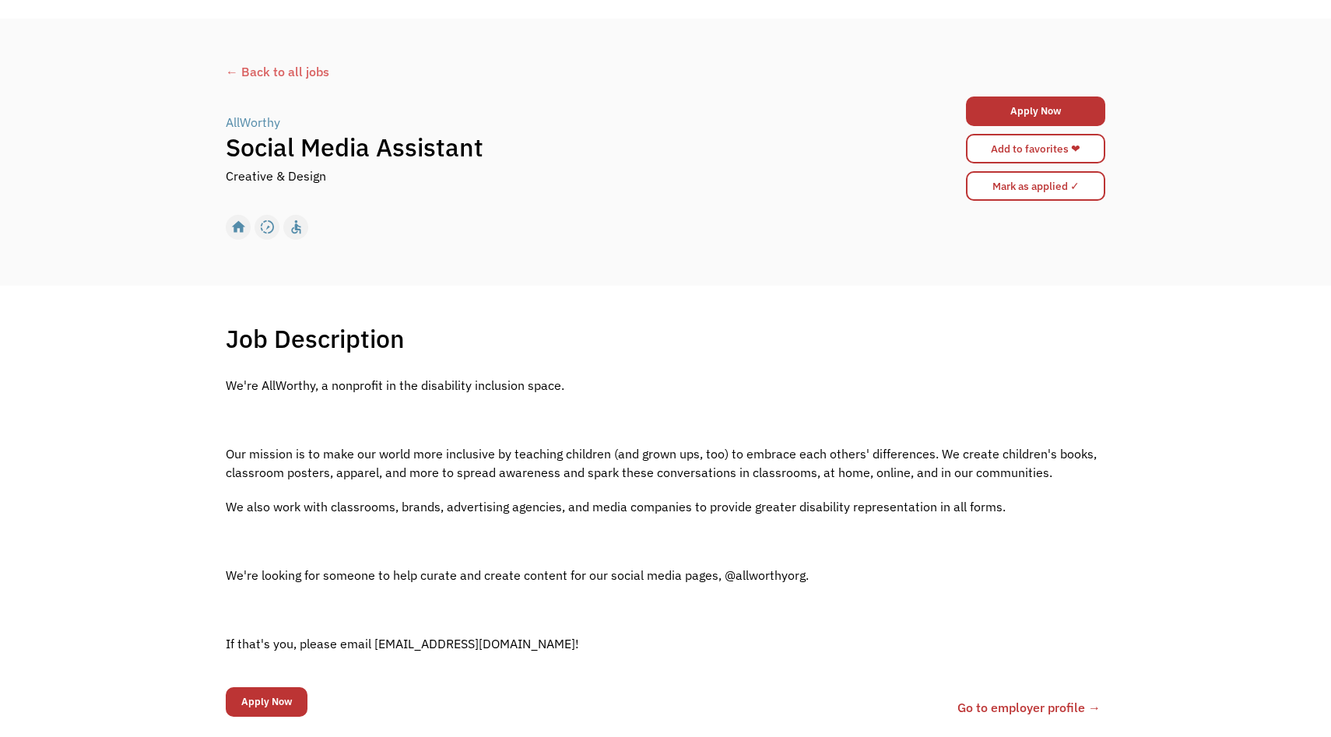
scroll to position [33, 0]
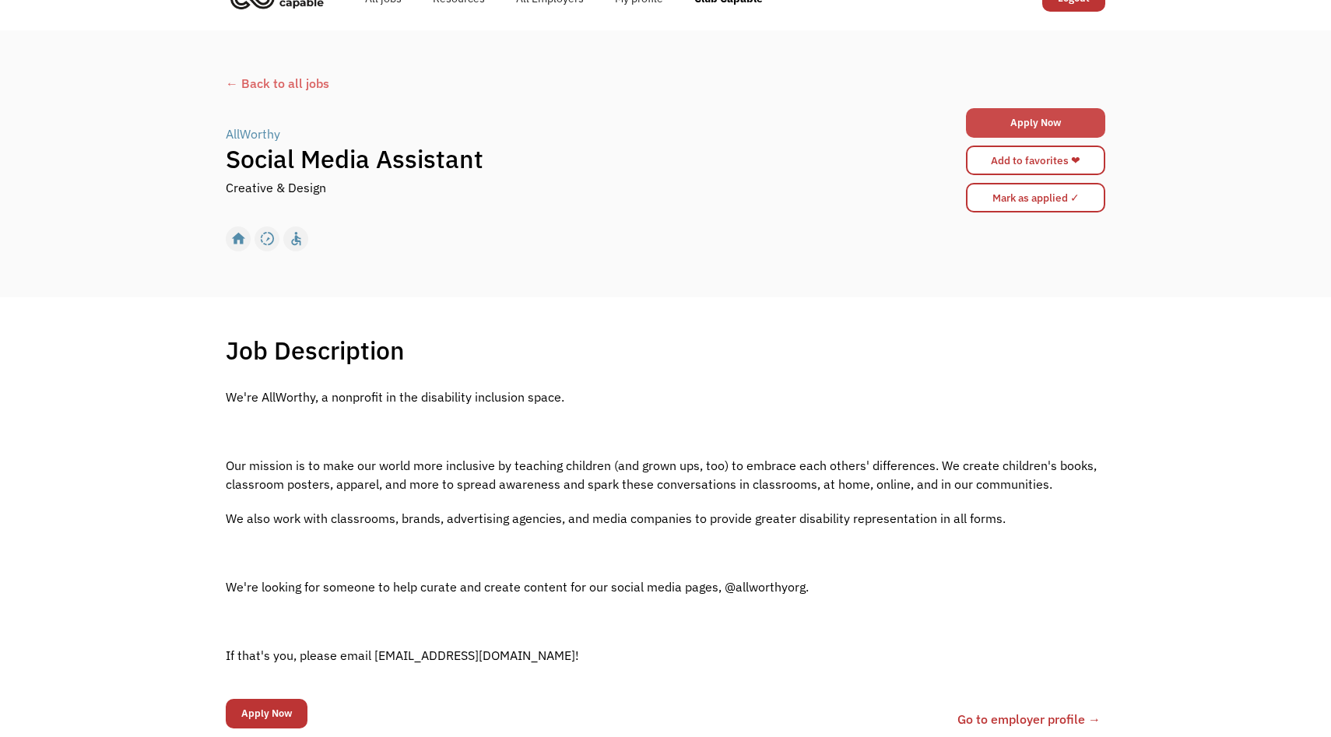
click at [1025, 113] on link "Apply Now" at bounding box center [1035, 123] width 139 height 30
click at [1014, 121] on link "Apply Now" at bounding box center [1035, 123] width 139 height 30
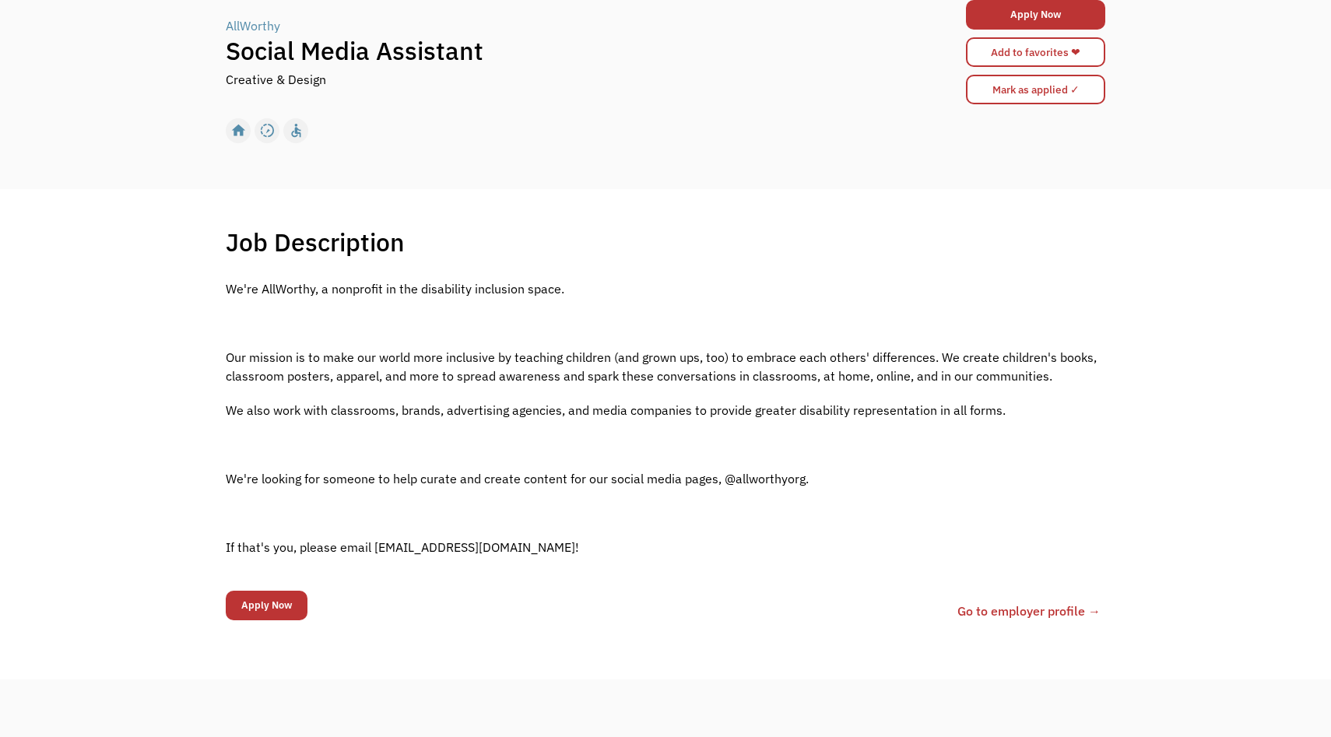
scroll to position [149, 0]
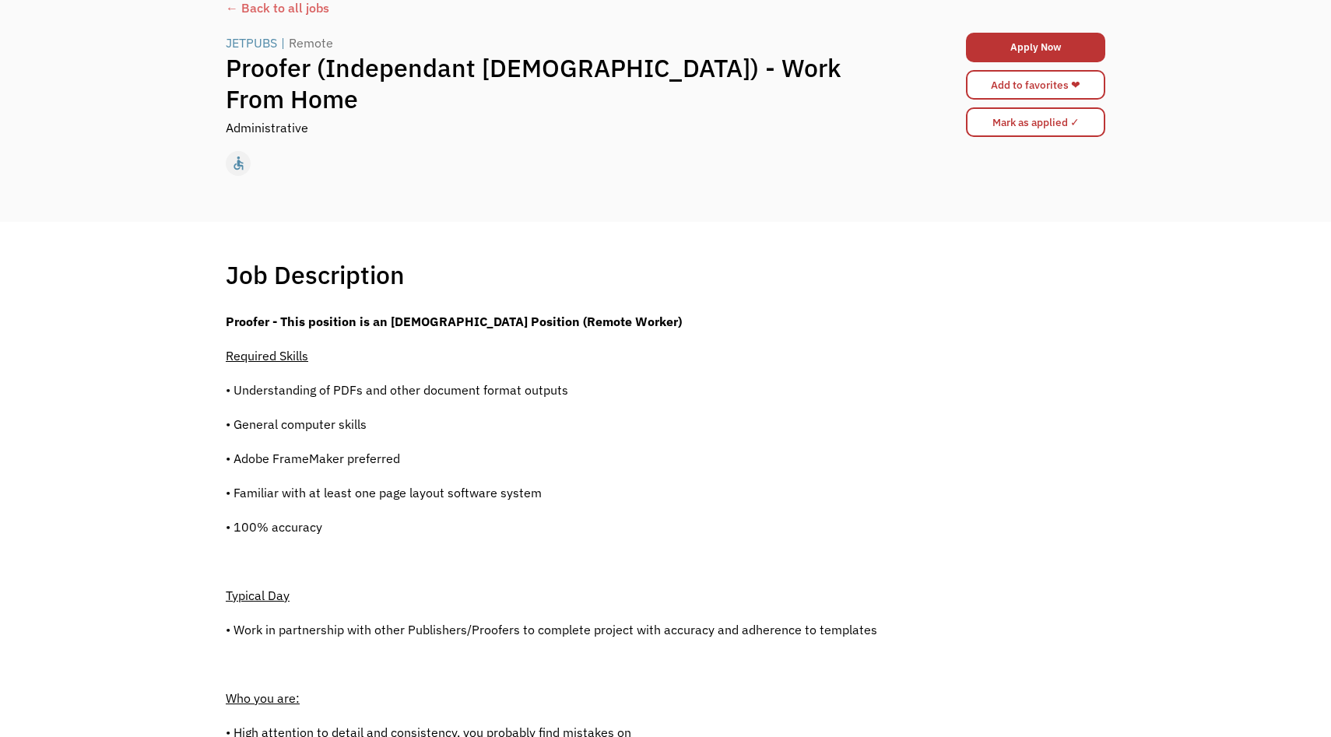
scroll to position [108, 0]
click at [986, 47] on link "Apply Now" at bounding box center [1035, 48] width 139 height 30
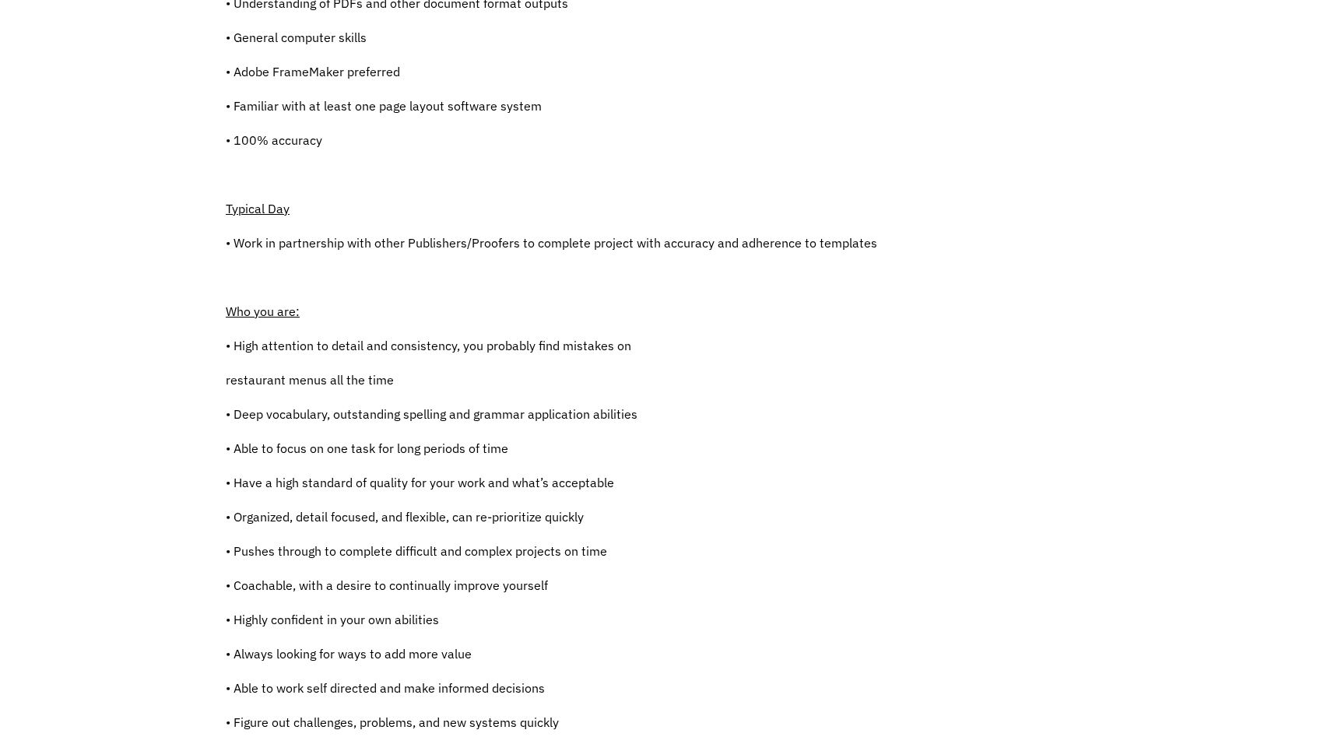
scroll to position [271, 0]
